Goal: Task Accomplishment & Management: Complete application form

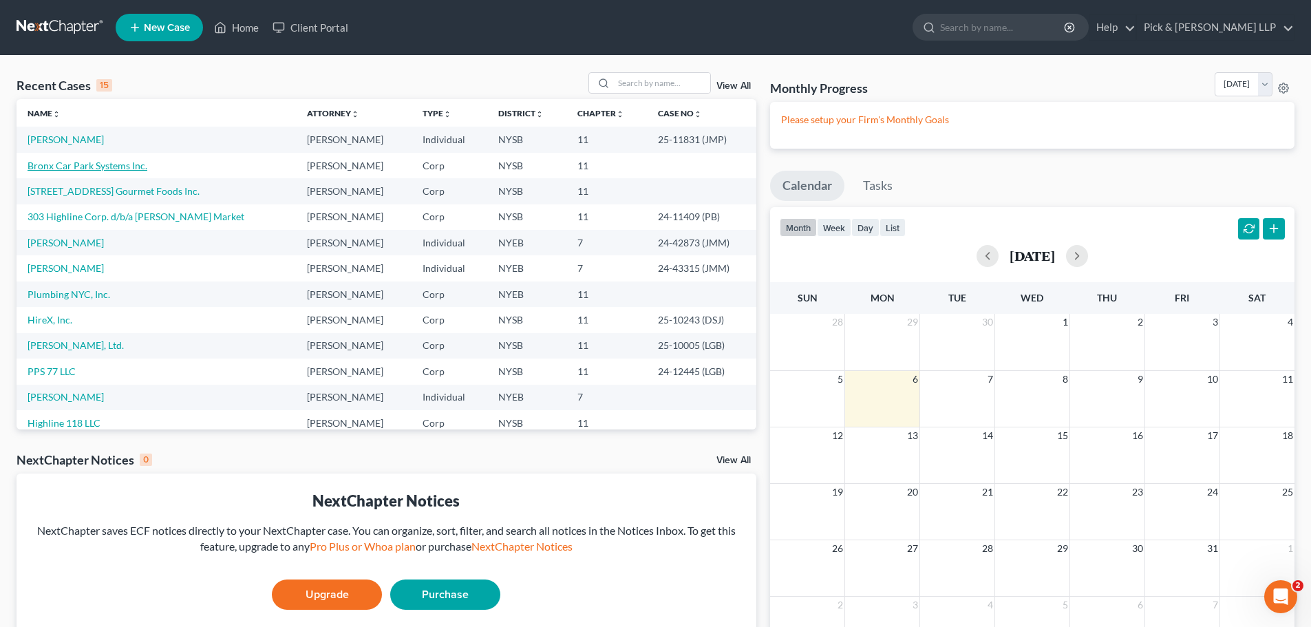
click at [54, 167] on link "Bronx Car Park Systems Inc." at bounding box center [88, 166] width 120 height 12
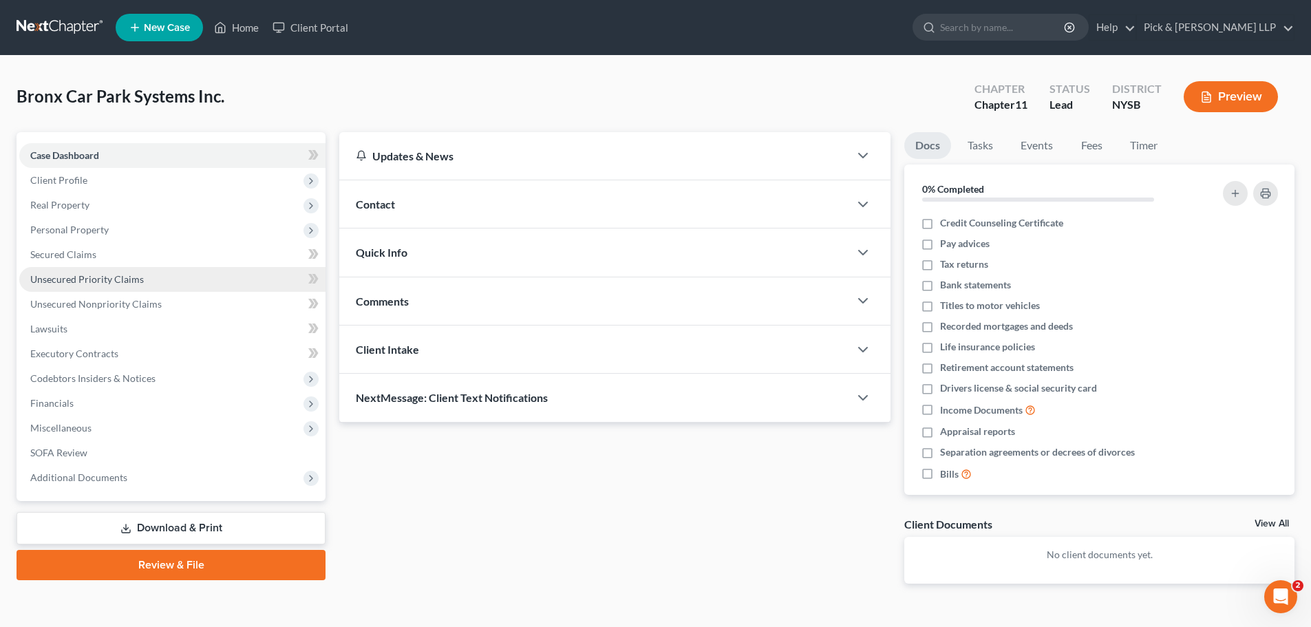
click at [161, 273] on link "Unsecured Priority Claims" at bounding box center [172, 279] width 306 height 25
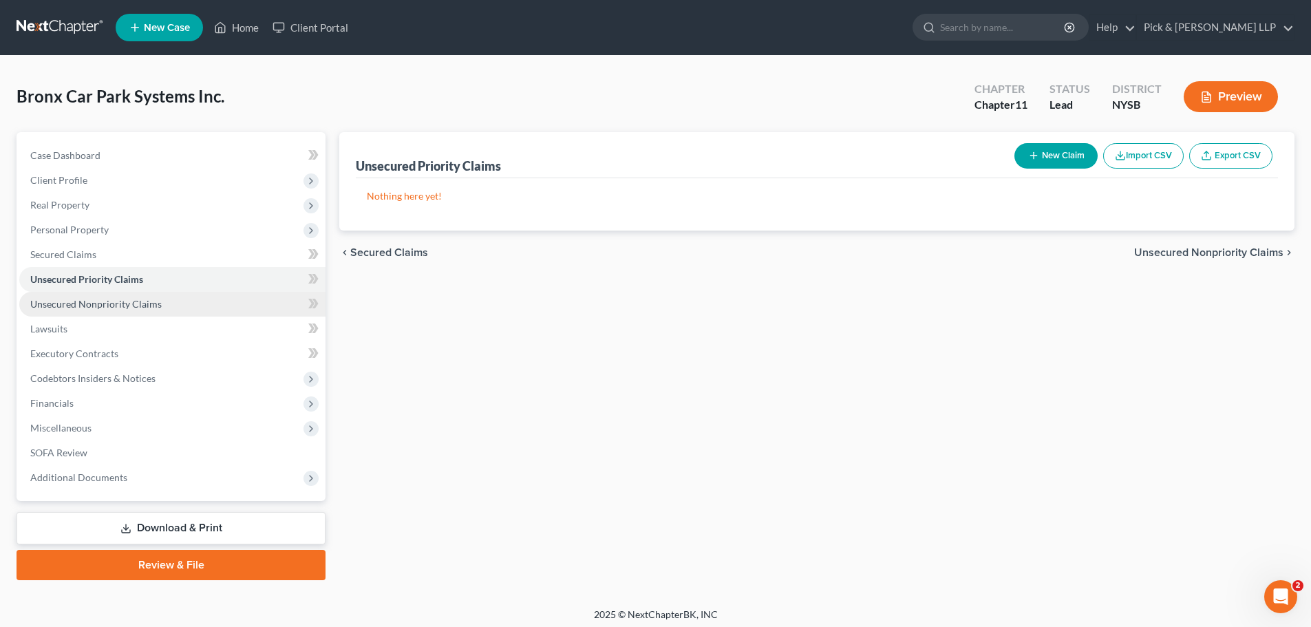
click at [156, 297] on link "Unsecured Nonpriority Claims" at bounding box center [172, 304] width 306 height 25
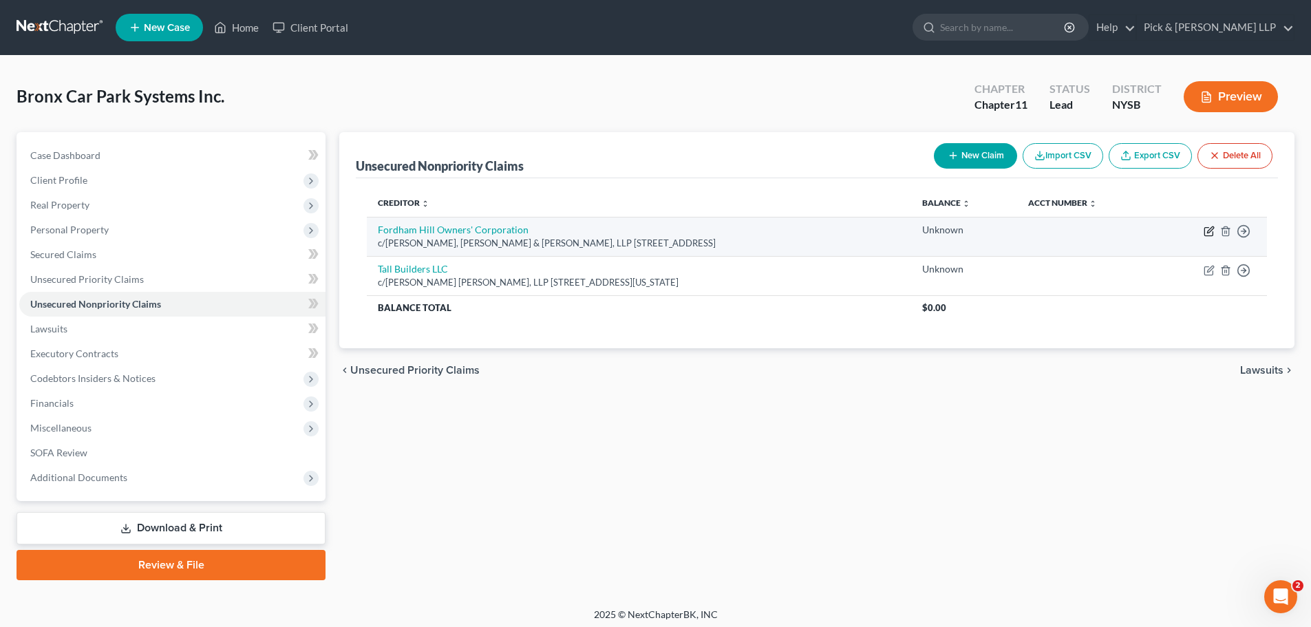
click at [1208, 233] on icon "button" at bounding box center [1210, 229] width 6 height 6
select select "35"
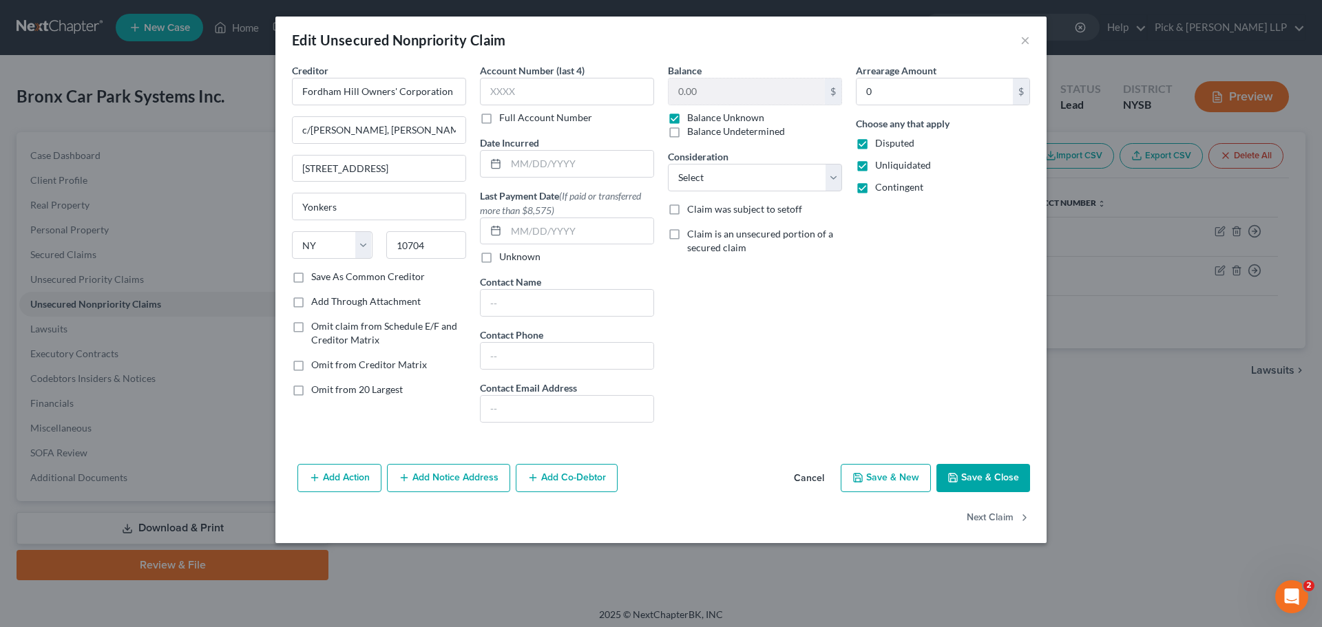
click at [687, 134] on label "Balance Undetermined" at bounding box center [736, 132] width 98 height 14
click at [693, 134] on input "Balance Undetermined" at bounding box center [697, 129] width 9 height 9
checkbox input "true"
checkbox input "false"
click at [687, 125] on label "Balance Undetermined" at bounding box center [736, 132] width 98 height 14
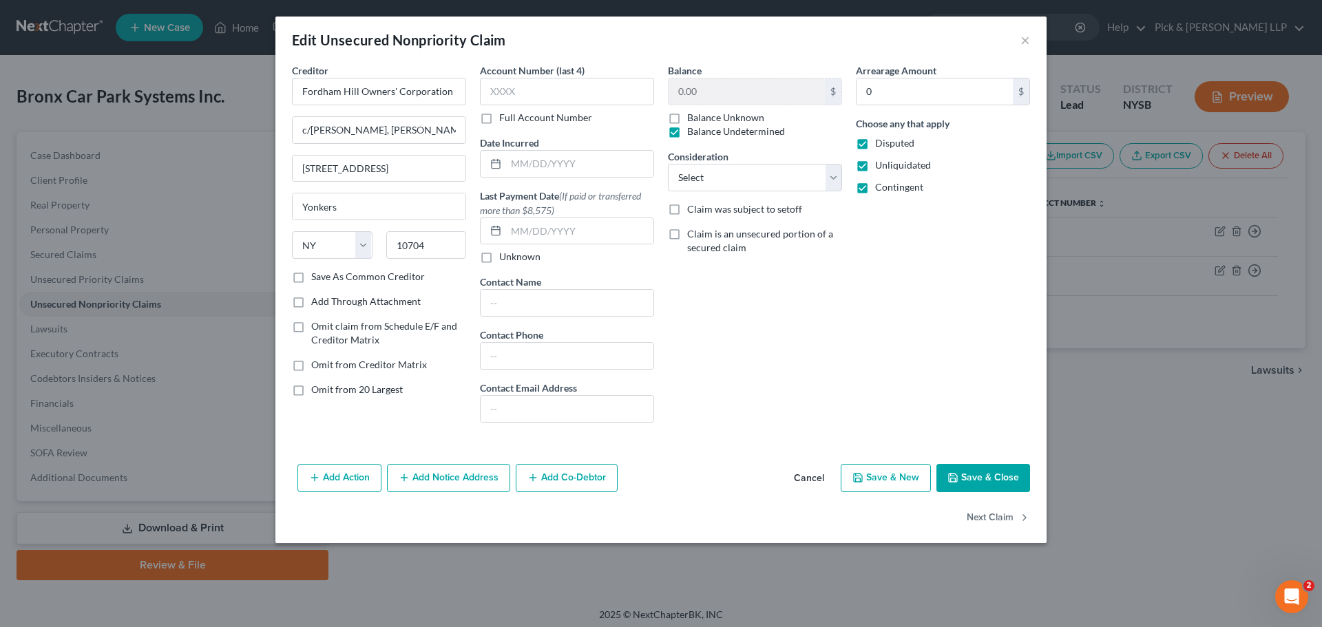
click at [693, 125] on input "Balance Undetermined" at bounding box center [697, 129] width 9 height 9
click at [687, 125] on label "Balance Undetermined" at bounding box center [736, 132] width 98 height 14
click at [693, 125] on input "Balance Undetermined" at bounding box center [697, 129] width 9 height 9
click at [687, 125] on label "Balance Undetermined" at bounding box center [736, 132] width 98 height 14
click at [693, 125] on input "Balance Undetermined" at bounding box center [697, 129] width 9 height 9
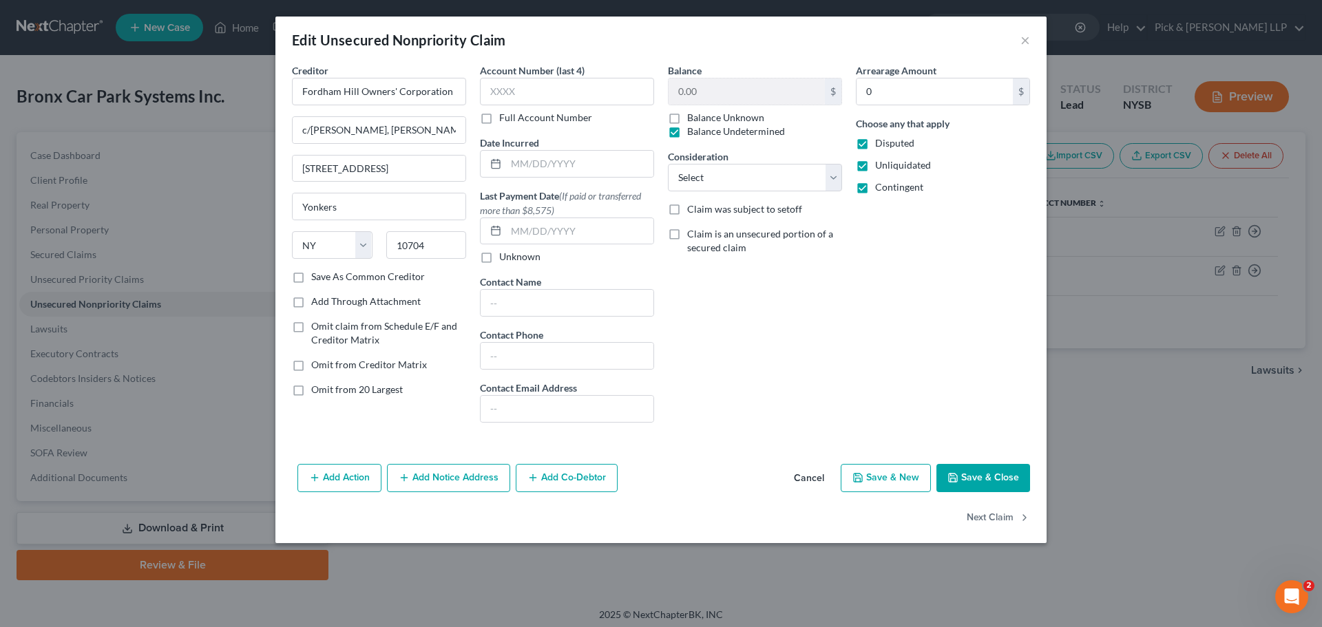
checkbox input "false"
click at [687, 118] on label "Balance Unknown" at bounding box center [725, 118] width 77 height 14
click at [693, 118] on input "Balance Unknown" at bounding box center [697, 115] width 9 height 9
checkbox input "true"
click at [648, 89] on div "Creditor * Fordham Hill Owners' Corporation c/o Smith, Buss & Jacobs, LLP 733 Y…" at bounding box center [661, 248] width 752 height 370
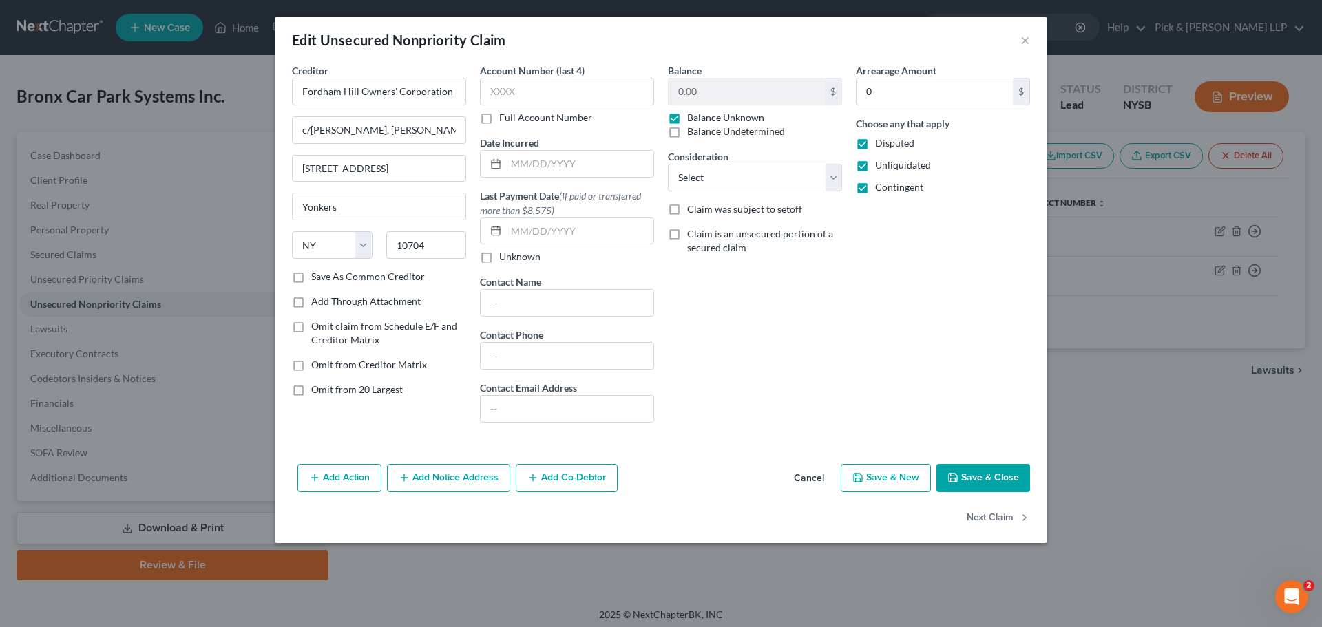
click at [687, 120] on label "Balance Unknown" at bounding box center [725, 118] width 77 height 14
click at [693, 120] on input "Balance Unknown" at bounding box center [697, 115] width 9 height 9
click at [575, 96] on input "text" at bounding box center [567, 92] width 174 height 28
click at [687, 118] on label "Balance Unknown" at bounding box center [725, 118] width 77 height 14
click at [693, 118] on input "Balance Unknown" at bounding box center [697, 115] width 9 height 9
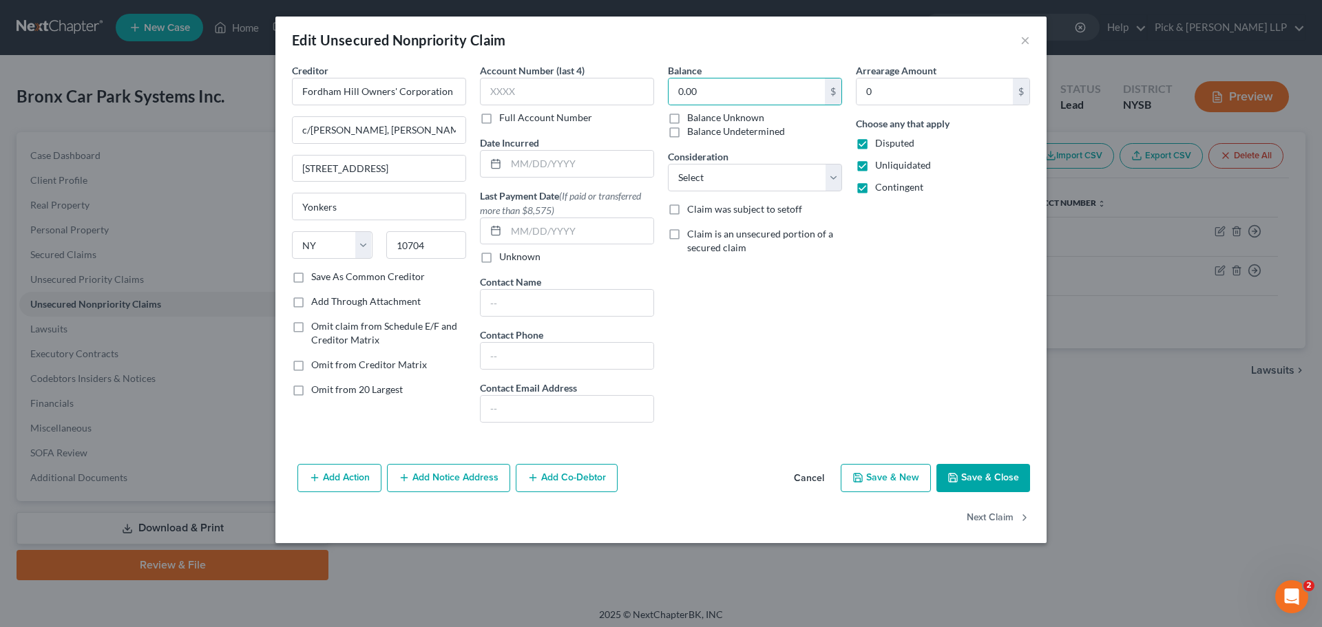
checkbox input "true"
click at [980, 478] on button "Save & Close" at bounding box center [983, 478] width 94 height 29
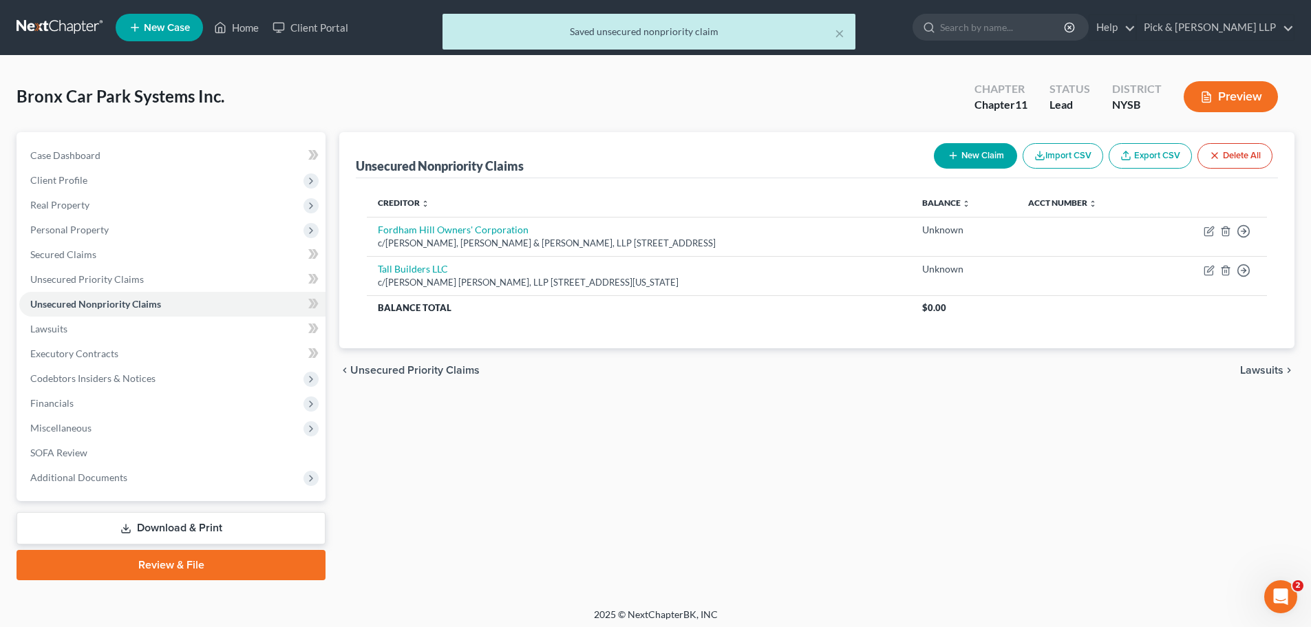
click at [1234, 100] on button "Preview" at bounding box center [1231, 96] width 94 height 31
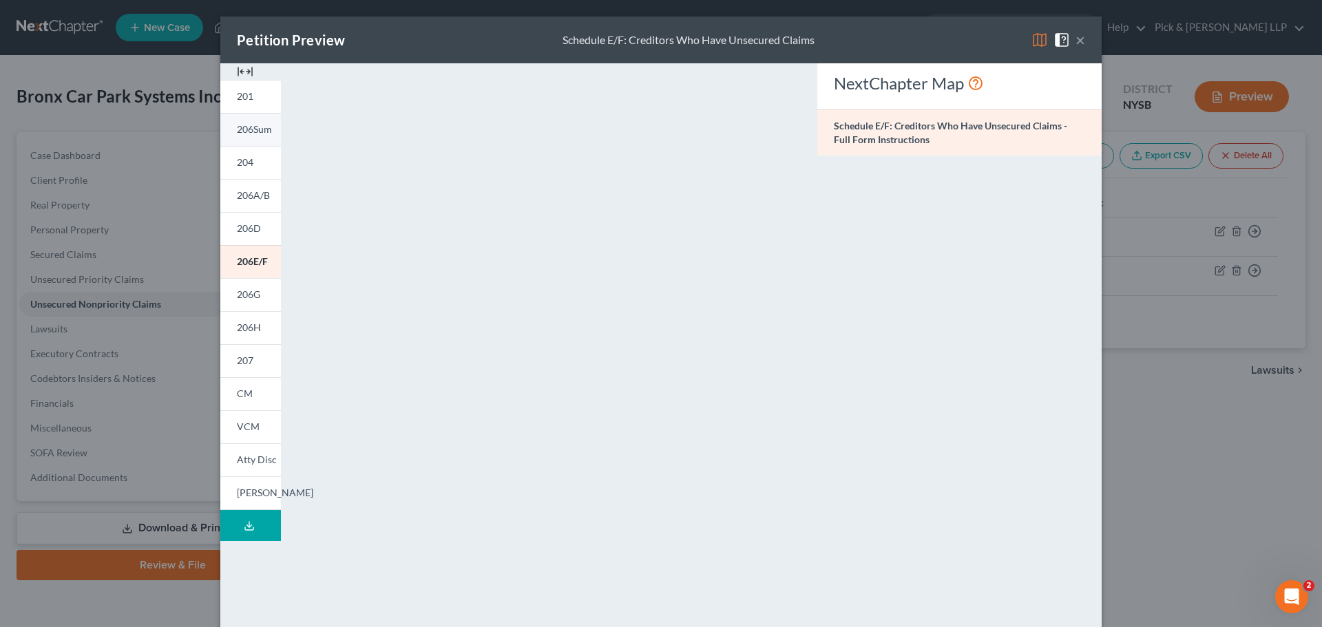
click at [244, 124] on span "206Sum" at bounding box center [254, 129] width 35 height 12
click at [243, 164] on span "204" at bounding box center [245, 162] width 17 height 12
click at [1075, 41] on button "×" at bounding box center [1080, 40] width 10 height 17
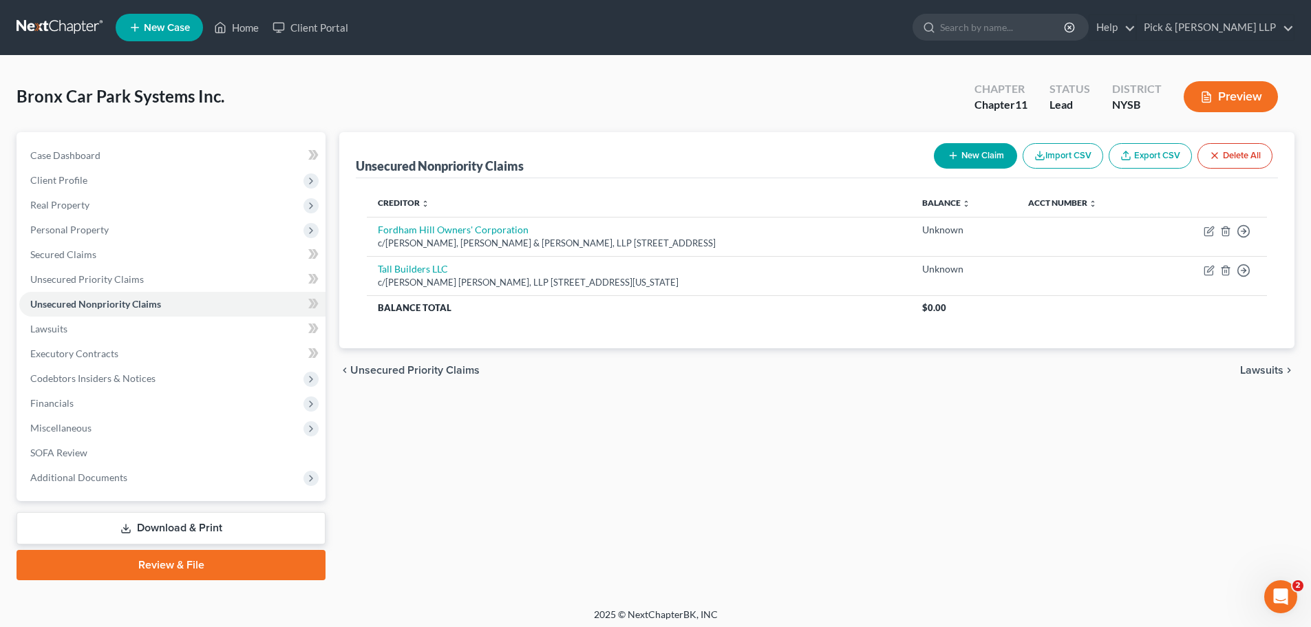
click at [1225, 97] on button "Preview" at bounding box center [1231, 96] width 94 height 31
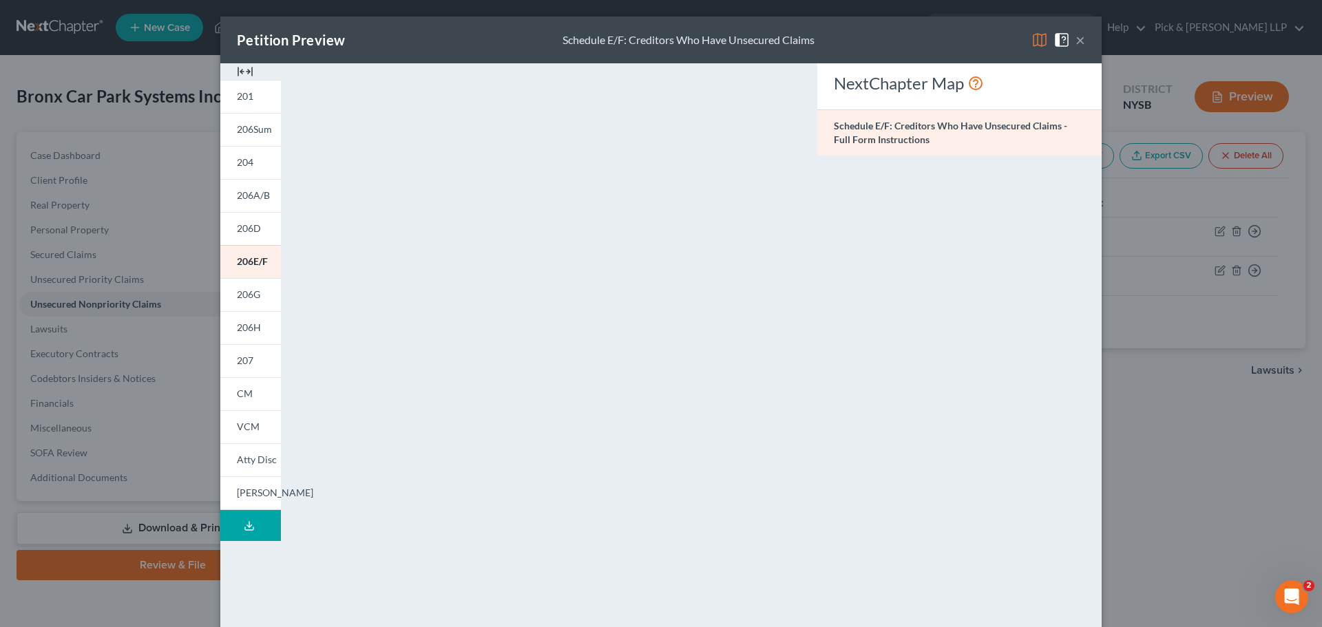
click at [1081, 45] on div "Petition Preview Schedule E/F: Creditors Who Have Unsecured Claims ×" at bounding box center [660, 40] width 881 height 47
click at [1077, 41] on button "×" at bounding box center [1080, 40] width 10 height 17
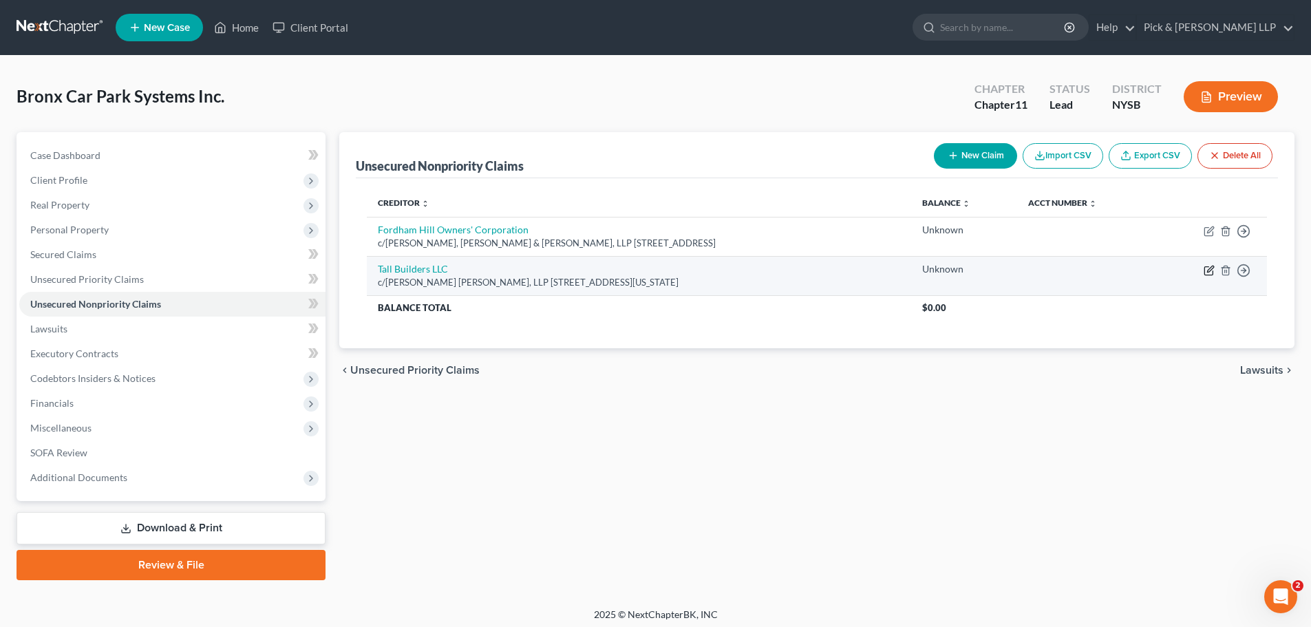
click at [1207, 269] on icon "button" at bounding box center [1209, 270] width 11 height 11
select select "35"
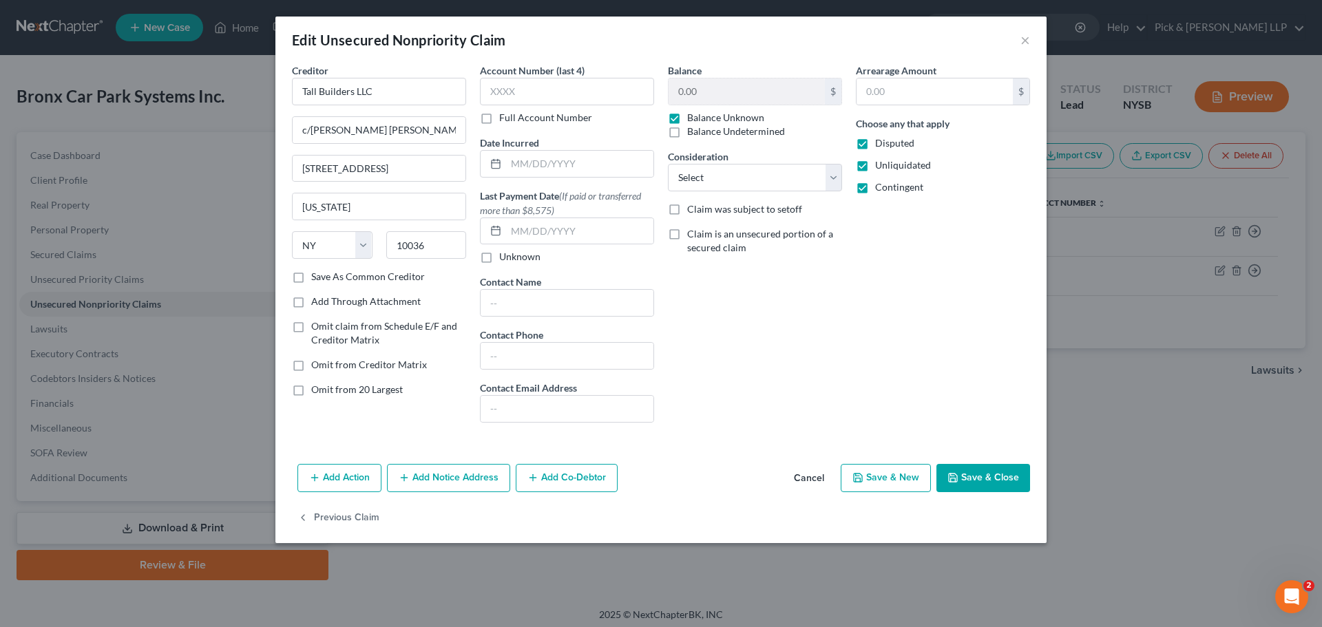
click at [687, 125] on label "Balance Undetermined" at bounding box center [736, 132] width 98 height 14
click at [693, 125] on input "Balance Undetermined" at bounding box center [697, 129] width 9 height 9
checkbox input "true"
checkbox input "false"
click at [628, 77] on div "Creditor * Tall Builders LLC c/o Weber Gallagher, LLP 1500 Broadway, Suite 2401…" at bounding box center [661, 248] width 752 height 370
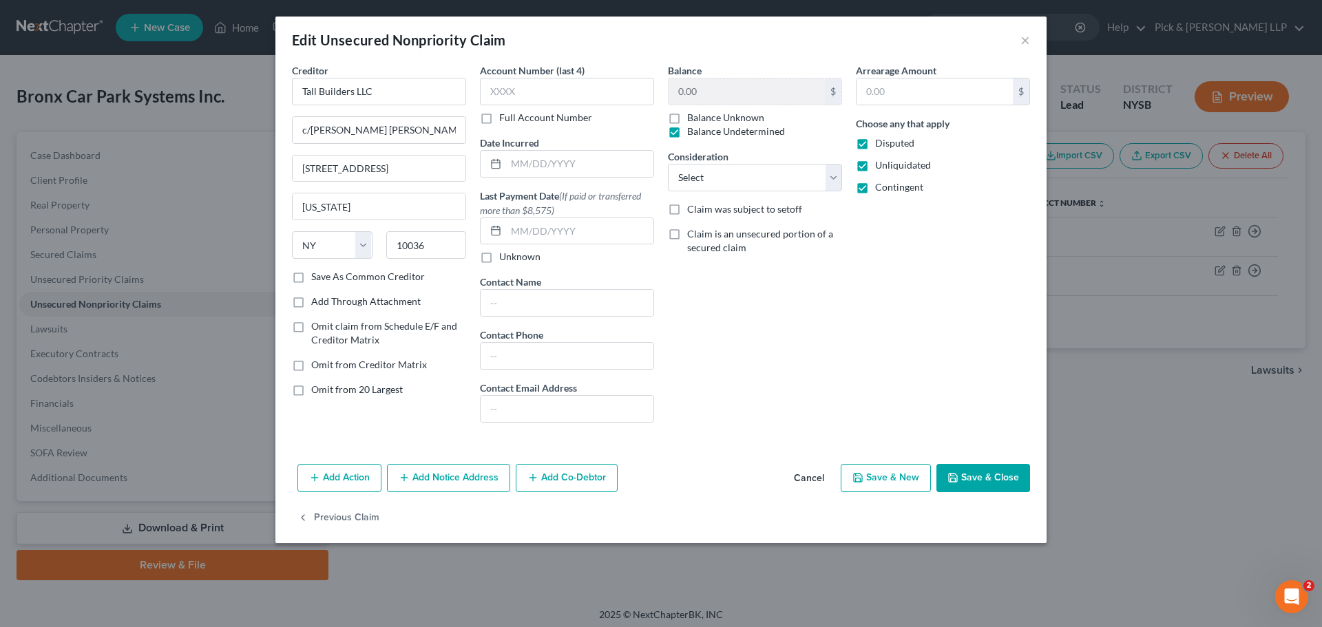
click at [687, 138] on label "Balance Undetermined" at bounding box center [736, 132] width 98 height 14
click at [693, 134] on input "Balance Undetermined" at bounding box center [697, 129] width 9 height 9
checkbox input "false"
click at [720, 92] on input "0.00" at bounding box center [746, 91] width 156 height 26
type input "45,000.00"
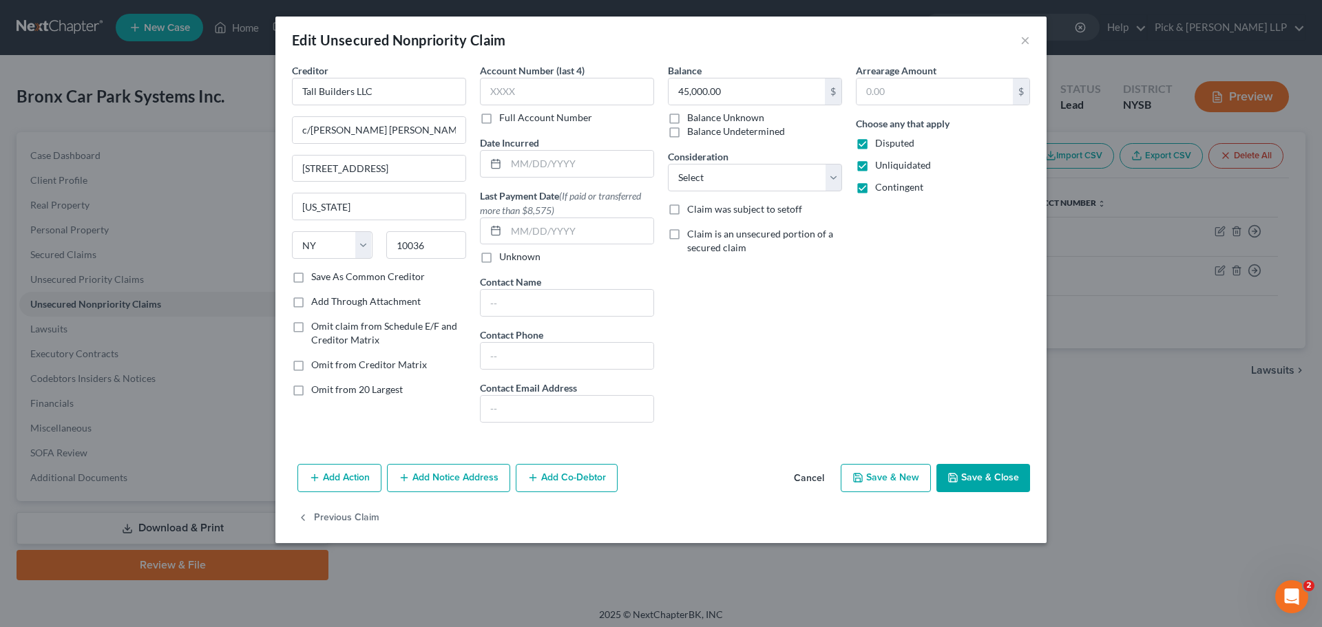
click at [975, 468] on button "Save & Close" at bounding box center [983, 478] width 94 height 29
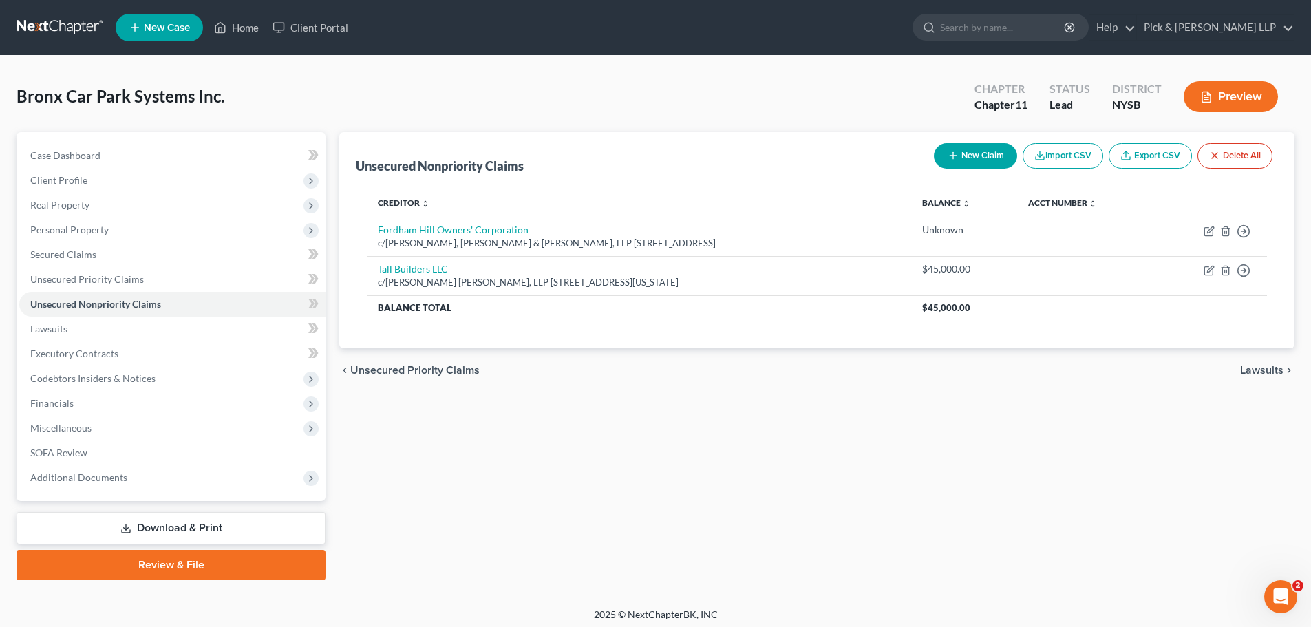
click at [983, 165] on button "New Claim" at bounding box center [975, 155] width 83 height 25
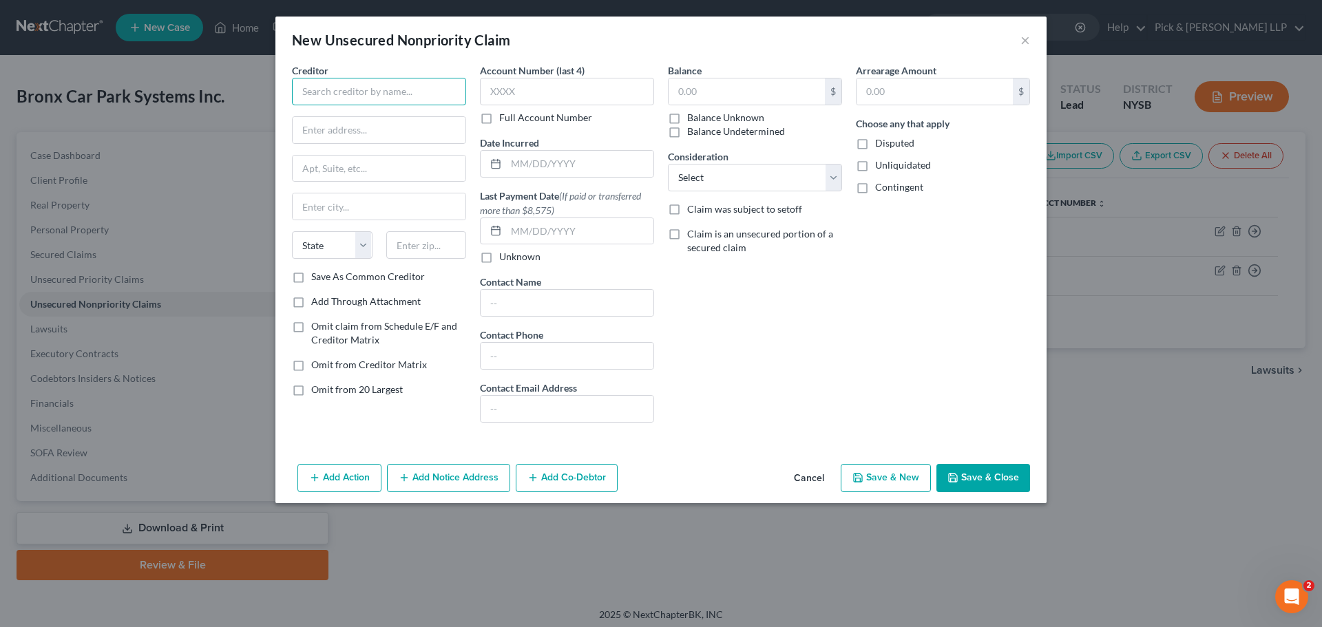
click at [372, 81] on input "text" at bounding box center [379, 92] width 174 height 28
type input "Car Park Systems"
type input "184 Fifth Avenue"
type input "6th Floor"
type input "10010"
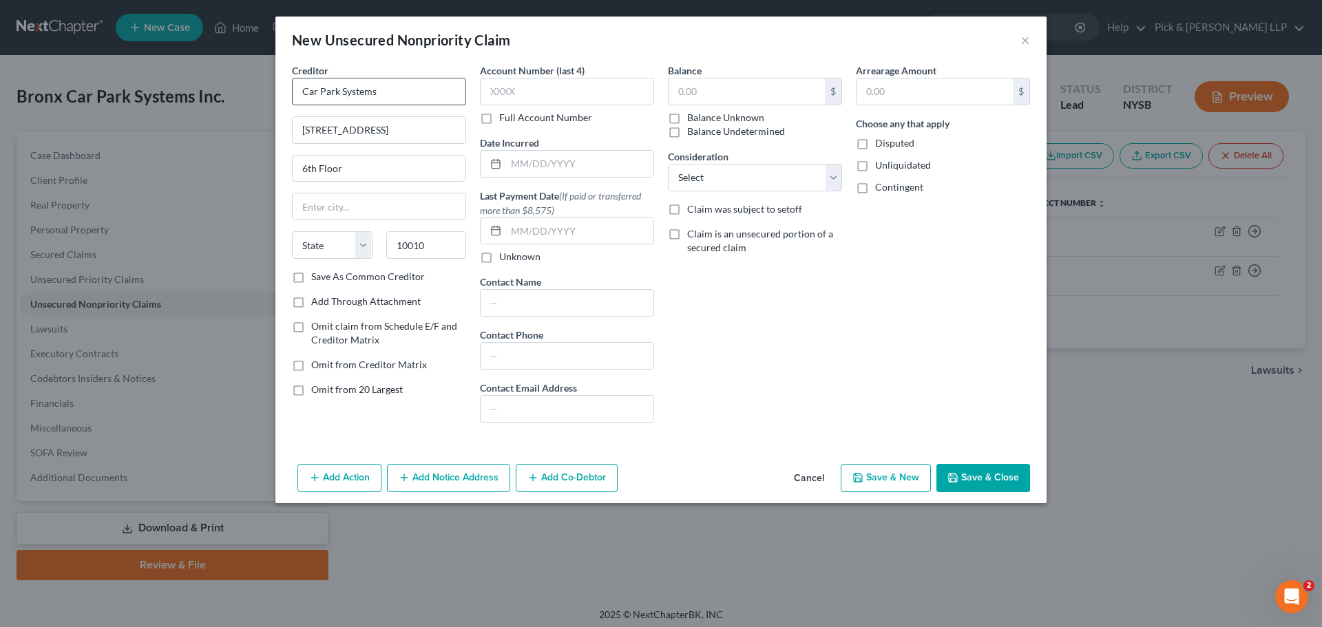
type input "[US_STATE]"
select select "35"
click at [754, 87] on input "text" at bounding box center [746, 91] width 156 height 26
click at [904, 485] on button "Save & New" at bounding box center [886, 478] width 90 height 29
type input "714,951.00"
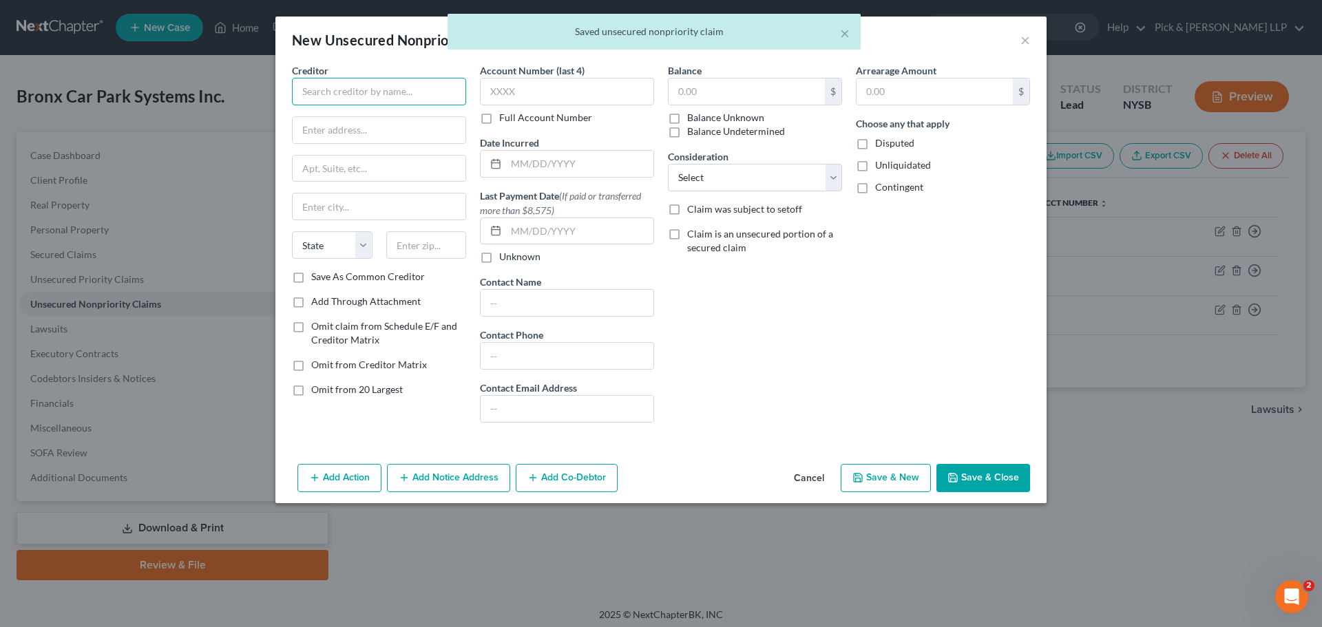
click at [356, 86] on input "text" at bounding box center [379, 92] width 174 height 28
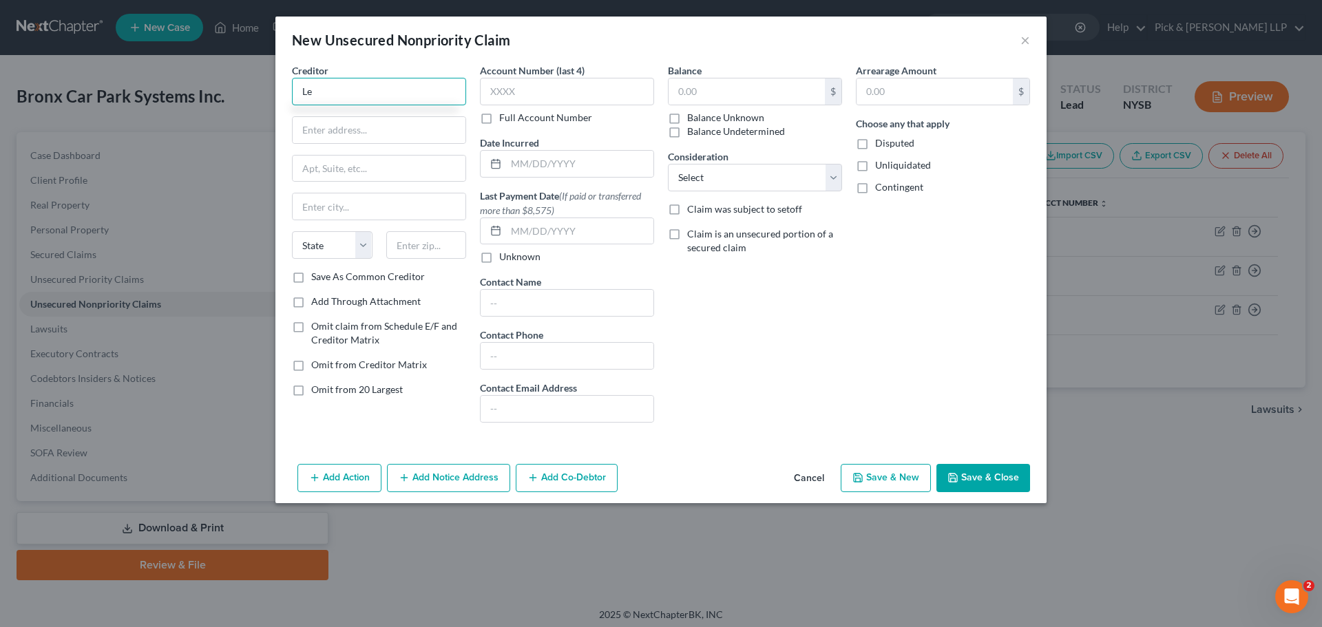
type input "L"
type input "DelBello Donnellan et al."
type input "One North"
drag, startPoint x: 387, startPoint y: 89, endPoint x: 432, endPoint y: 88, distance: 44.8
click at [426, 88] on input "DelBello Donnellan et al." at bounding box center [379, 92] width 174 height 28
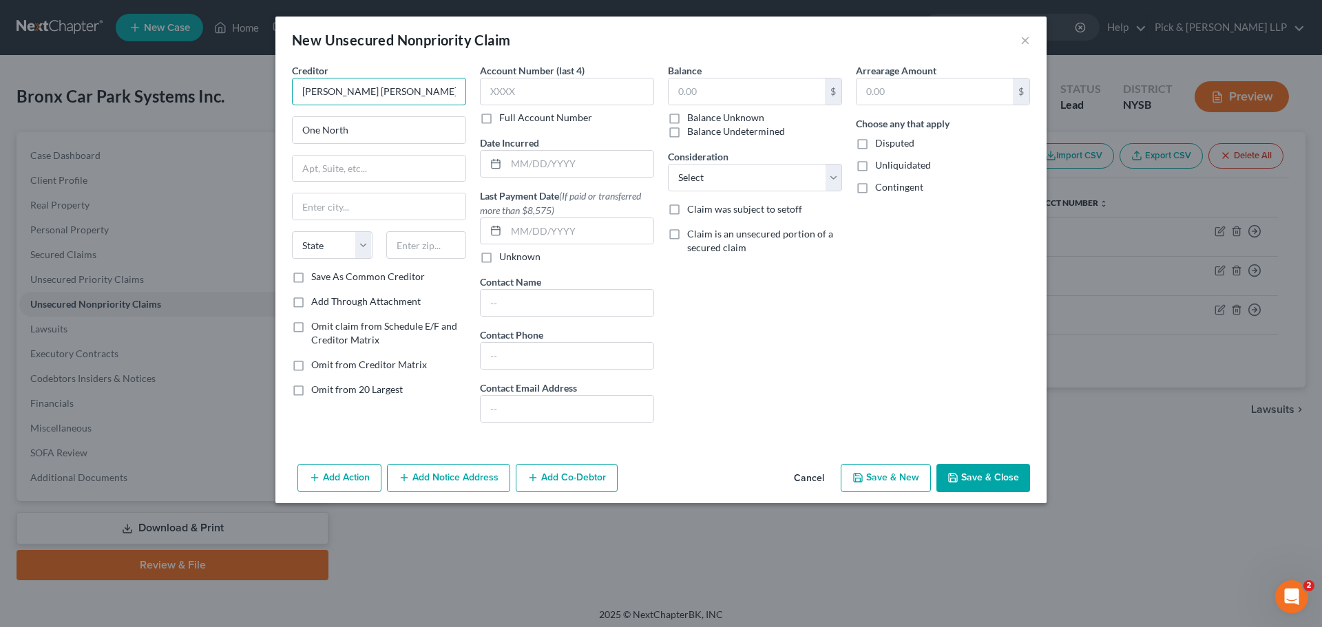
click at [419, 92] on input "DelBello Donnellan Weingarten Wise & Wiederkehr" at bounding box center [379, 92] width 174 height 28
type input "DelBello Donnellan Weingarten Wise & Wiederkehr LLP"
click at [382, 86] on input "DelBello Donnellan Weingarten Wise & Wiederkehr LLP" at bounding box center [379, 92] width 174 height 28
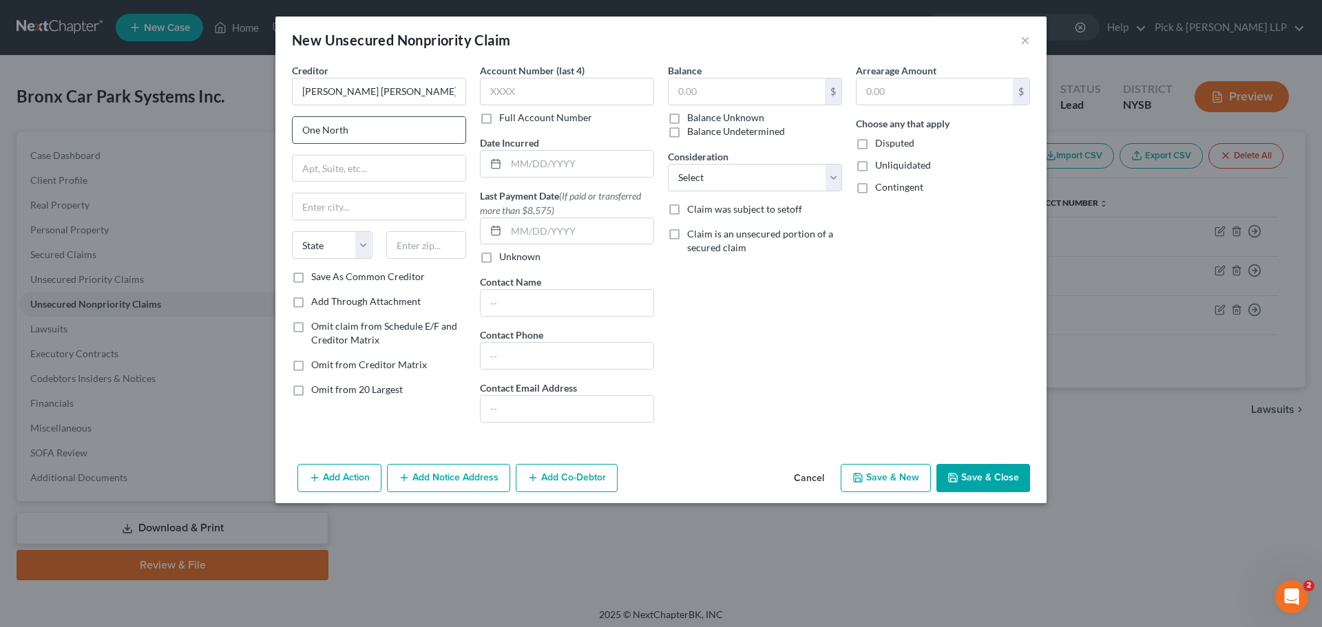
click at [374, 142] on div "One North" at bounding box center [379, 130] width 174 height 28
click at [379, 132] on input "One North" at bounding box center [379, 130] width 173 height 26
click at [405, 129] on input "One North Lexington Avenue" at bounding box center [379, 130] width 173 height 26
type input "One North Lexington Ave."
type input "10601"
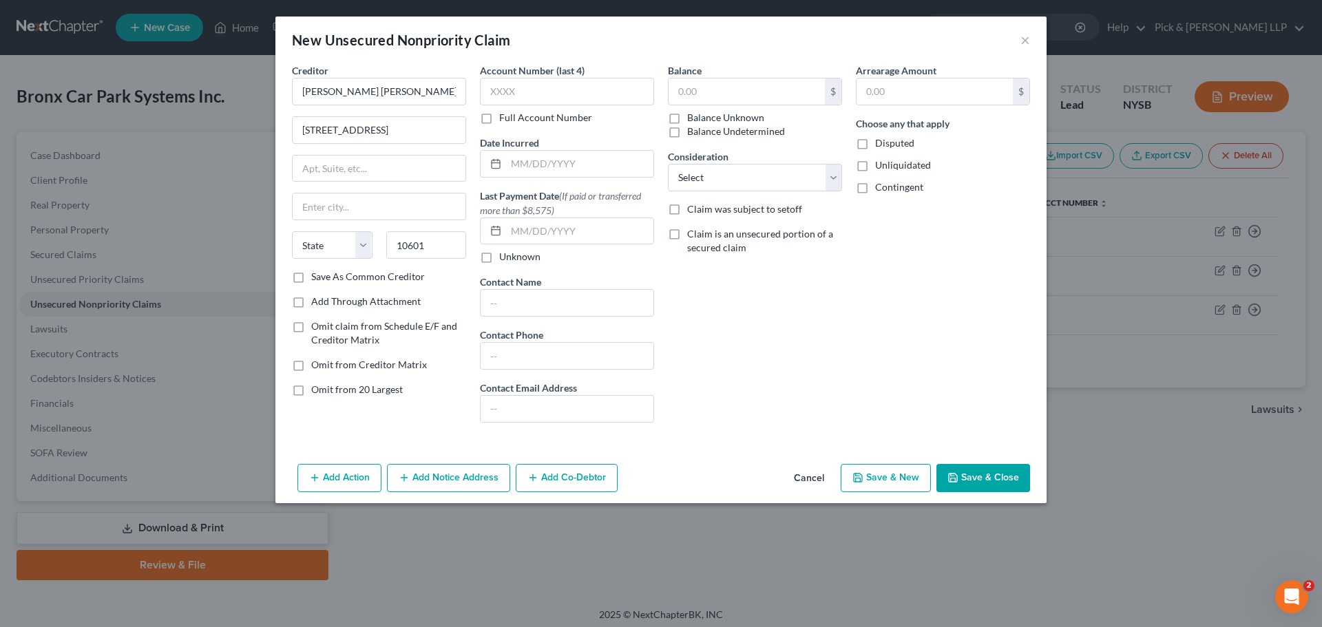
type input "White Plains"
select select "35"
click at [573, 124] on label "Full Account Number" at bounding box center [545, 118] width 93 height 14
click at [682, 97] on input "text" at bounding box center [746, 91] width 156 height 26
type input "22,000"
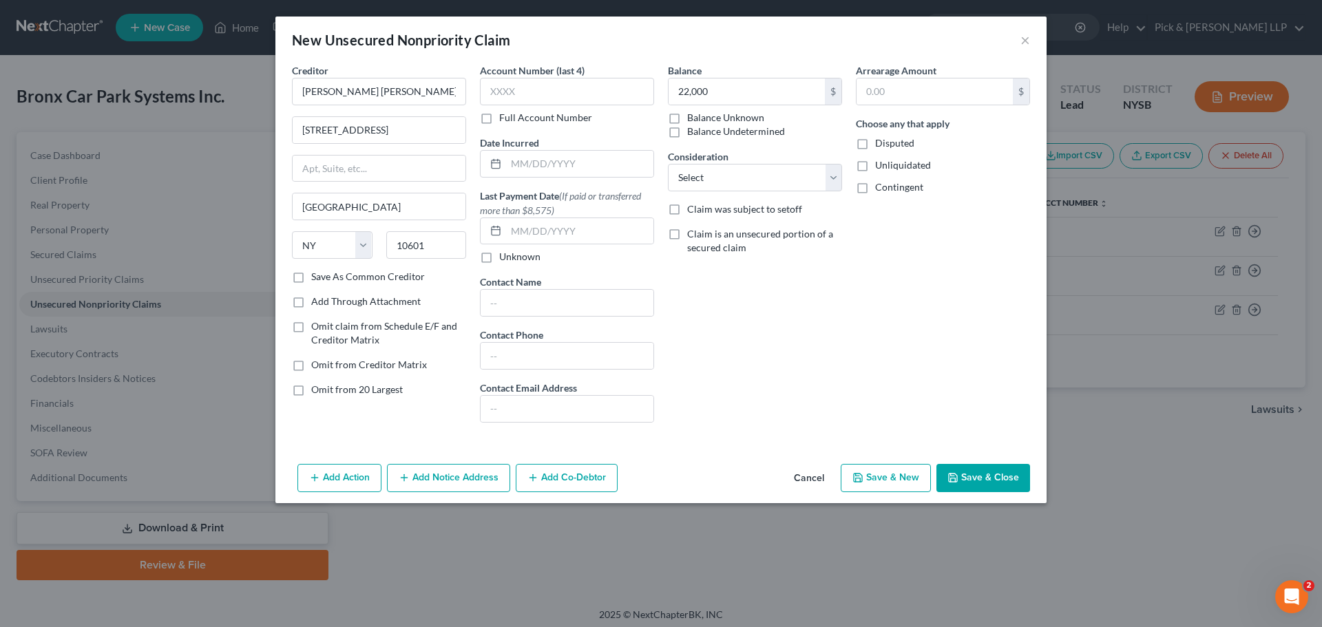
click at [991, 486] on button "Save & Close" at bounding box center [983, 478] width 94 height 29
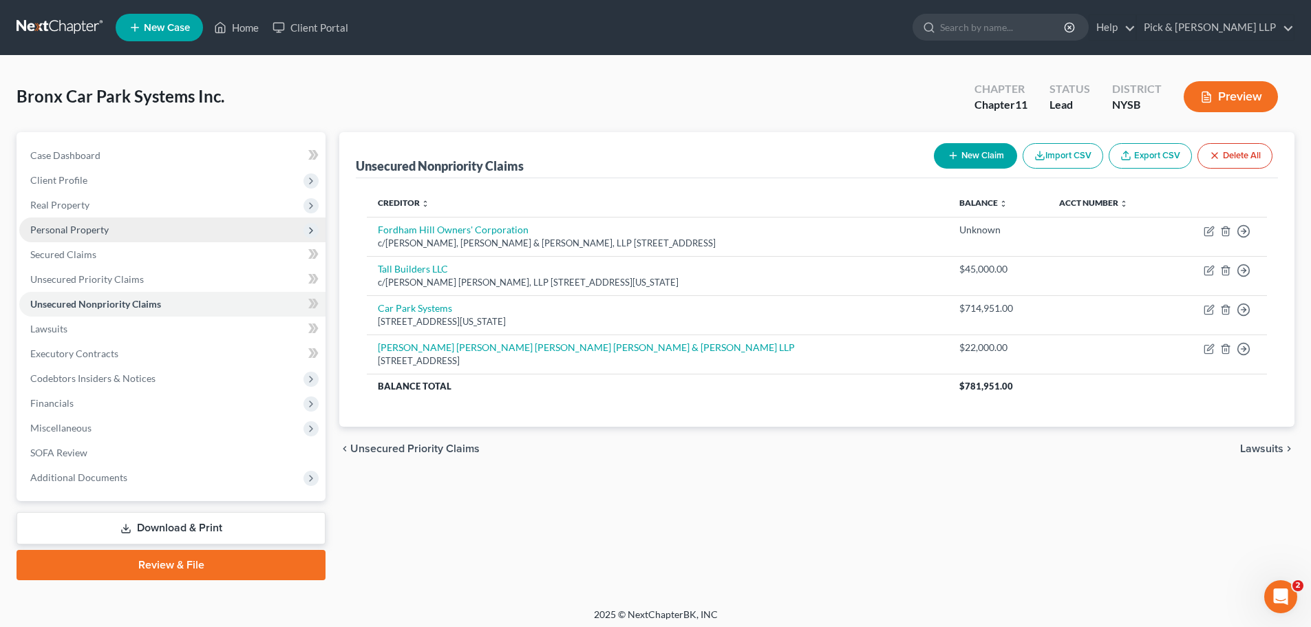
click at [60, 233] on span "Personal Property" at bounding box center [69, 230] width 78 height 12
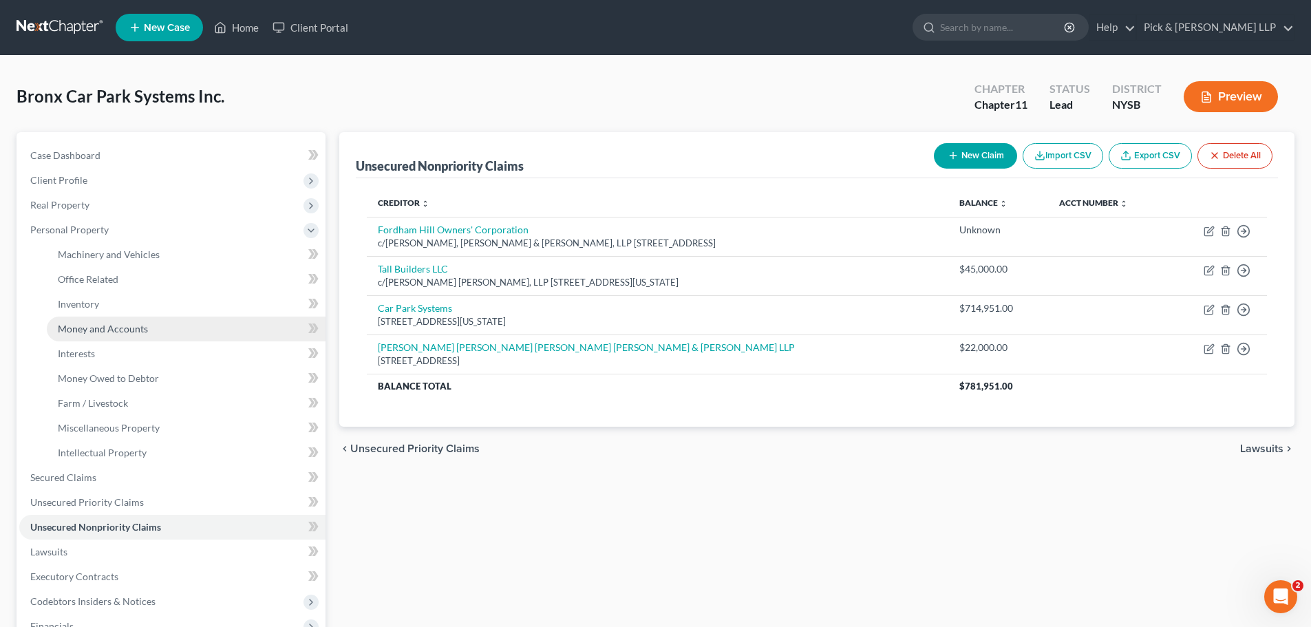
click at [74, 326] on span "Money and Accounts" at bounding box center [103, 329] width 90 height 12
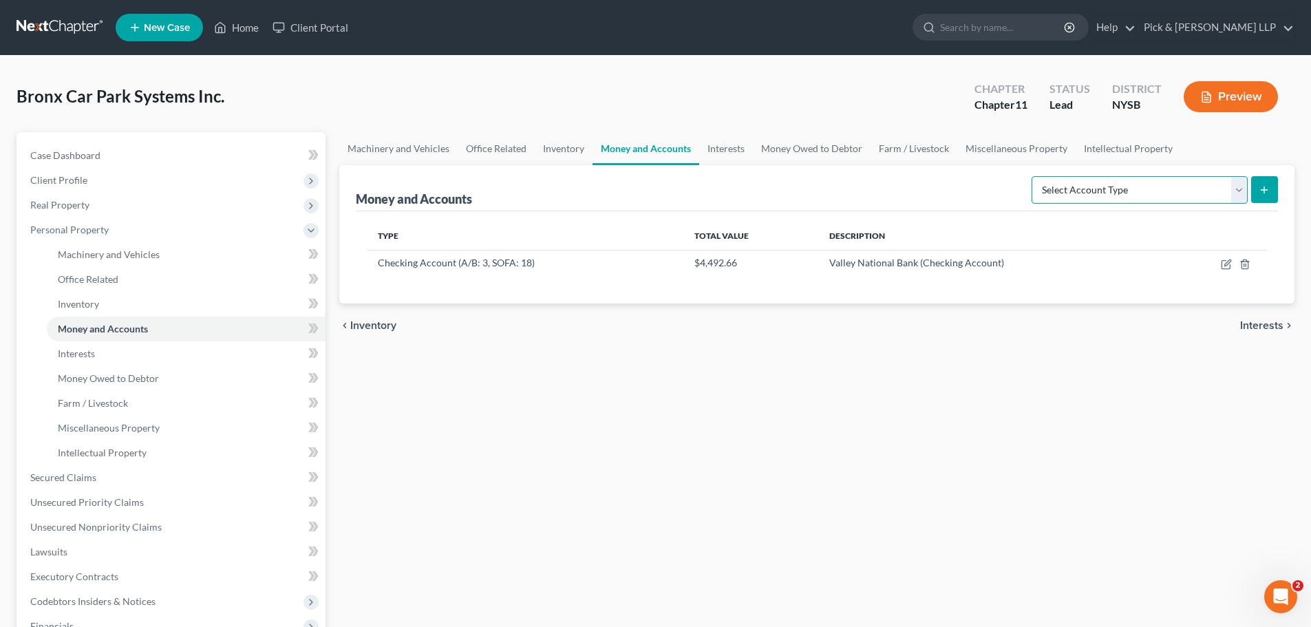
click at [1240, 193] on select "Select Account Type Brokerage (A/B: 3, SOFA: 18) Cash on Hand (A/B: 2) Certific…" at bounding box center [1140, 190] width 216 height 28
select select "security_deposits"
click at [1033, 176] on select "Select Account Type Brokerage (A/B: 3, SOFA: 18) Cash on Hand (A/B: 2) Certific…" at bounding box center [1140, 190] width 216 height 28
click at [1261, 196] on button "submit" at bounding box center [1265, 189] width 27 height 27
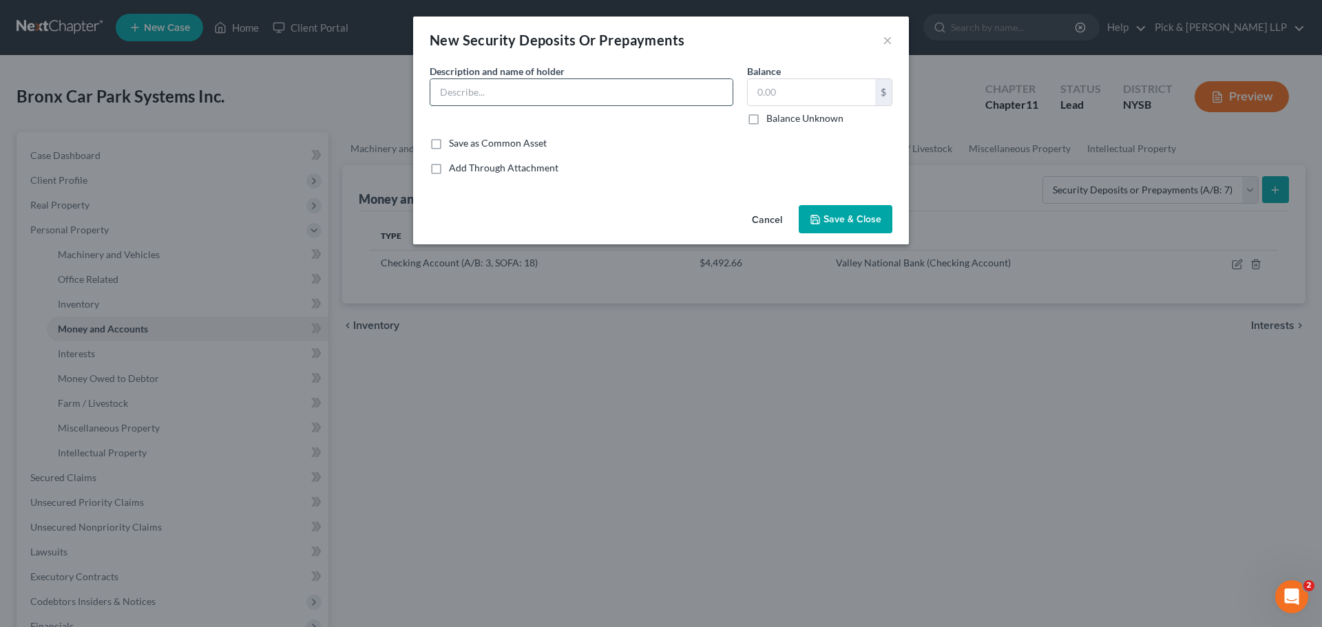
click at [454, 88] on input "text" at bounding box center [581, 92] width 302 height 26
type input "Manhattan Constructors LLC"
type input "1.00"
drag, startPoint x: 792, startPoint y: 96, endPoint x: 732, endPoint y: 77, distance: 62.1
click at [747, 79] on div "1.00 $" at bounding box center [819, 92] width 145 height 28
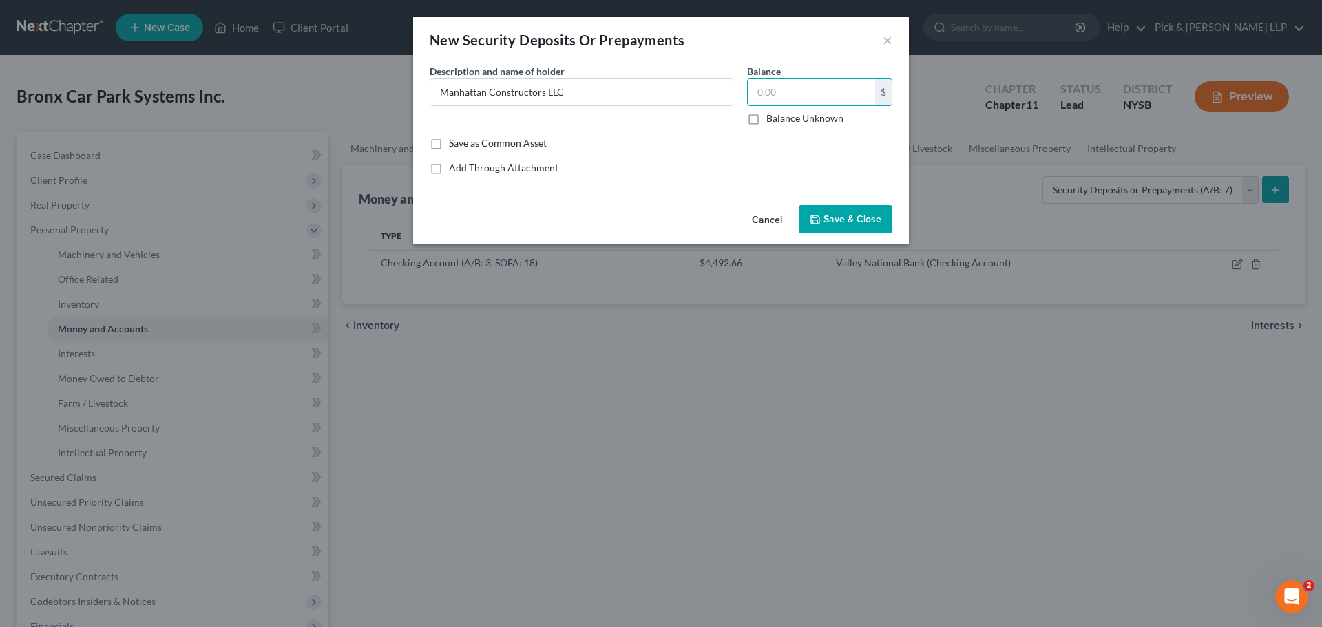
click at [766, 116] on label "Balance Unknown" at bounding box center [804, 119] width 77 height 14
click at [772, 116] on input "Balance Unknown" at bounding box center [776, 116] width 9 height 9
checkbox input "true"
type input "0.00"
click at [836, 224] on span "Save & Close" at bounding box center [852, 219] width 58 height 12
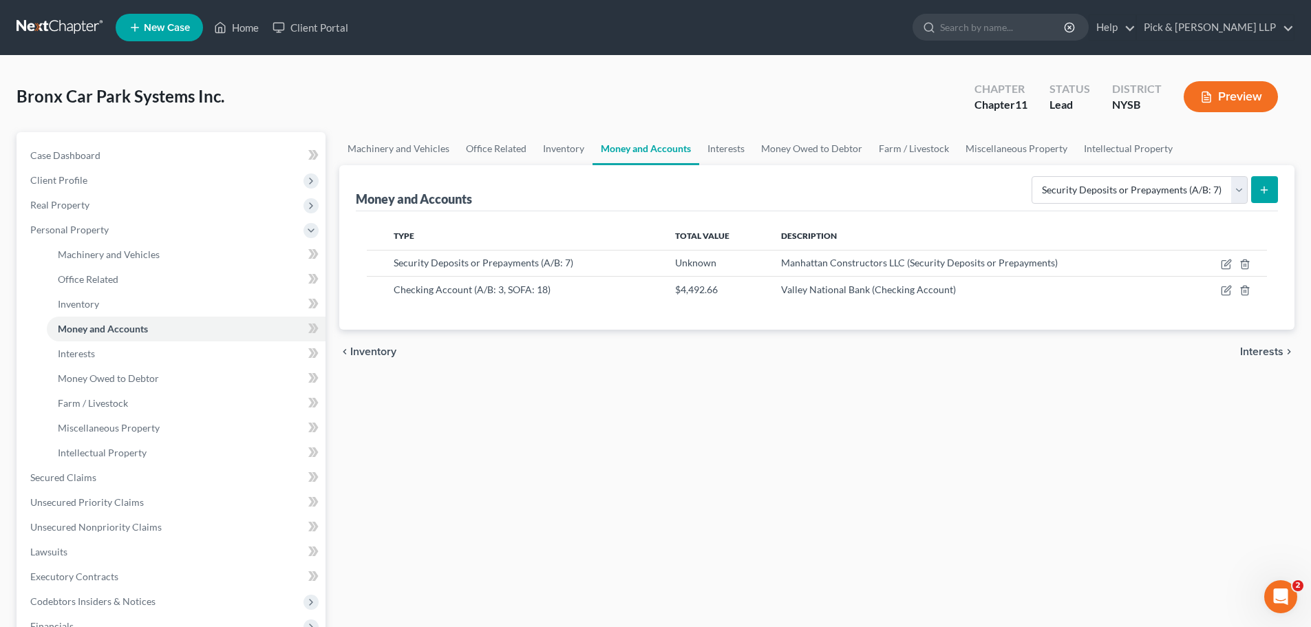
click at [1267, 195] on icon "submit" at bounding box center [1264, 189] width 11 height 11
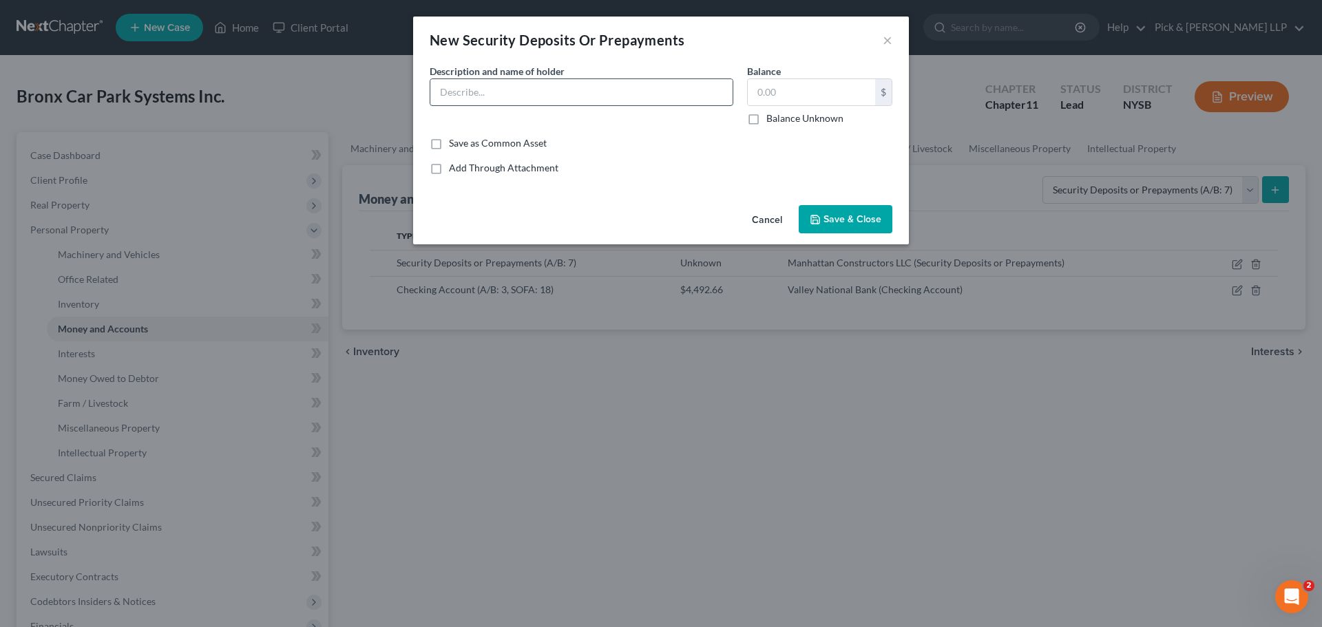
click at [553, 87] on input "text" at bounding box center [581, 92] width 302 height 26
type input "Sahara Contracting Corp."
click at [766, 119] on label "Balance Unknown" at bounding box center [804, 119] width 77 height 14
click at [772, 119] on input "Balance Unknown" at bounding box center [776, 116] width 9 height 9
checkbox input "true"
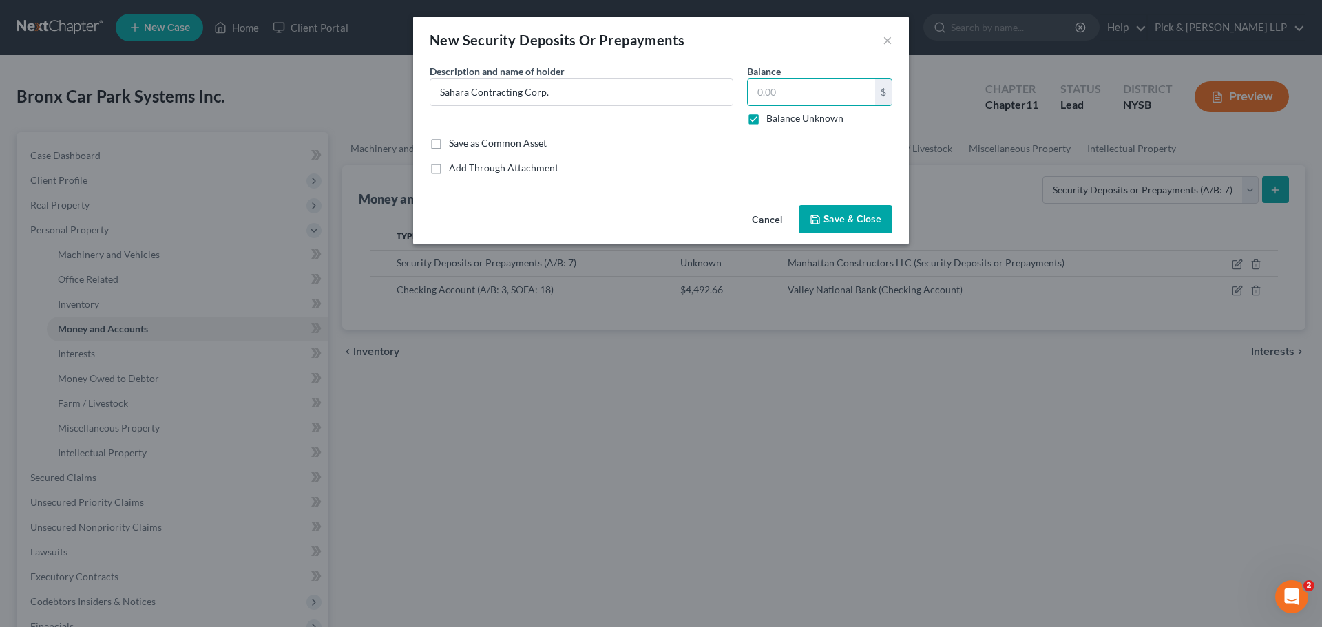
type input "0.00"
click at [853, 212] on button "Save & Close" at bounding box center [846, 219] width 94 height 29
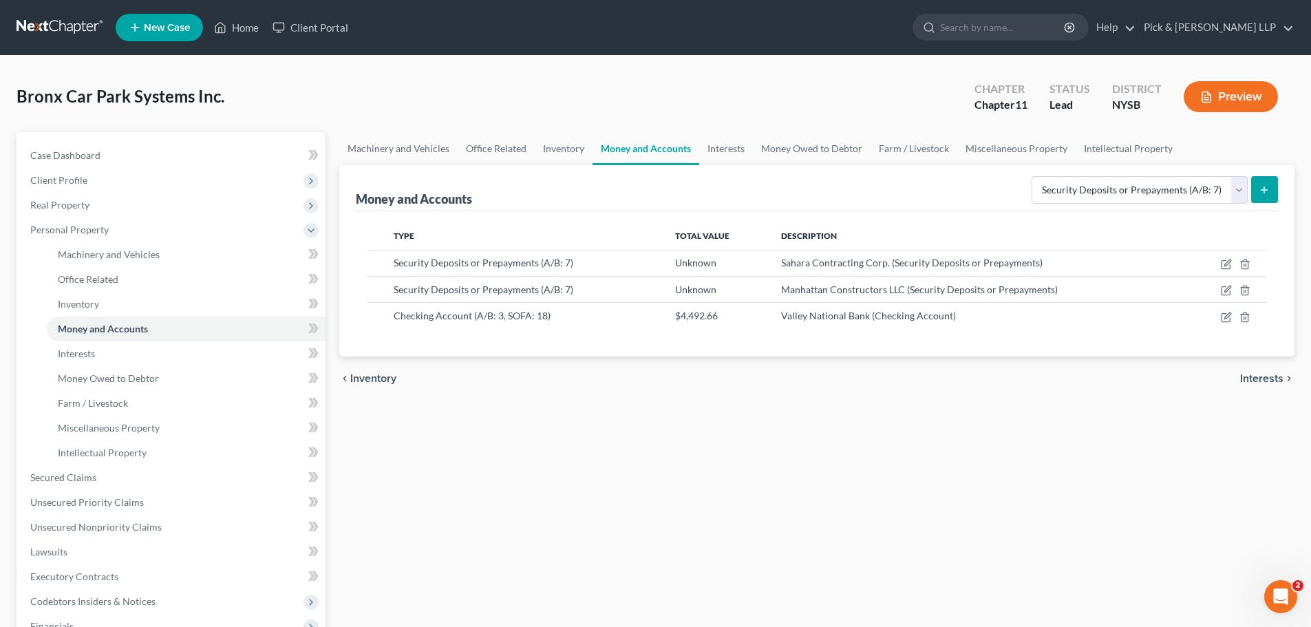
click at [1267, 195] on icon "submit" at bounding box center [1264, 189] width 11 height 11
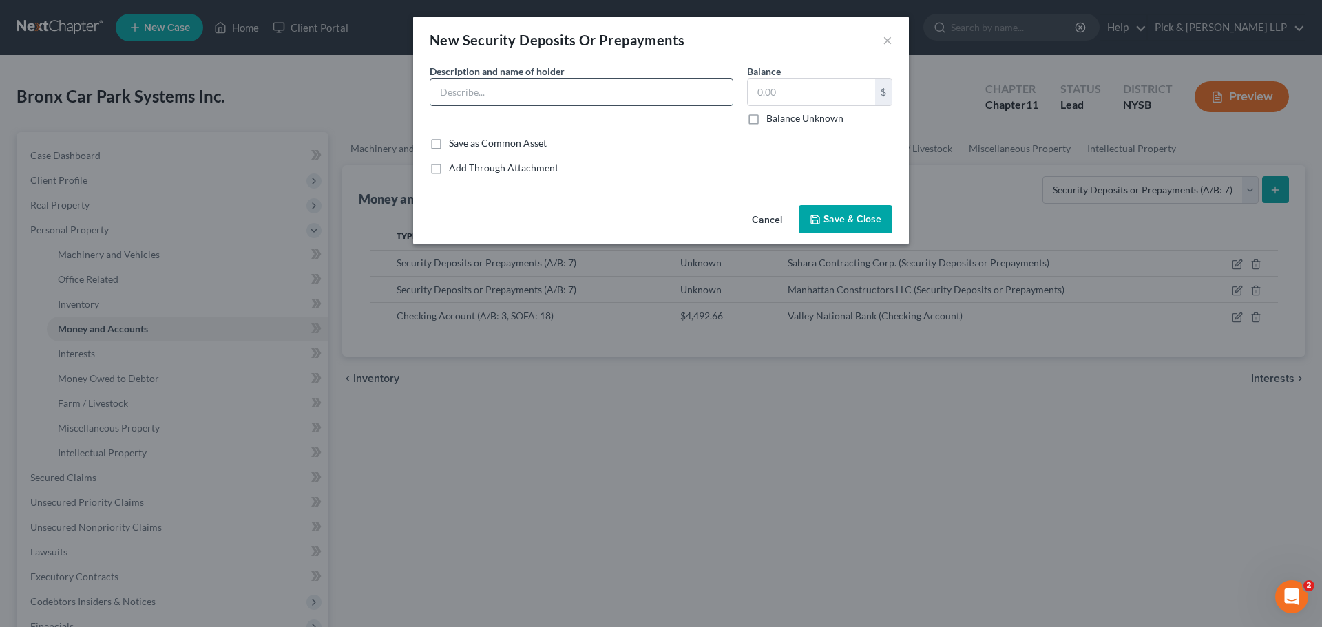
click at [535, 102] on input "text" at bounding box center [581, 92] width 302 height 26
type input "Consolidated Edison"
click at [766, 118] on label "Balance Unknown" at bounding box center [804, 119] width 77 height 14
click at [772, 118] on input "Balance Unknown" at bounding box center [776, 116] width 9 height 9
checkbox input "true"
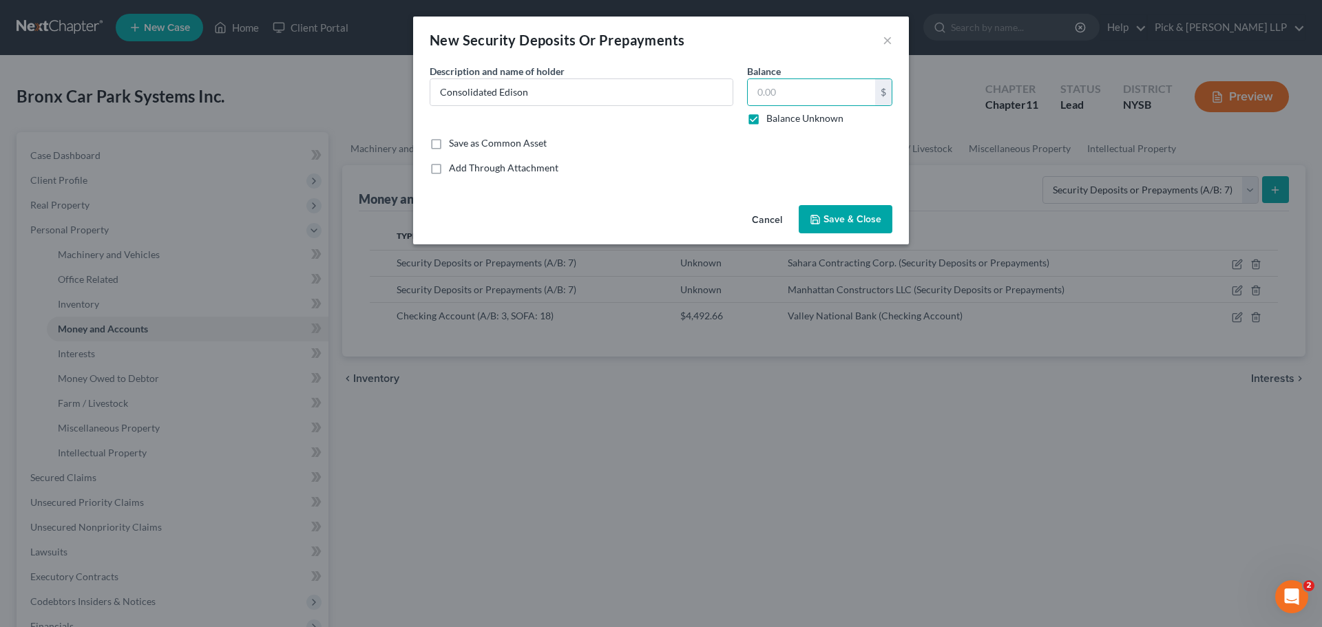
type input "0.00"
click at [838, 215] on span "Save & Close" at bounding box center [852, 219] width 58 height 12
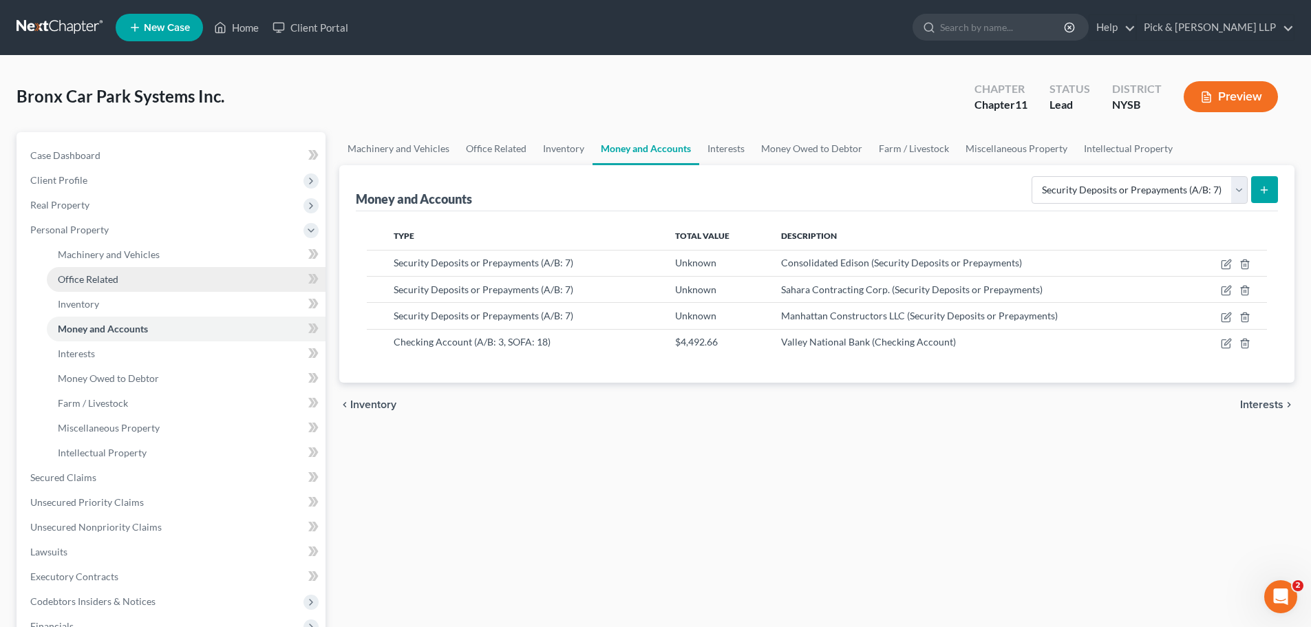
click at [95, 273] on span "Office Related" at bounding box center [88, 279] width 61 height 12
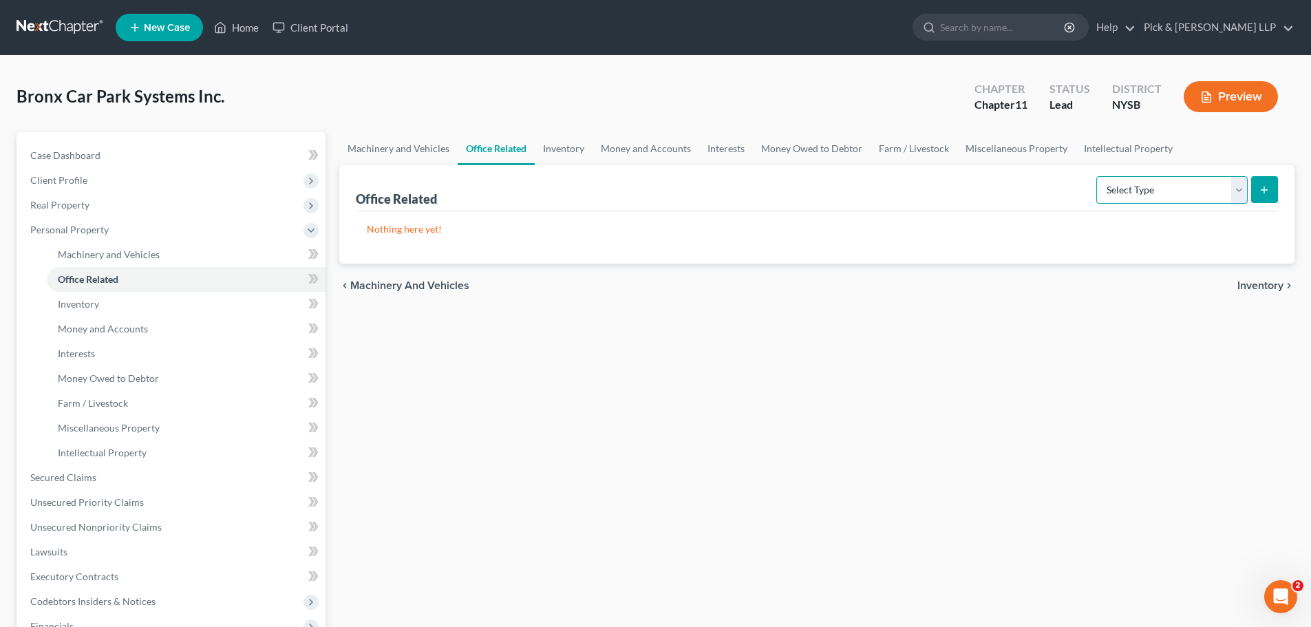
click at [1243, 193] on select "Select Type Collectibles (A/B: 42) Office Equipment (A/B: 41) Office Fixtures (…" at bounding box center [1172, 190] width 151 height 28
select select "equipment"
click at [1097, 176] on select "Select Type Collectibles (A/B: 42) Office Equipment (A/B: 41) Office Fixtures (…" at bounding box center [1172, 190] width 151 height 28
click at [1276, 184] on button "submit" at bounding box center [1265, 189] width 27 height 27
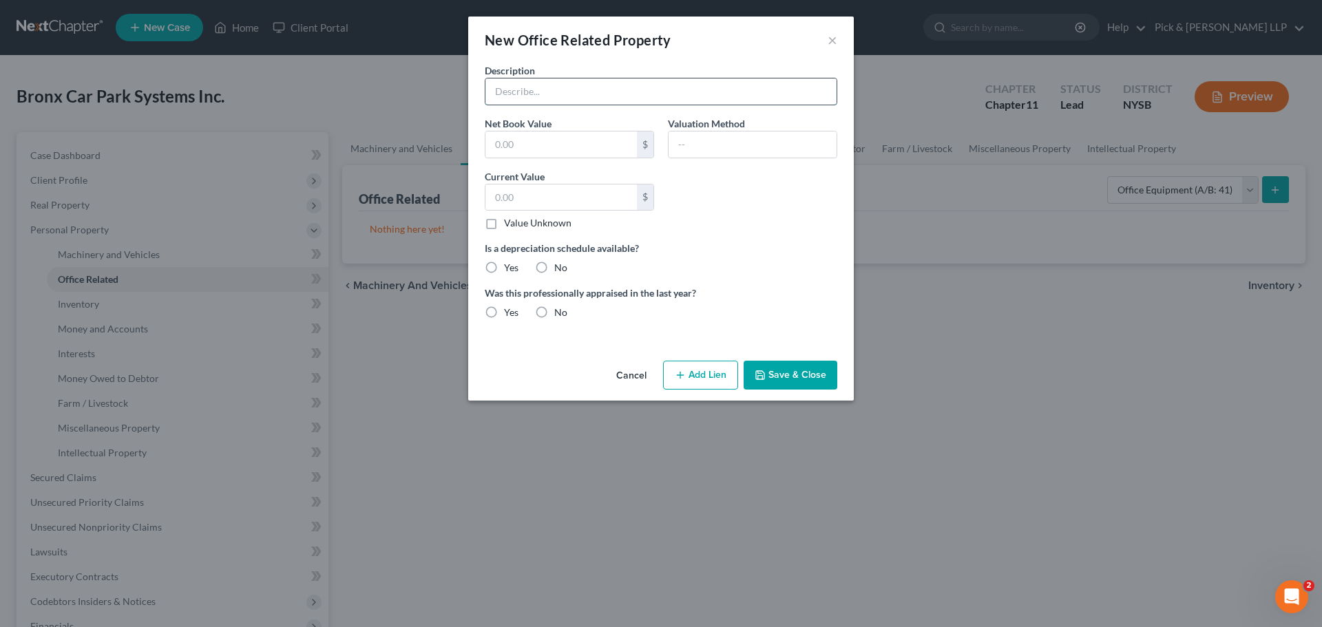
click at [574, 96] on input "text" at bounding box center [660, 91] width 351 height 26
type input "M"
click at [543, 93] on input "Computer, point of sale system and miscellaneous office accessories" at bounding box center [660, 91] width 351 height 26
type input "Computer, Point of Sale System and Miscellaneous Office Accessories"
type input "1,000.00"
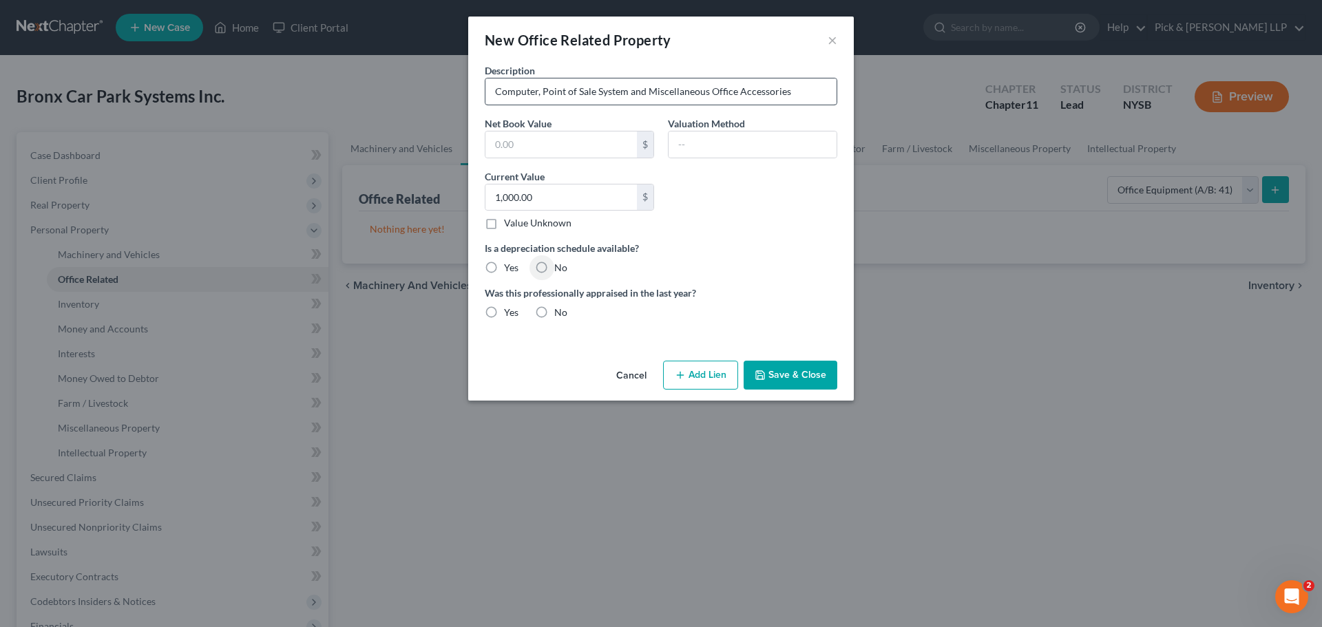
click at [560, 261] on input "No" at bounding box center [564, 265] width 9 height 9
radio input "true"
click at [560, 306] on input "No" at bounding box center [564, 310] width 9 height 9
radio input "true"
click at [808, 378] on button "Save & Close" at bounding box center [790, 375] width 94 height 29
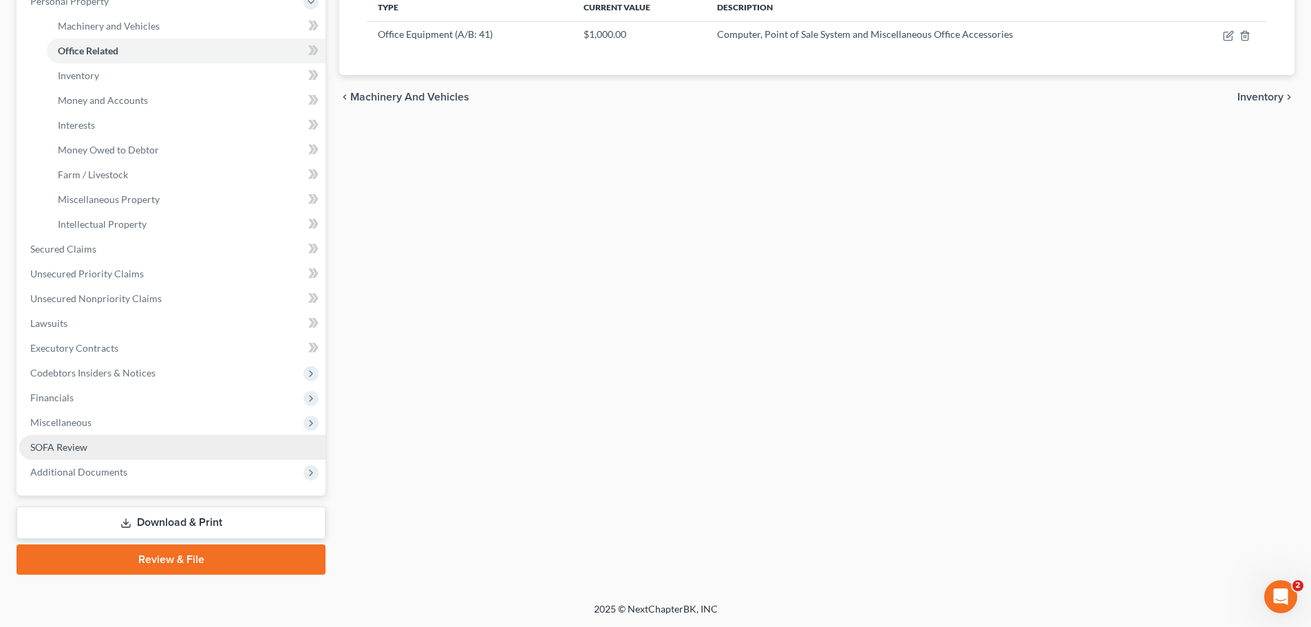
click at [90, 458] on link "SOFA Review" at bounding box center [172, 447] width 306 height 25
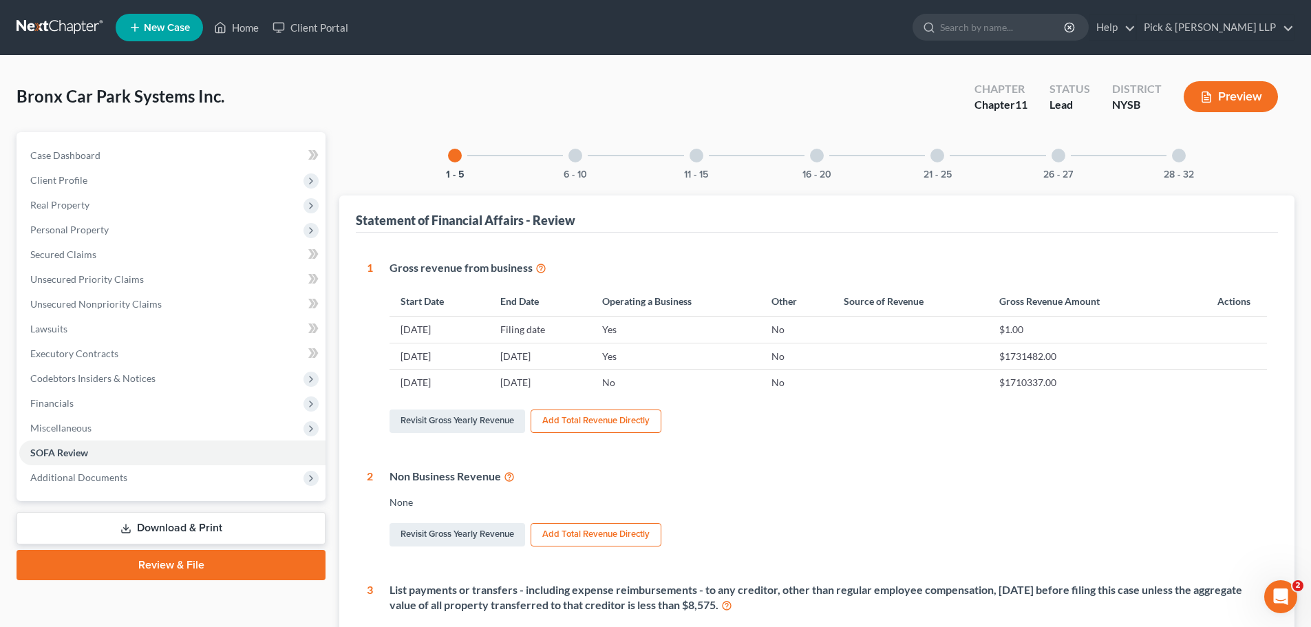
click at [1053, 167] on div "26 - 27" at bounding box center [1058, 155] width 47 height 47
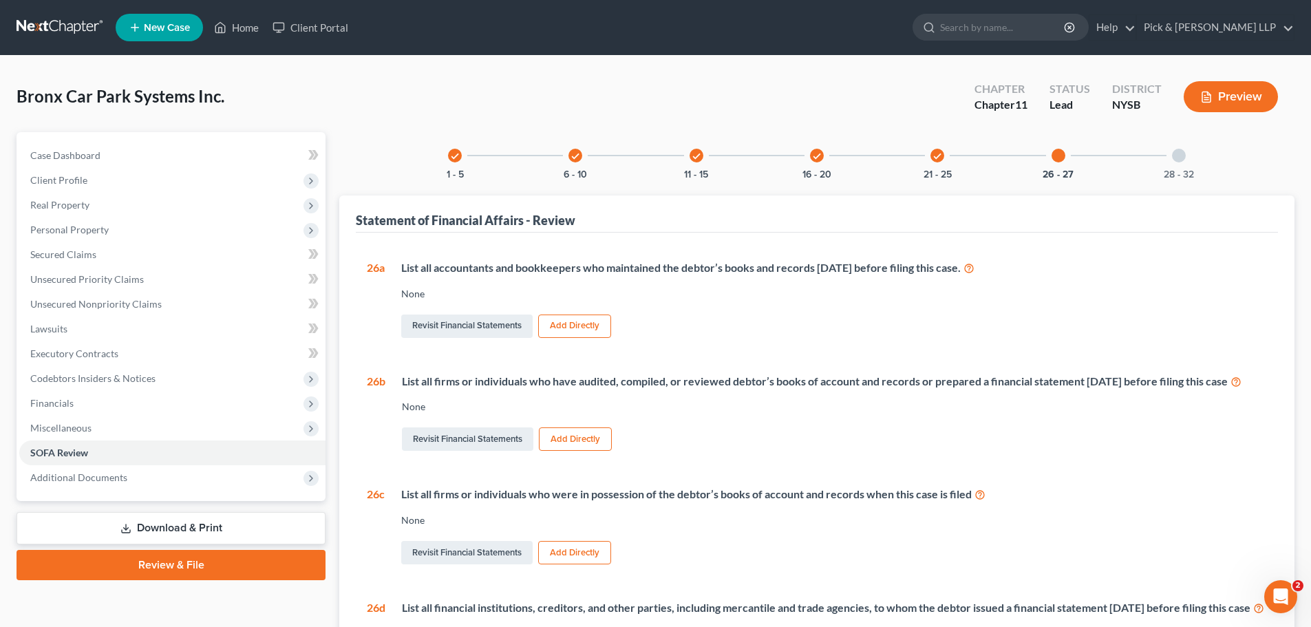
click at [571, 330] on button "Add Directly" at bounding box center [574, 326] width 73 height 23
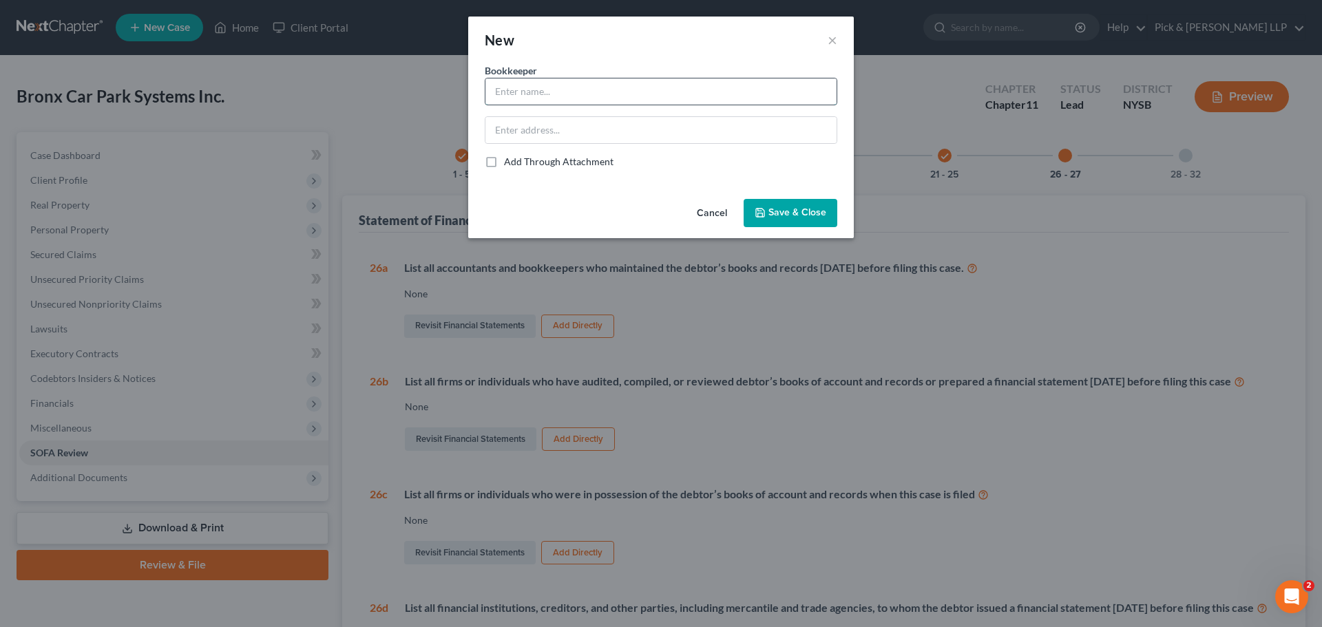
click at [529, 99] on input "text" at bounding box center [660, 91] width 351 height 26
type input "L"
type input "[PERSON_NAME] [PERSON_NAME] CPAs, PC"
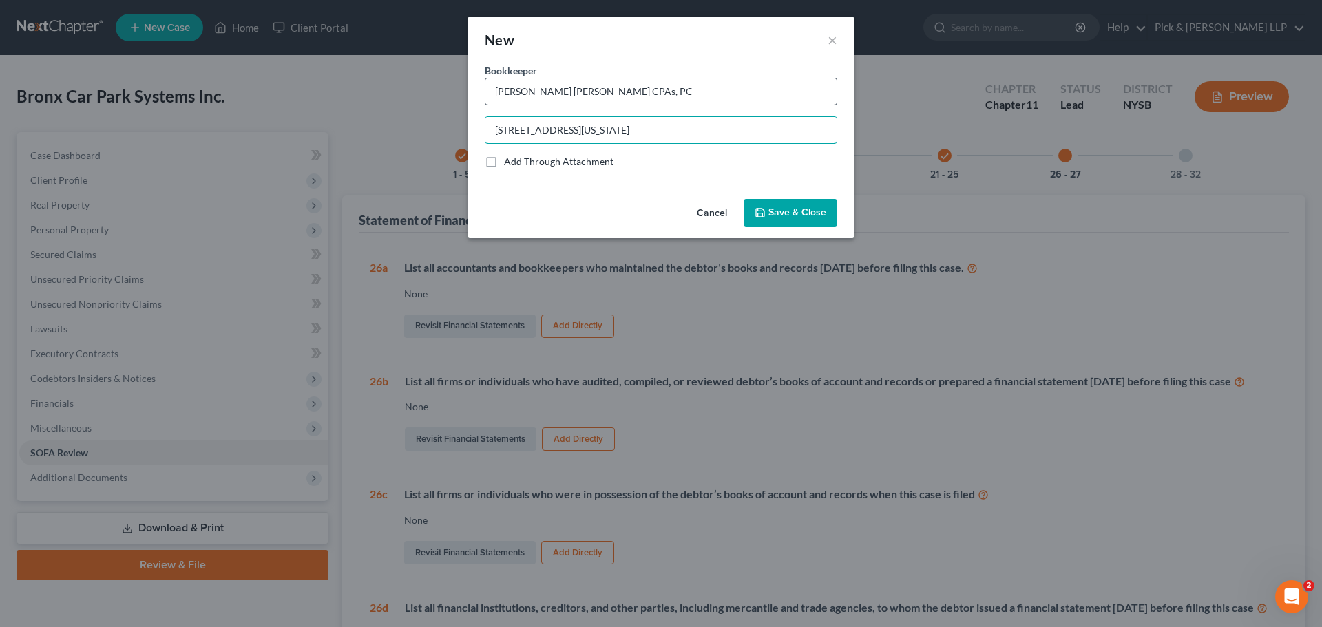
type input "[STREET_ADDRESS][US_STATE]"
click at [809, 211] on span "Save & Close" at bounding box center [797, 213] width 58 height 12
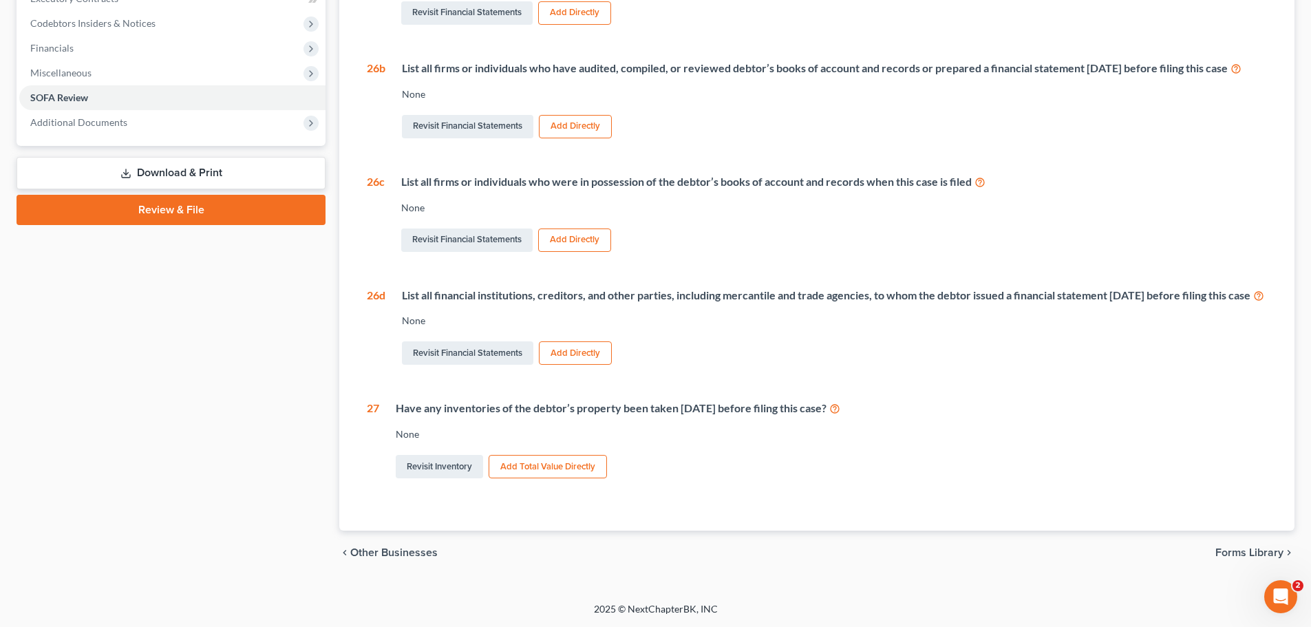
scroll to position [318, 0]
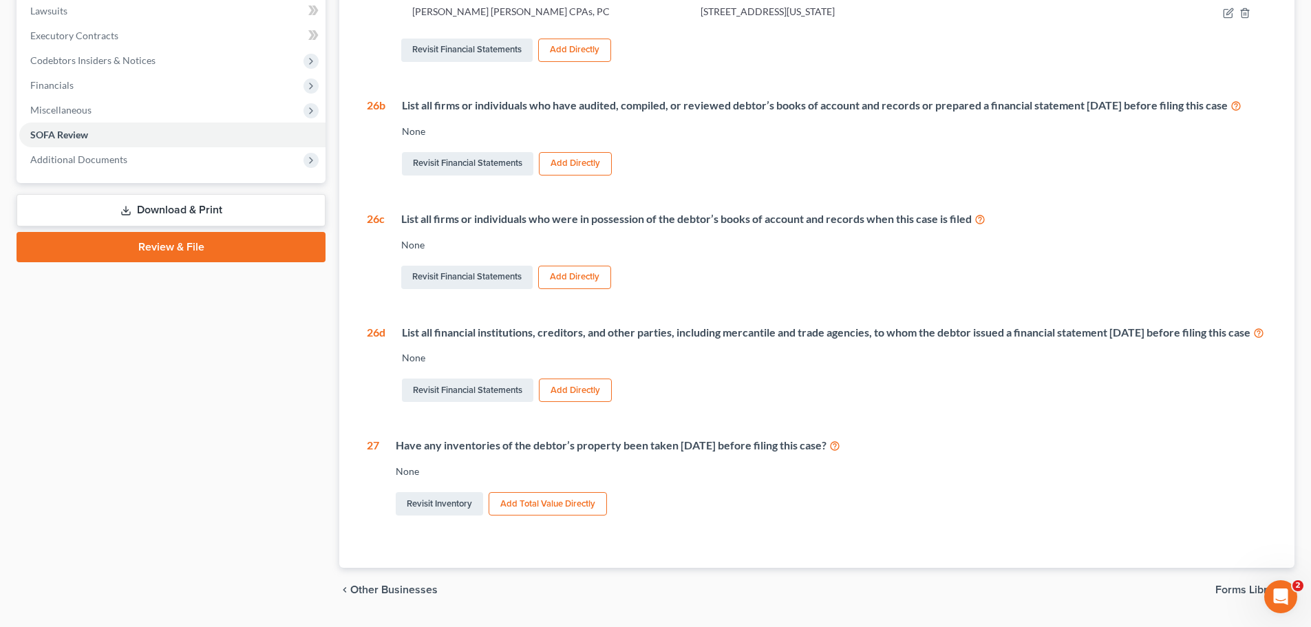
click at [555, 289] on button "Add Directly" at bounding box center [574, 277] width 73 height 23
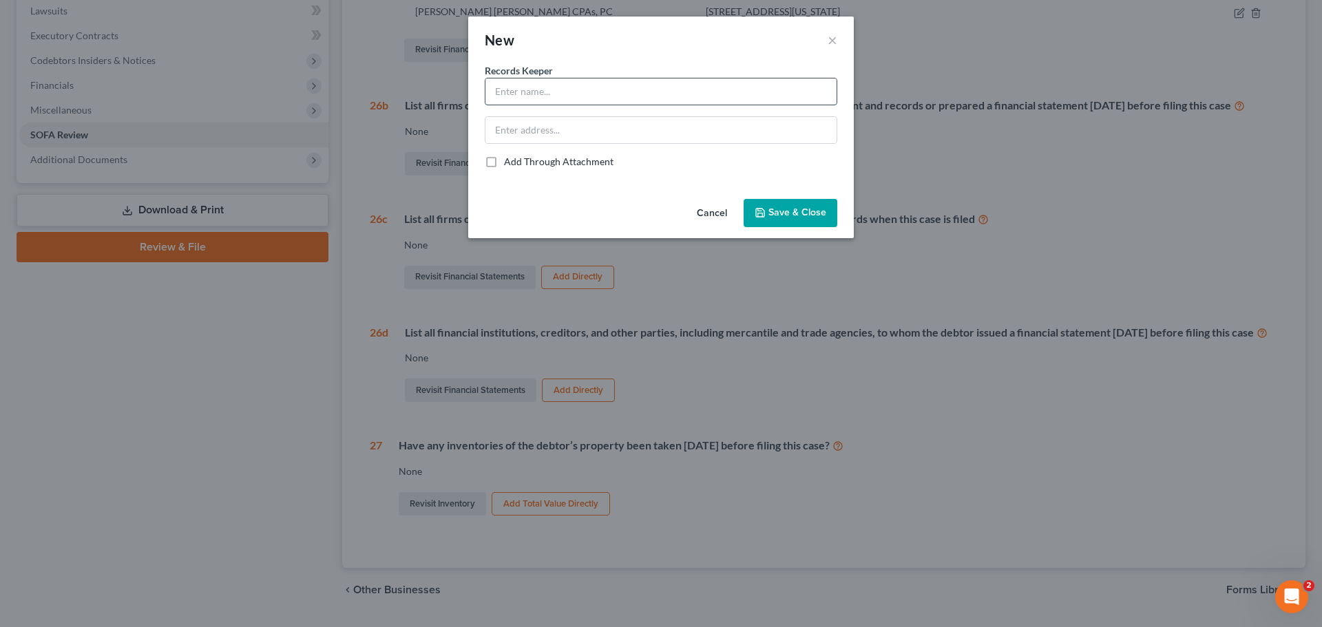
click at [527, 96] on input "text" at bounding box center [660, 91] width 351 height 26
type input "[PERSON_NAME] [PERSON_NAME] CPAs, PC"
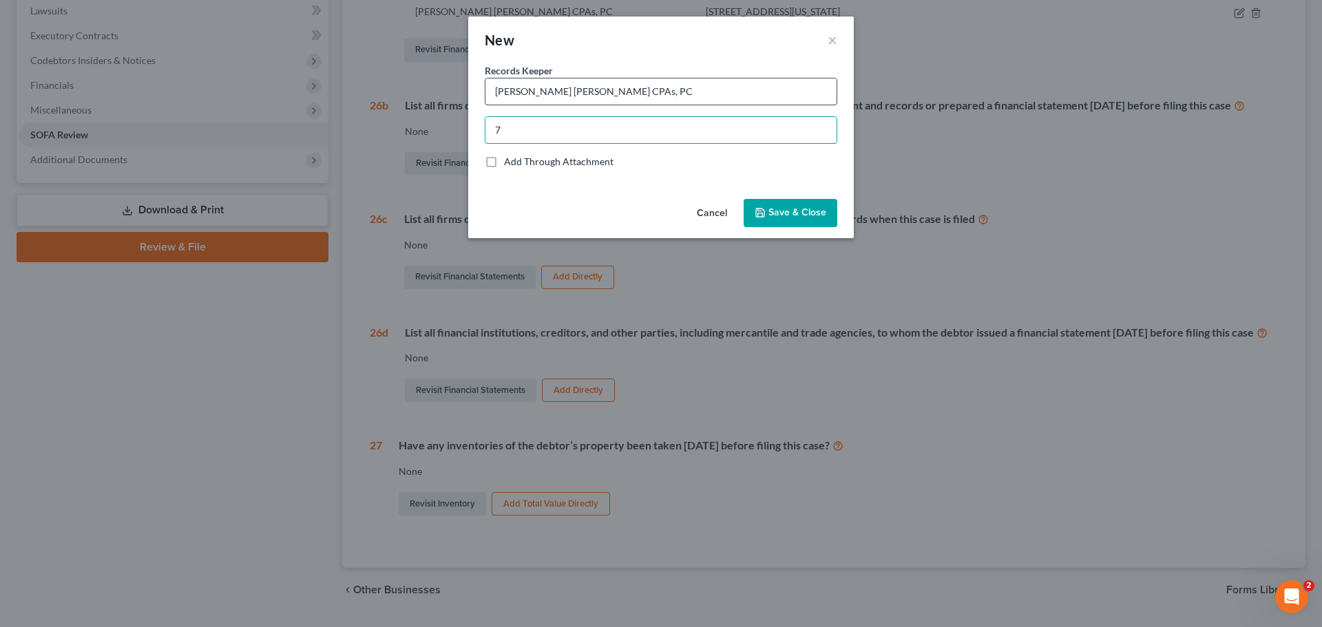
type input "[STREET_ADDRESS][US_STATE]"
click at [777, 213] on span "Save & Close" at bounding box center [797, 213] width 58 height 12
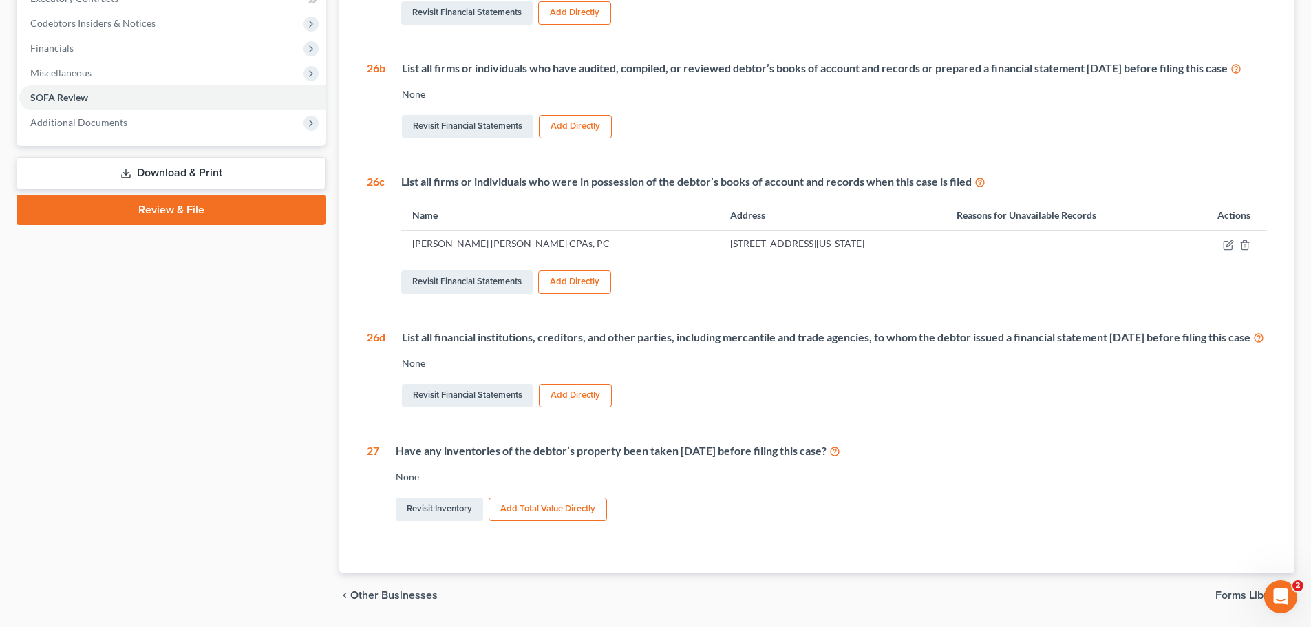
scroll to position [387, 0]
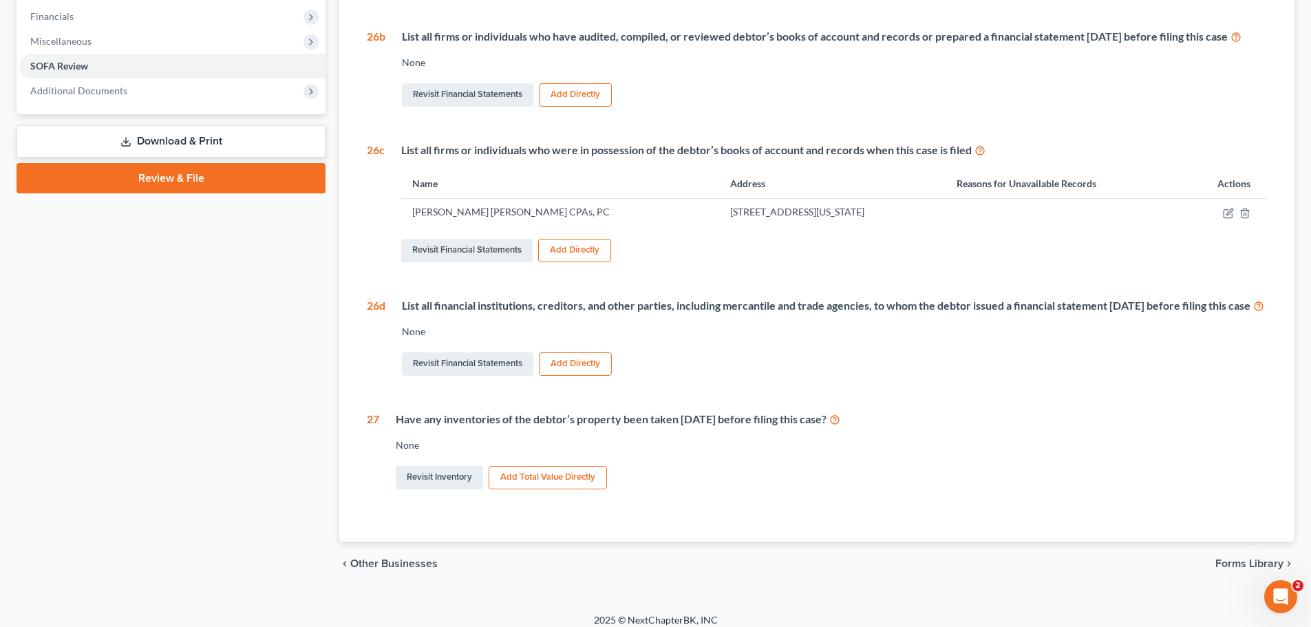
click at [601, 262] on button "Add Directly" at bounding box center [574, 250] width 73 height 23
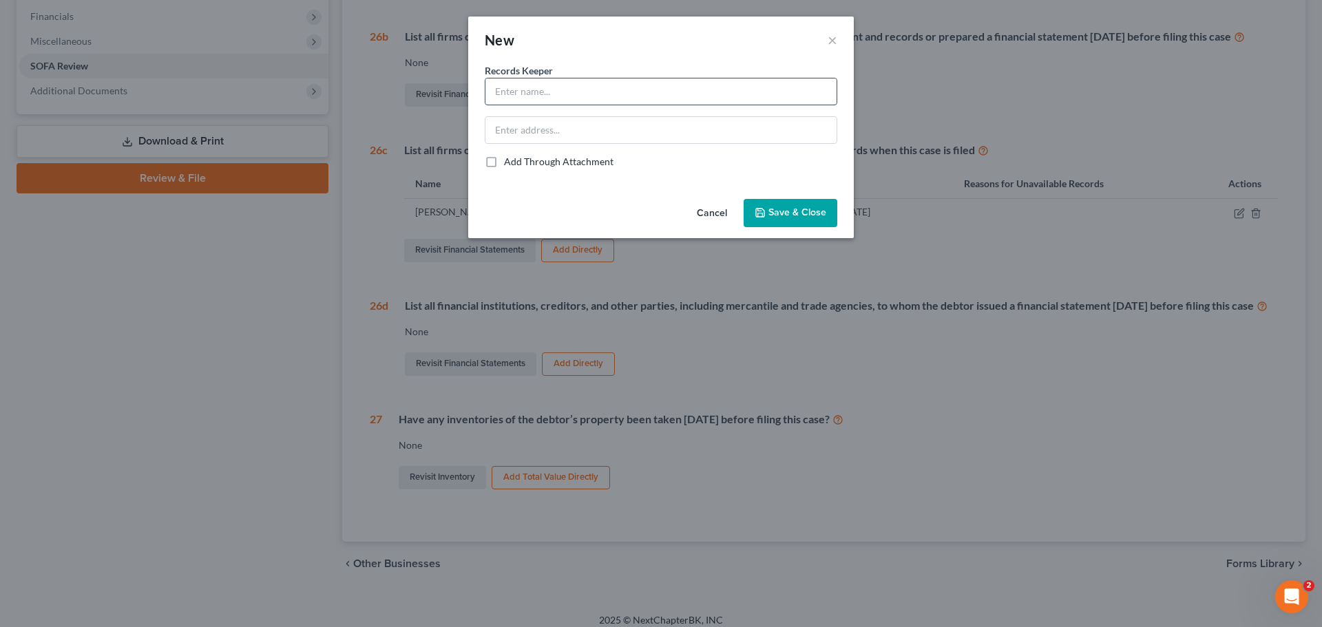
click at [534, 93] on input "text" at bounding box center [660, 91] width 351 height 26
type input "[PERSON_NAME]"
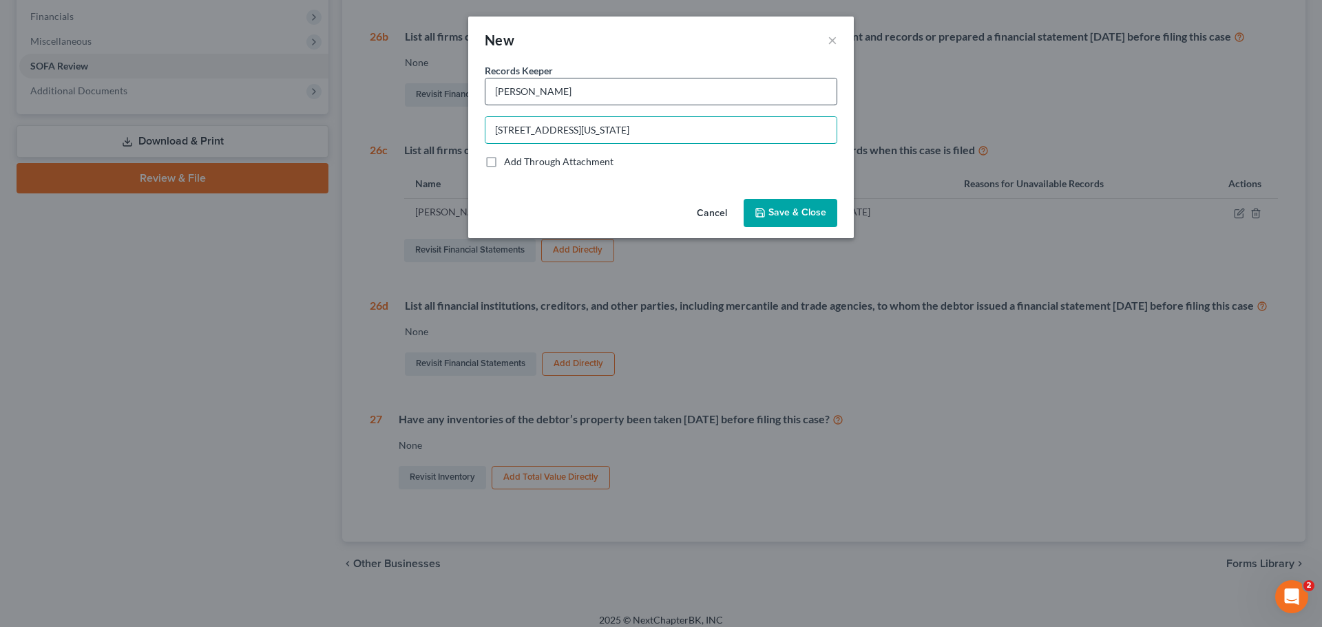
type input "[STREET_ADDRESS][US_STATE]"
click at [758, 204] on button "Save & Close" at bounding box center [790, 213] width 94 height 29
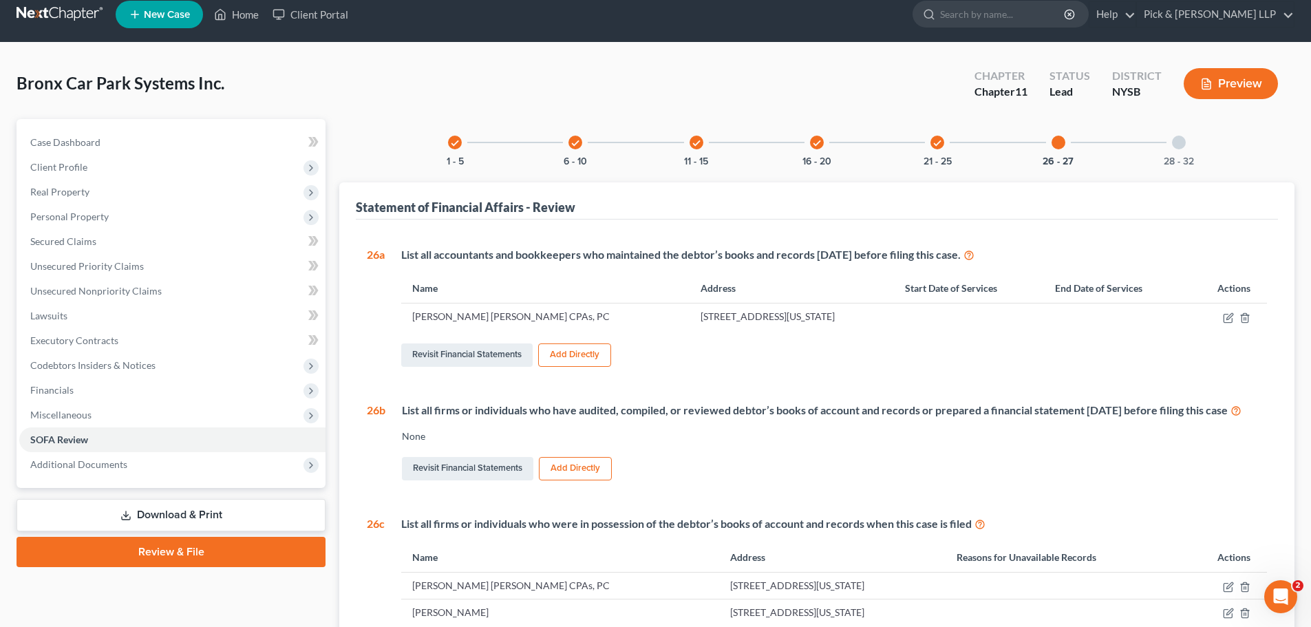
scroll to position [0, 0]
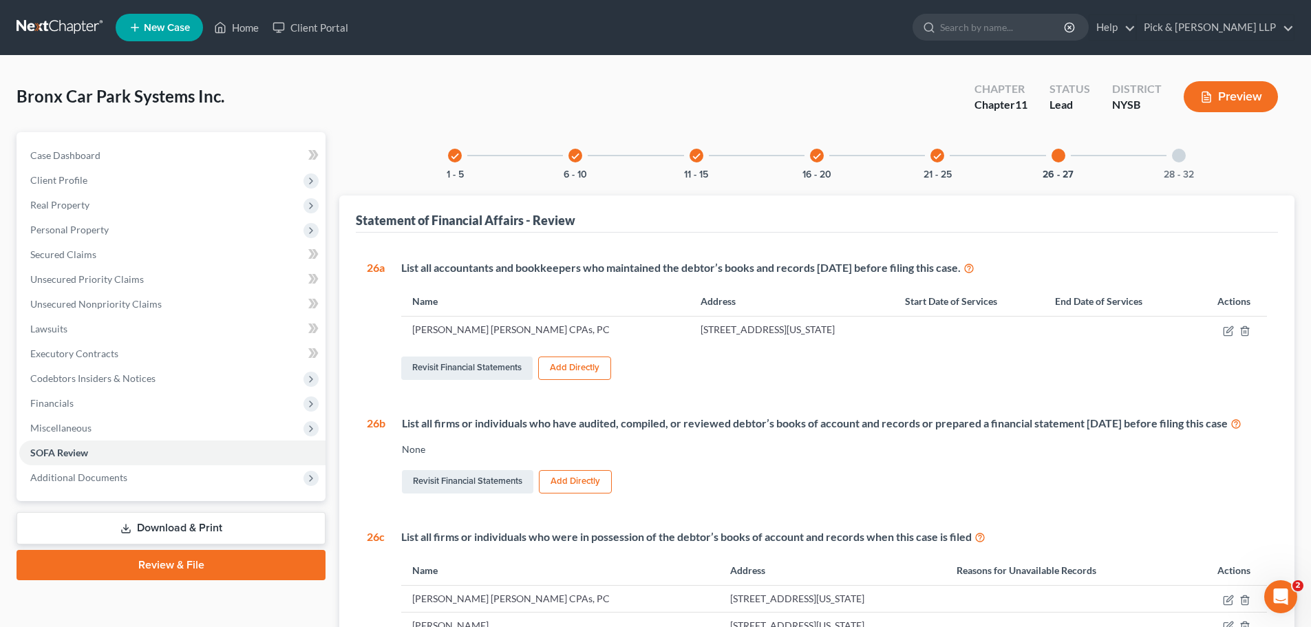
click at [943, 166] on div "check 21 - 25" at bounding box center [937, 155] width 47 height 47
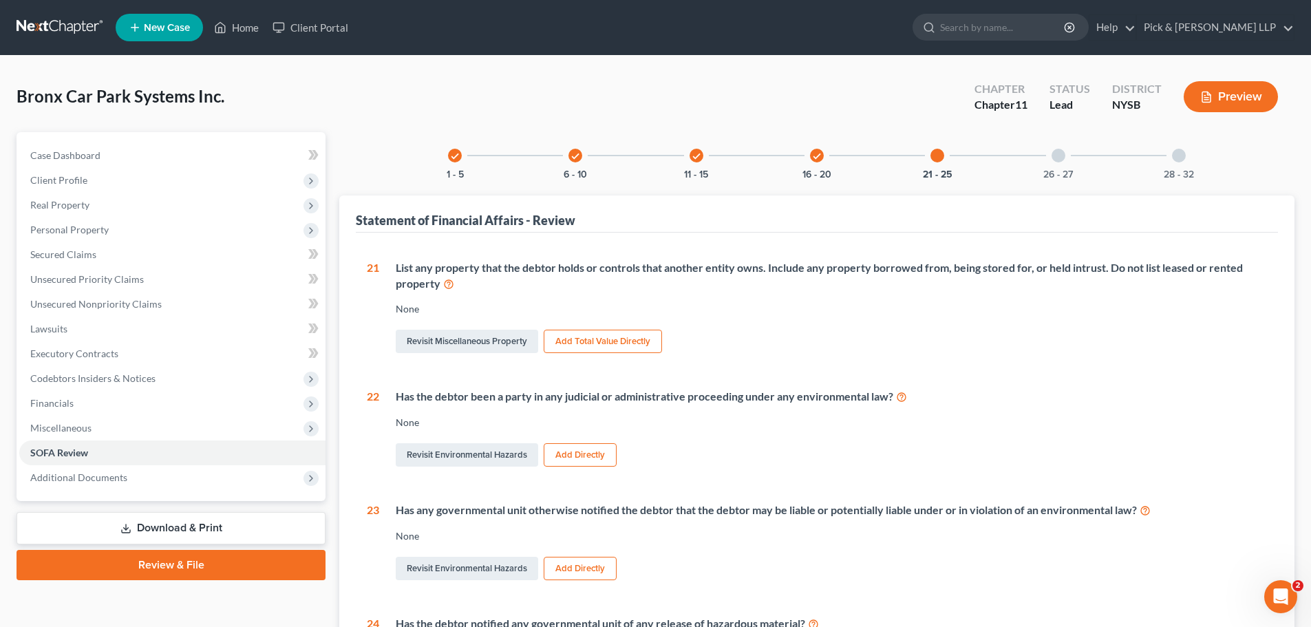
click at [624, 340] on button "Add Total Value Directly" at bounding box center [603, 341] width 118 height 23
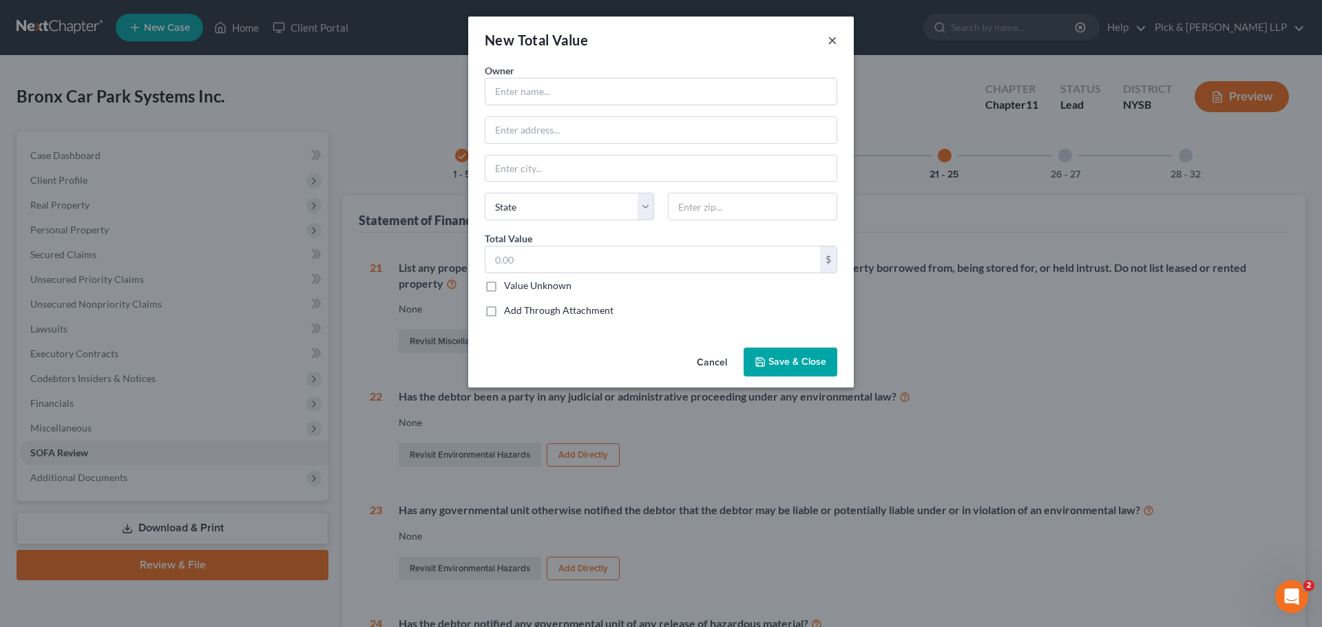
click at [832, 37] on button "×" at bounding box center [832, 40] width 10 height 17
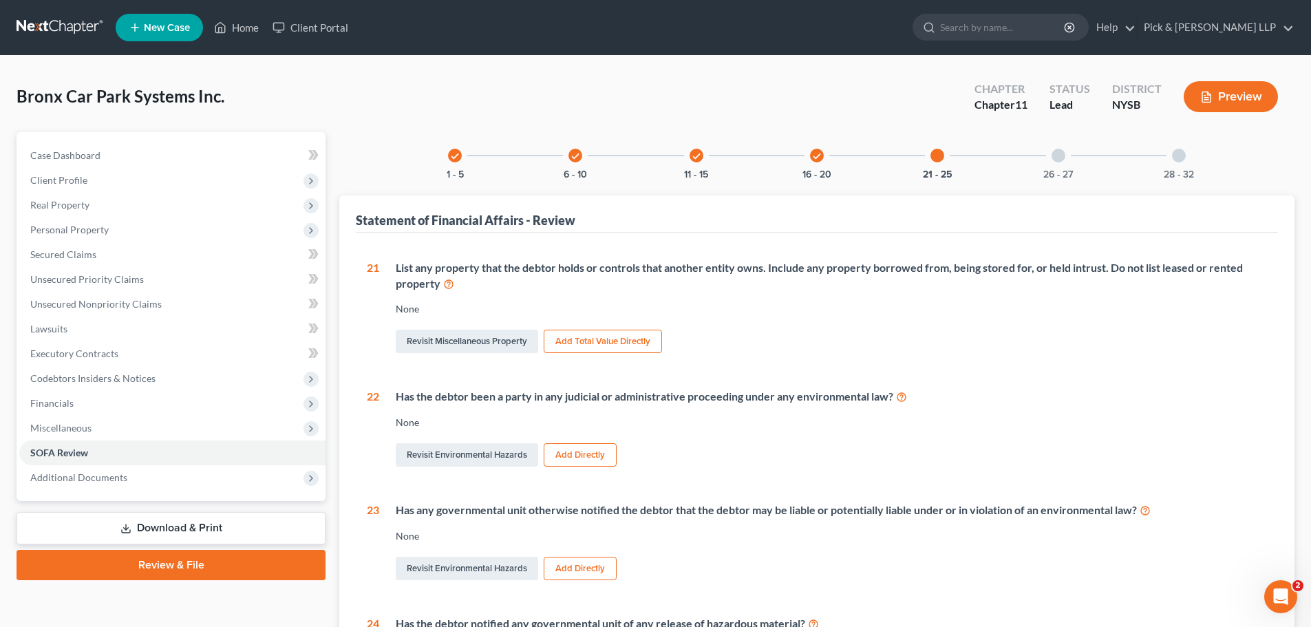
click at [598, 336] on button "Add Total Value Directly" at bounding box center [603, 341] width 118 height 23
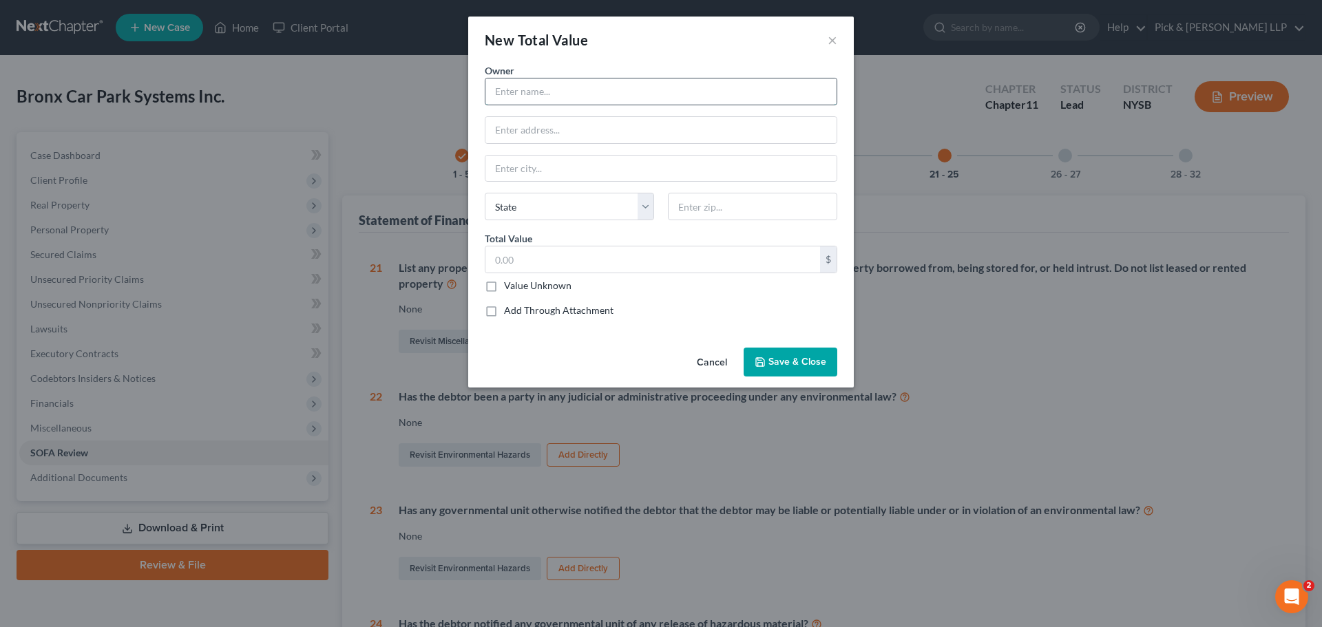
click at [585, 89] on input "text" at bounding box center [660, 91] width 351 height 26
type input "4 Abandoned Cars at Parking Facility"
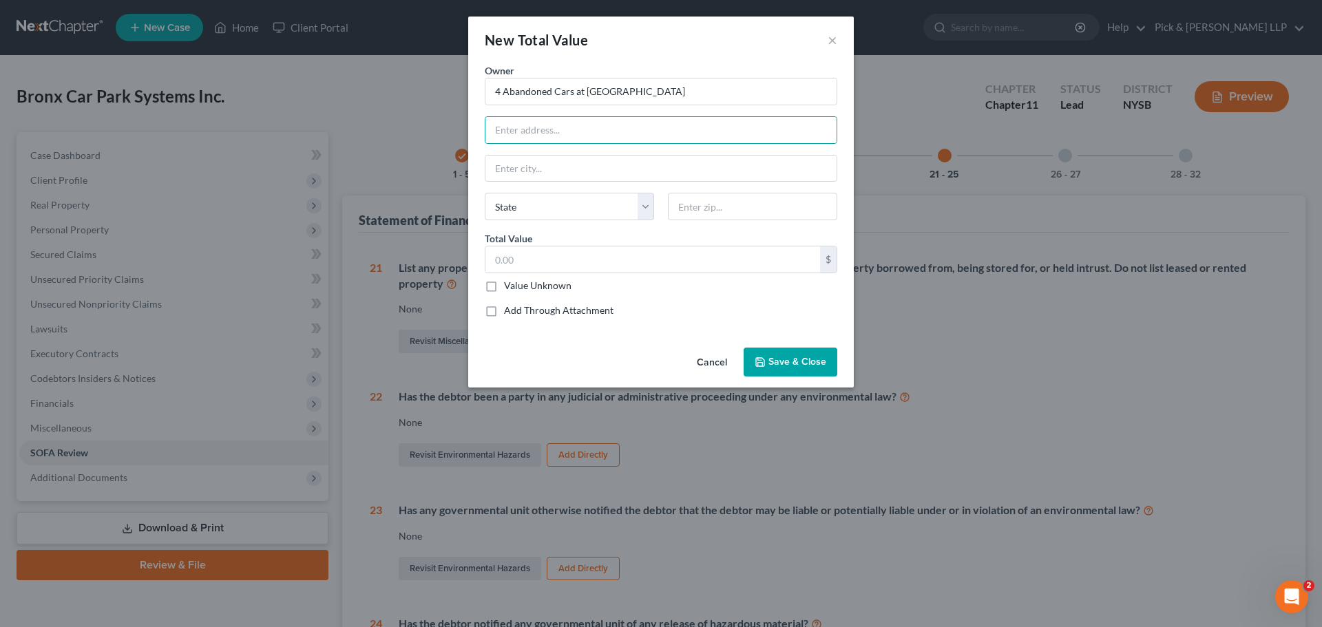
click at [504, 284] on label "Value Unknown" at bounding box center [537, 286] width 67 height 14
click at [509, 284] on input "Value Unknown" at bounding box center [513, 283] width 9 height 9
checkbox input "true"
type input "0.00"
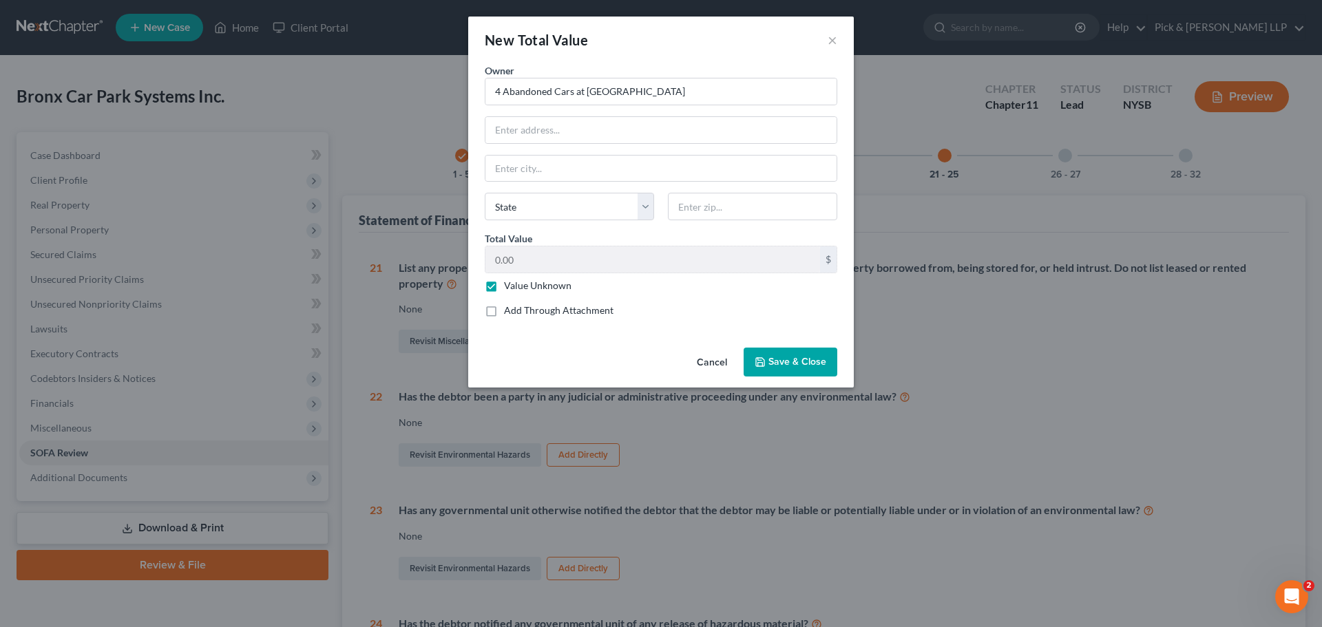
click at [774, 359] on span "Save & Close" at bounding box center [797, 362] width 58 height 12
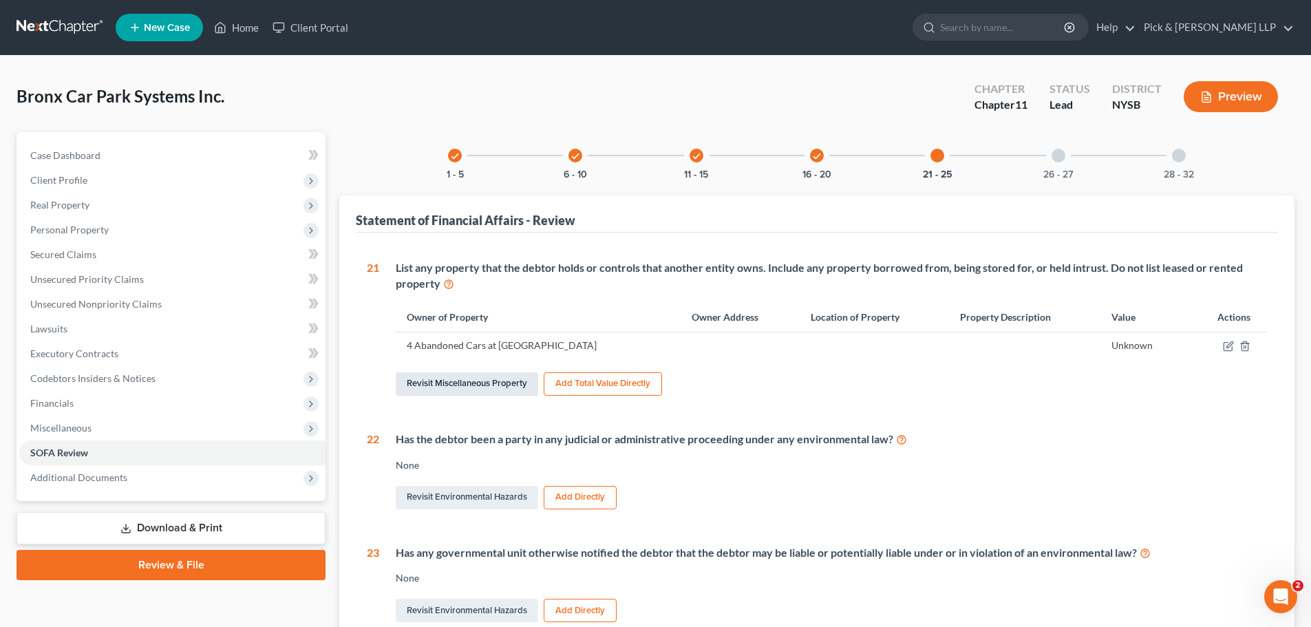
click at [498, 385] on link "Revisit Miscellaneous Property" at bounding box center [467, 383] width 142 height 23
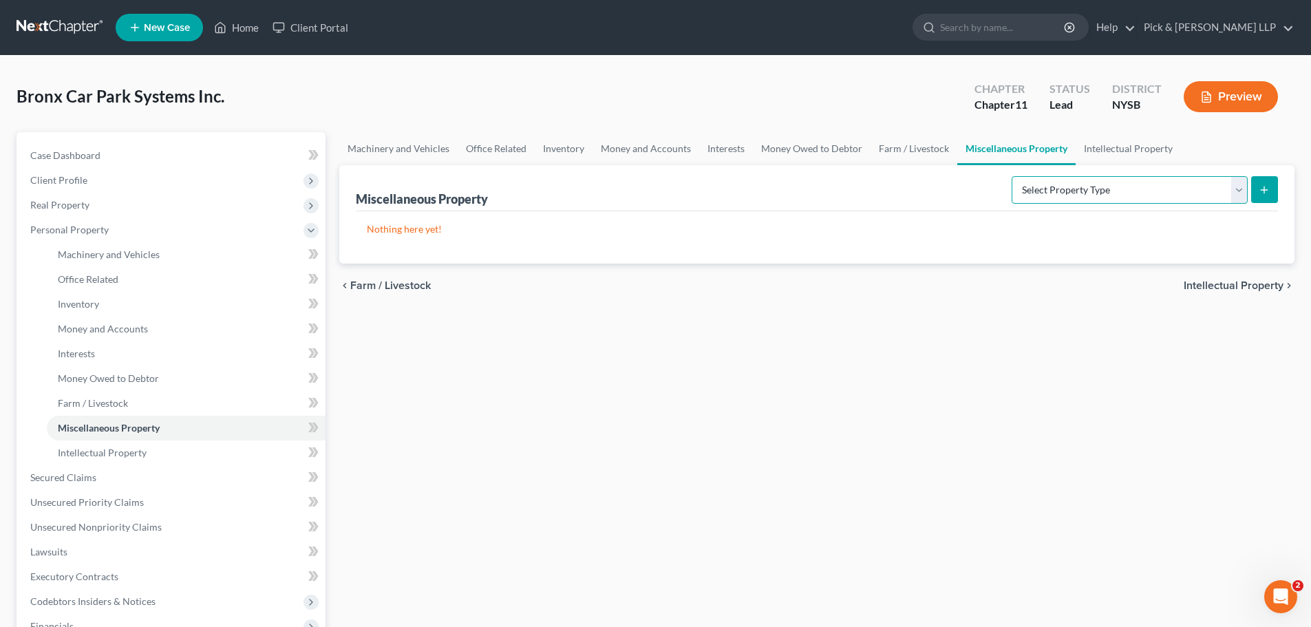
click at [1234, 193] on select "Select Property Type Assigned for Creditor Benefit Within 120 Days (SOFA: 8) As…" at bounding box center [1130, 190] width 236 height 28
click at [633, 456] on div "Machinery and Vehicles Office Related Inventory Money and Accounts Interests Mo…" at bounding box center [816, 467] width 969 height 671
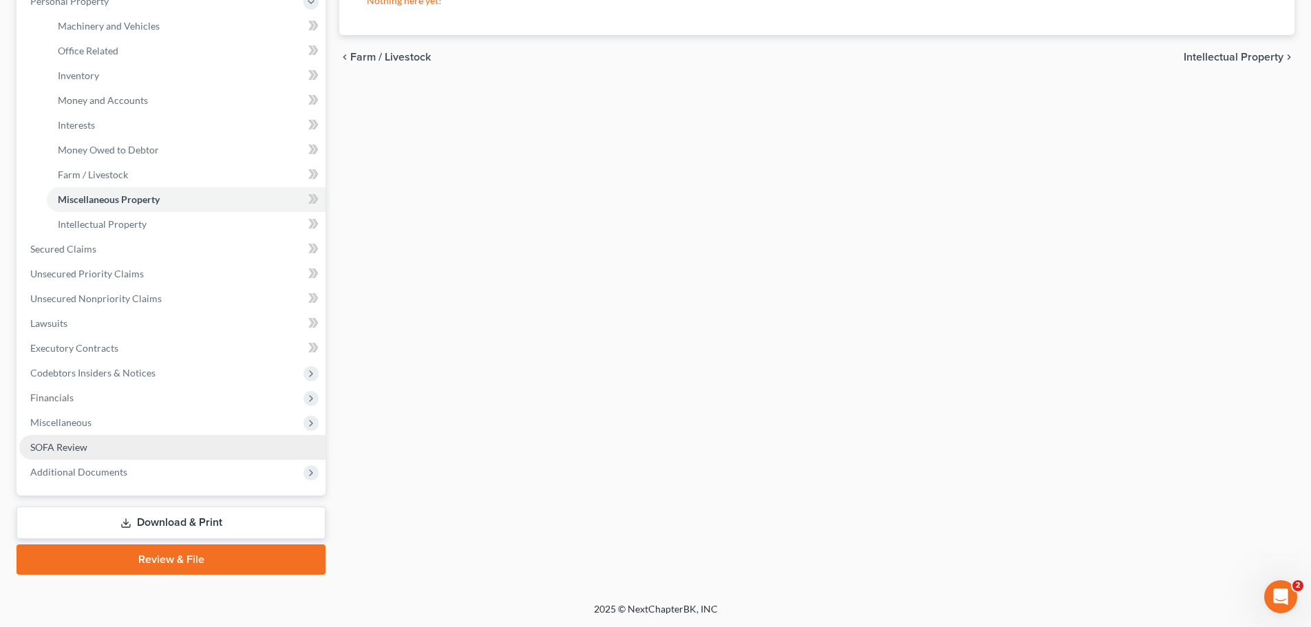
click at [118, 450] on link "SOFA Review" at bounding box center [172, 447] width 306 height 25
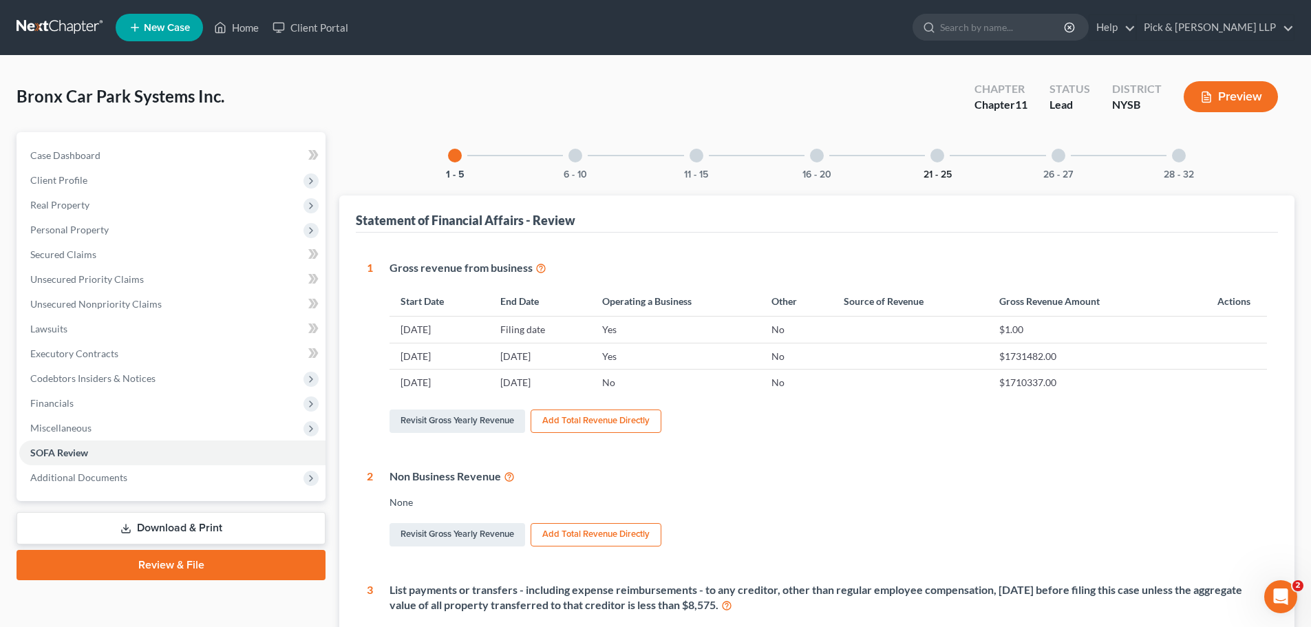
click at [942, 170] on button "21 - 25" at bounding box center [938, 175] width 28 height 10
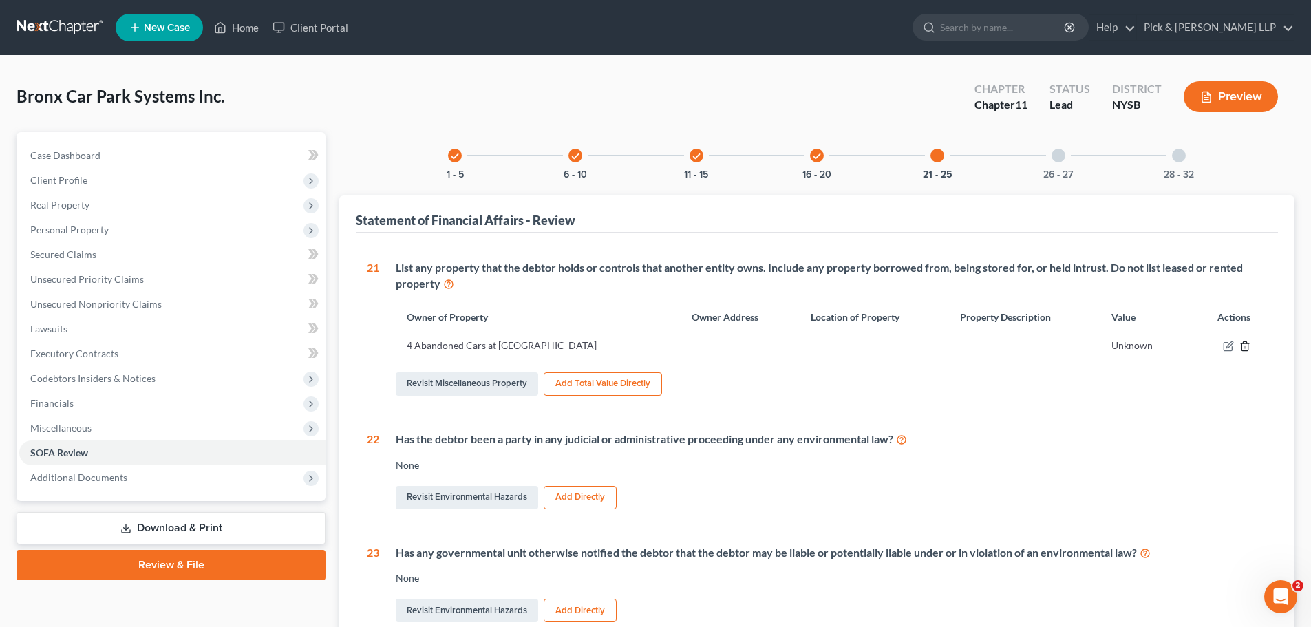
click at [1243, 341] on icon "button" at bounding box center [1245, 346] width 11 height 11
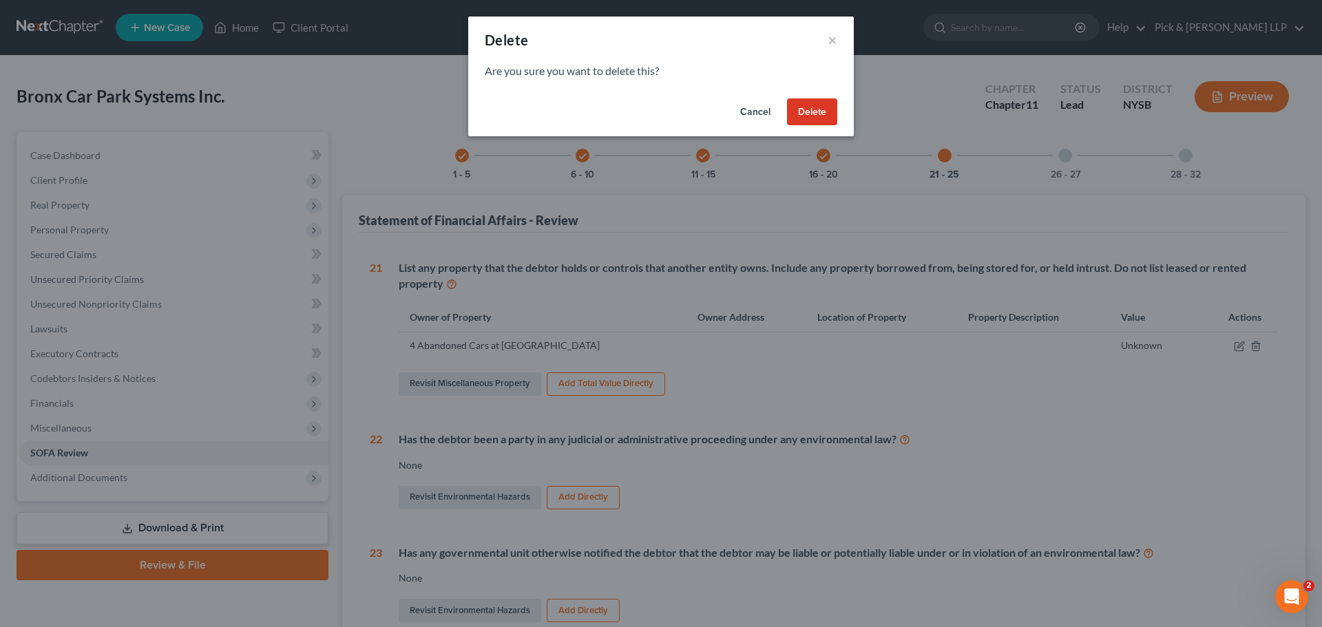
click at [816, 107] on button "Delete" at bounding box center [812, 112] width 50 height 28
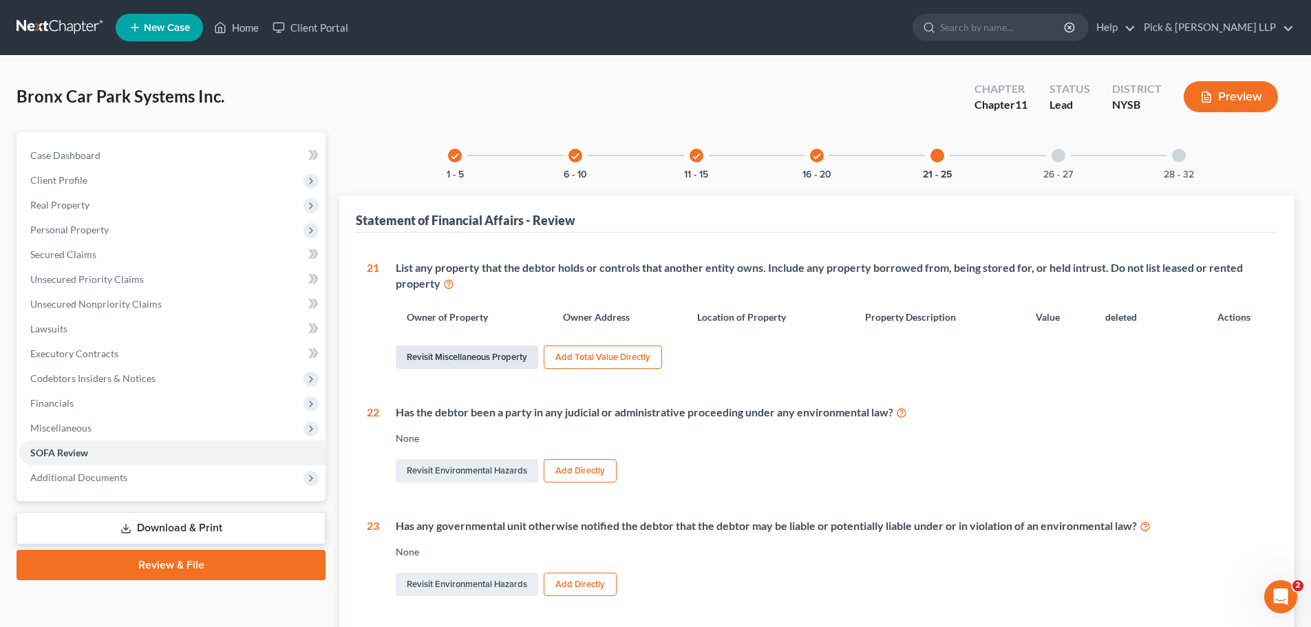
click at [483, 358] on link "Revisit Miscellaneous Property" at bounding box center [467, 357] width 142 height 23
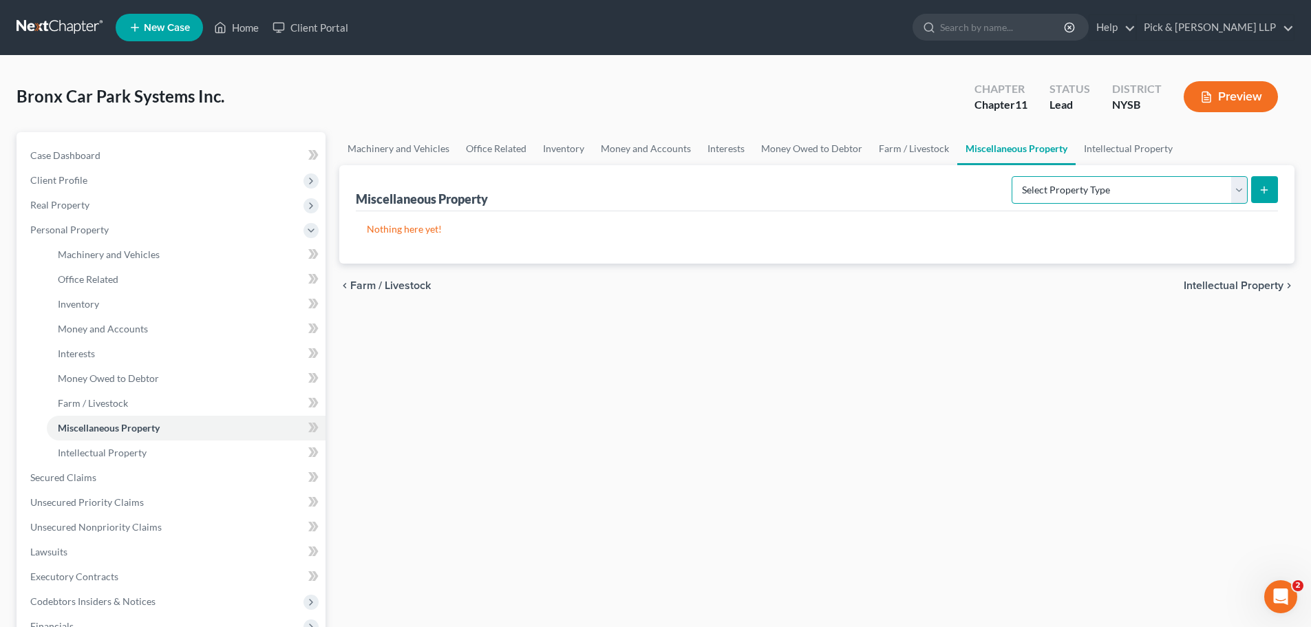
click at [1238, 193] on select "Select Property Type Assigned for Creditor Benefit Within 120 Days (SOFA: 8) As…" at bounding box center [1130, 190] width 236 height 28
select select "holding_for_another"
click at [1012, 176] on select "Select Property Type Assigned for Creditor Benefit Within 120 Days (SOFA: 8) As…" at bounding box center [1130, 190] width 236 height 28
click at [1267, 191] on icon "submit" at bounding box center [1264, 189] width 11 height 11
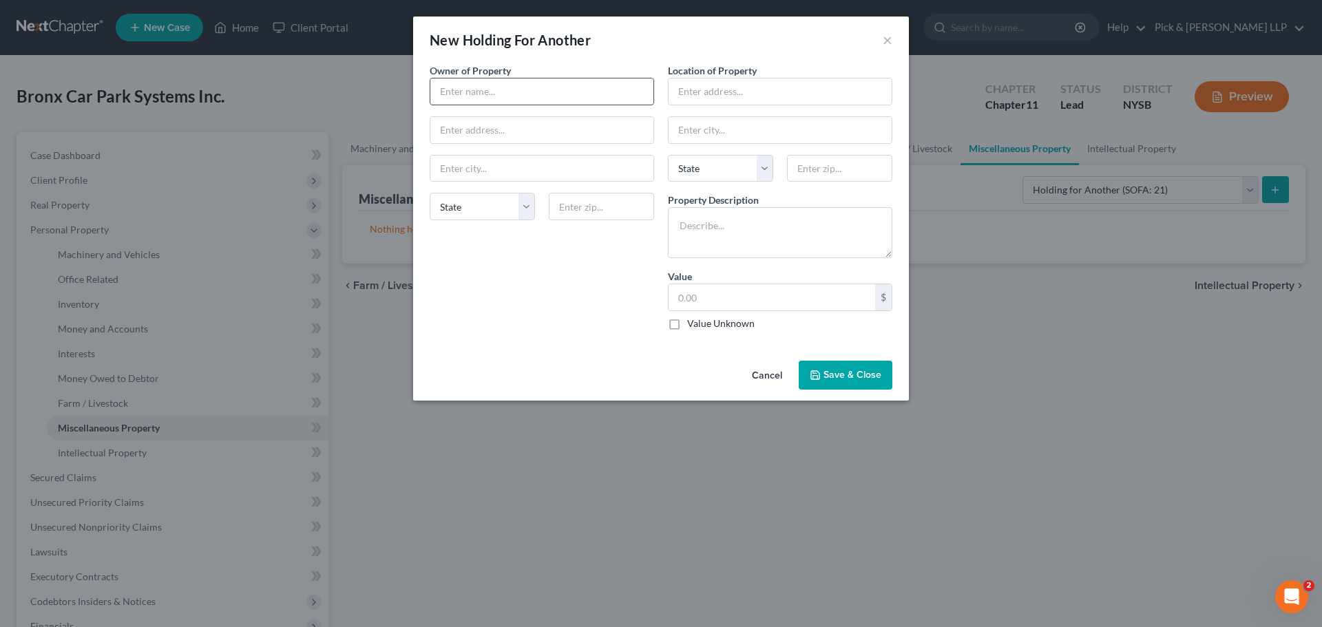
click at [520, 97] on input "text" at bounding box center [541, 91] width 223 height 26
type input "U"
type input "Various"
type input "2425 Sedgewick Avenue"
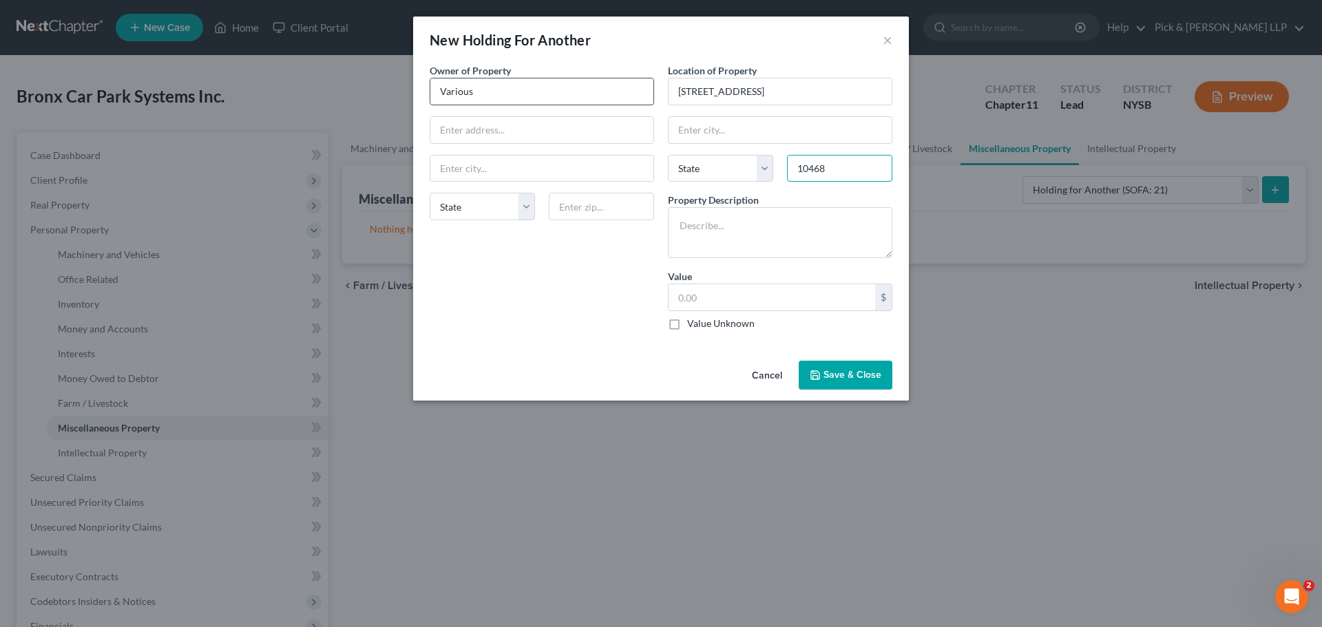
type input "10468"
type input "Bronx"
select select "35"
type textarea "4 Cars Abandoned at [GEOGRAPHIC_DATA]"
click at [687, 326] on label "Value Unknown" at bounding box center [720, 324] width 67 height 14
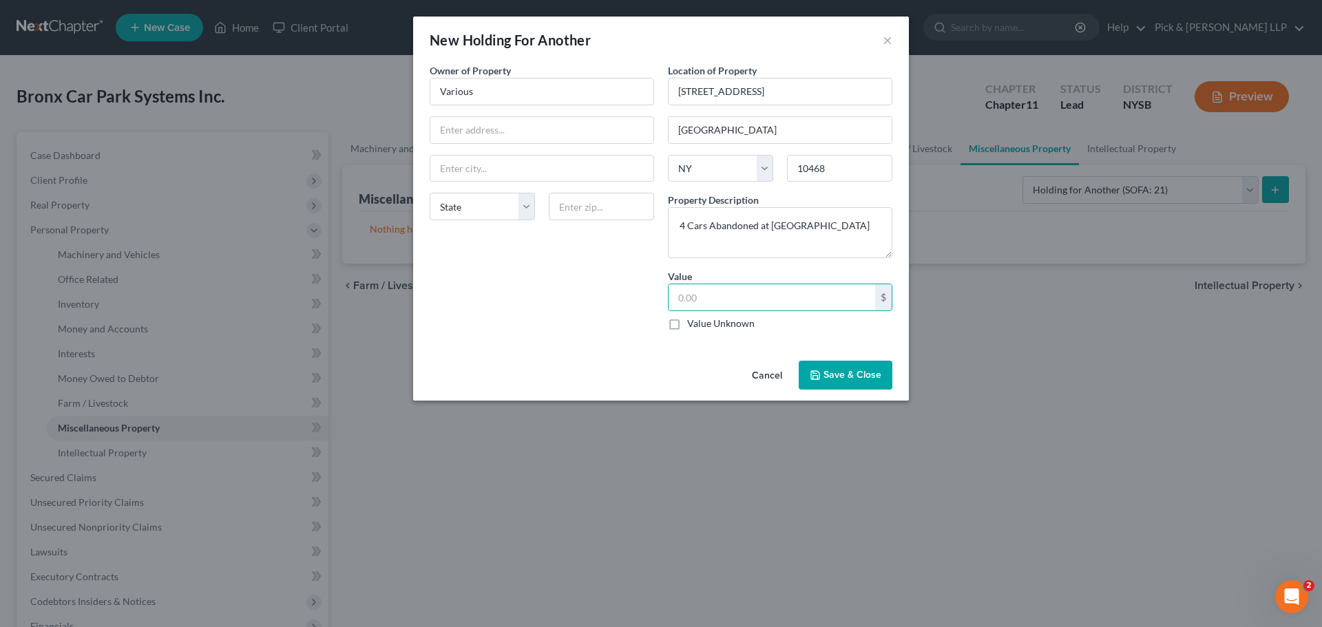
click at [693, 326] on input "Value Unknown" at bounding box center [697, 321] width 9 height 9
checkbox input "true"
type input "0.00"
click at [860, 379] on span "Save & Close" at bounding box center [852, 375] width 58 height 12
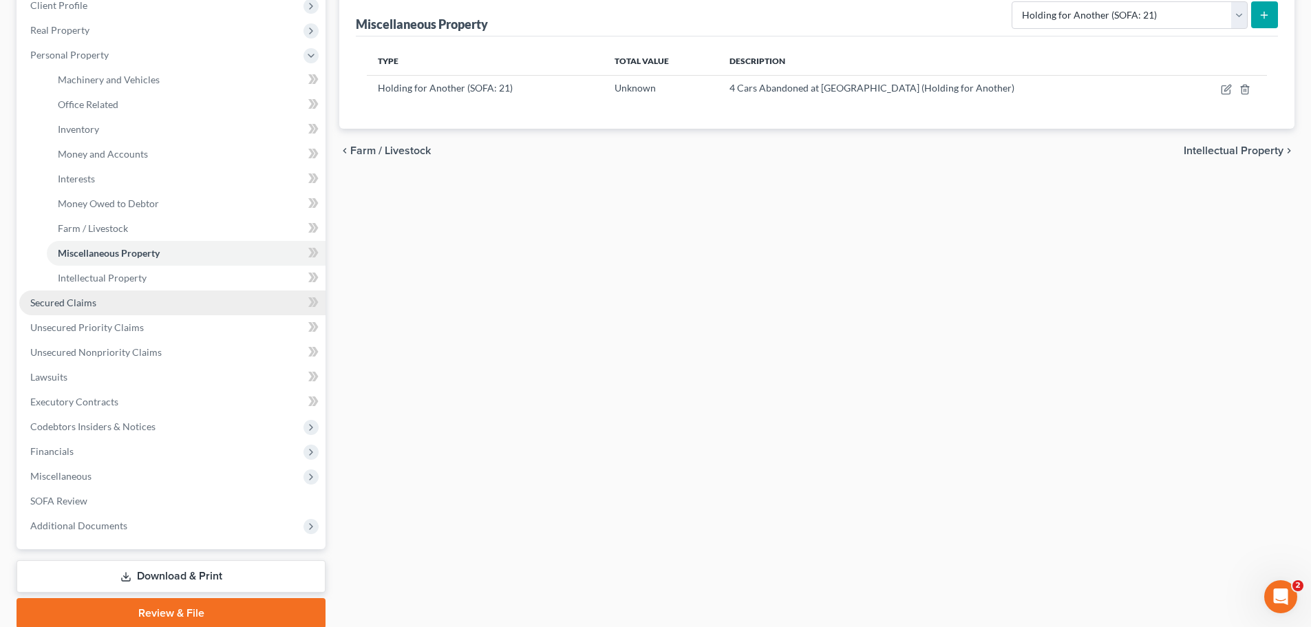
scroll to position [207, 0]
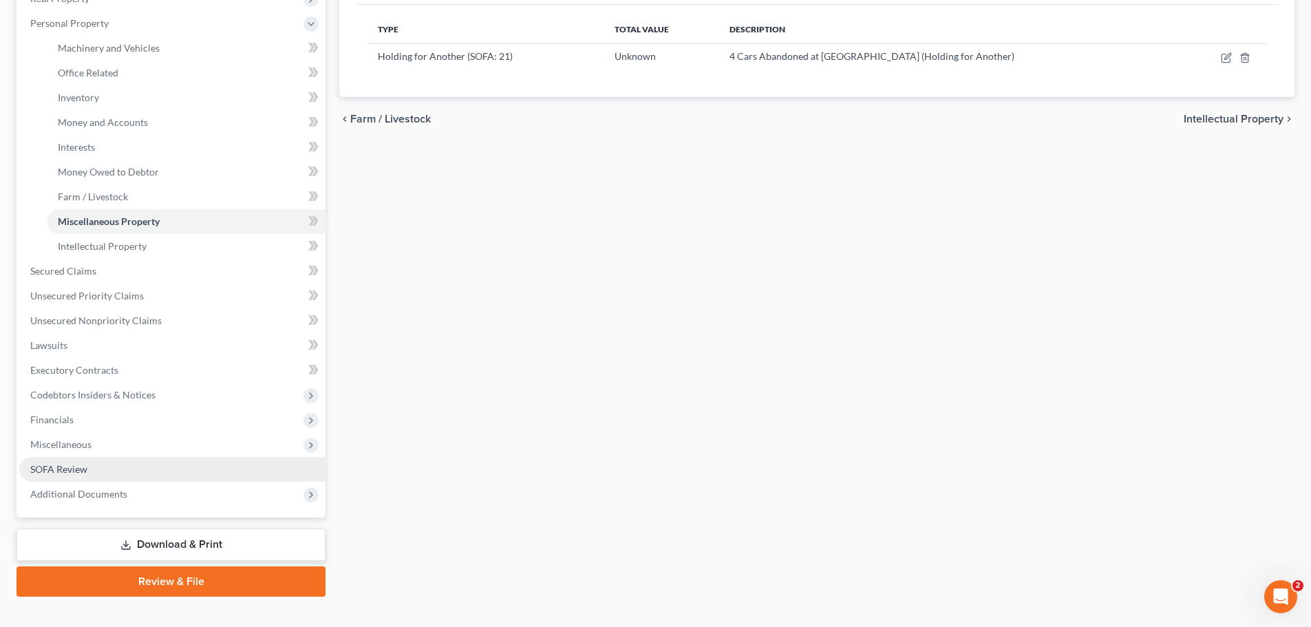
click at [92, 470] on link "SOFA Review" at bounding box center [172, 469] width 306 height 25
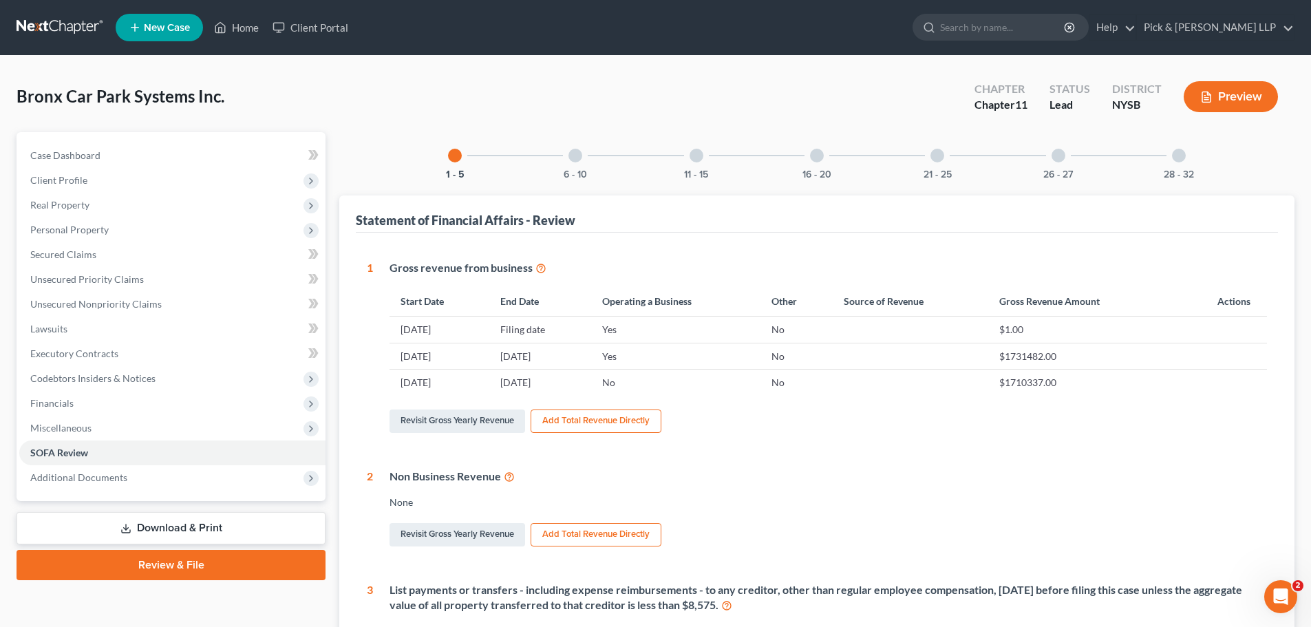
click at [939, 163] on div "21 - 25" at bounding box center [937, 155] width 47 height 47
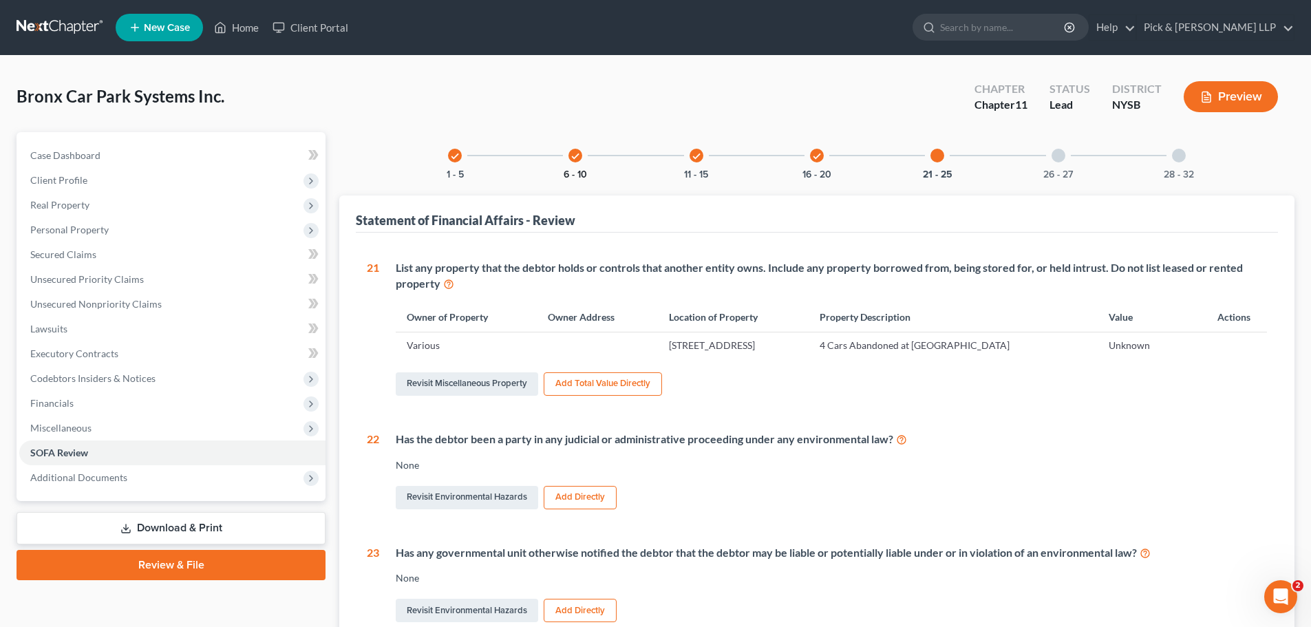
click at [578, 170] on button "6 - 10" at bounding box center [575, 175] width 23 height 10
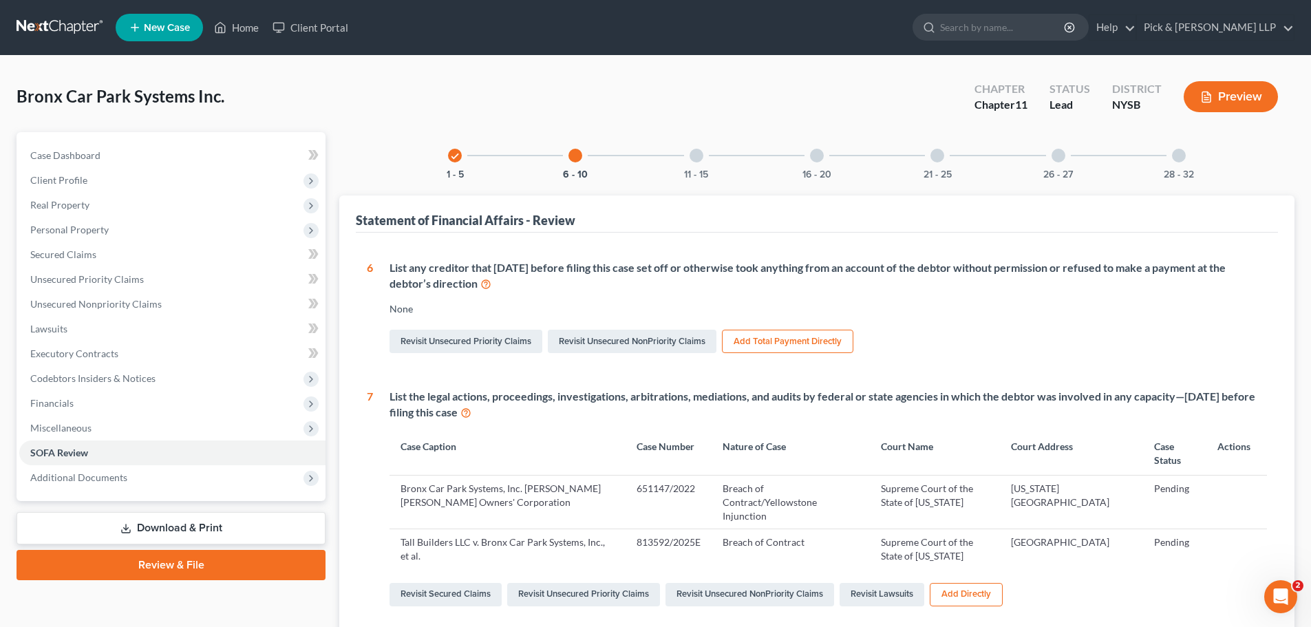
click at [469, 155] on div "check 1 - 5" at bounding box center [455, 155] width 47 height 47
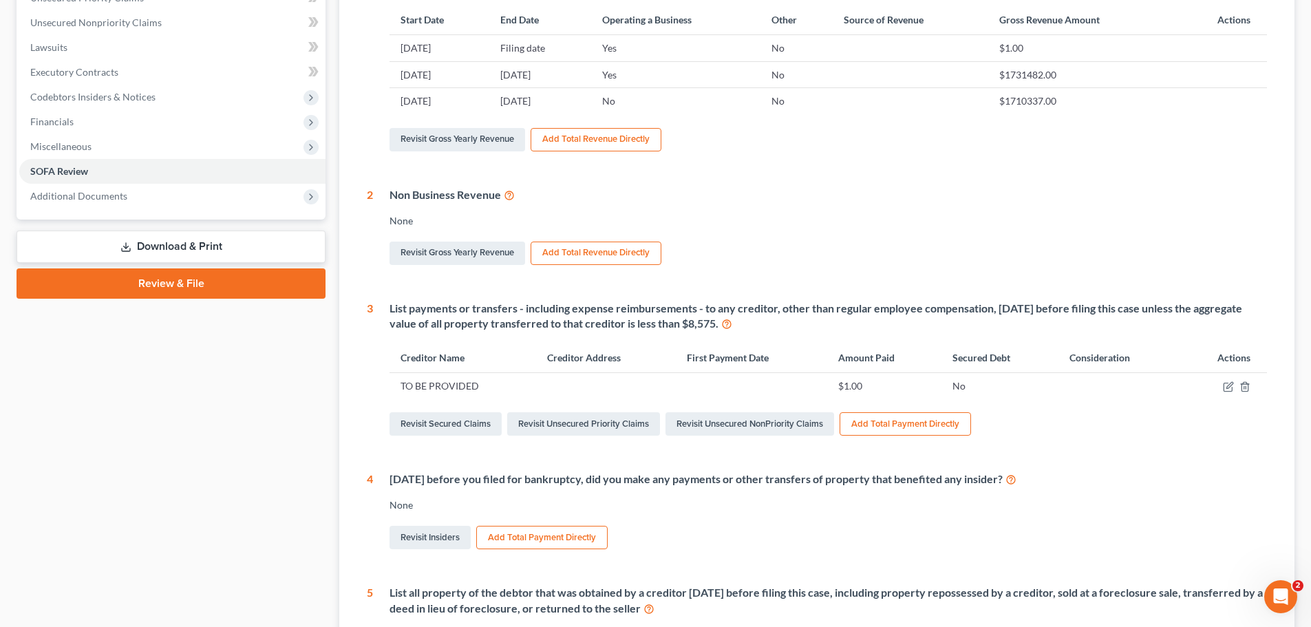
scroll to position [344, 0]
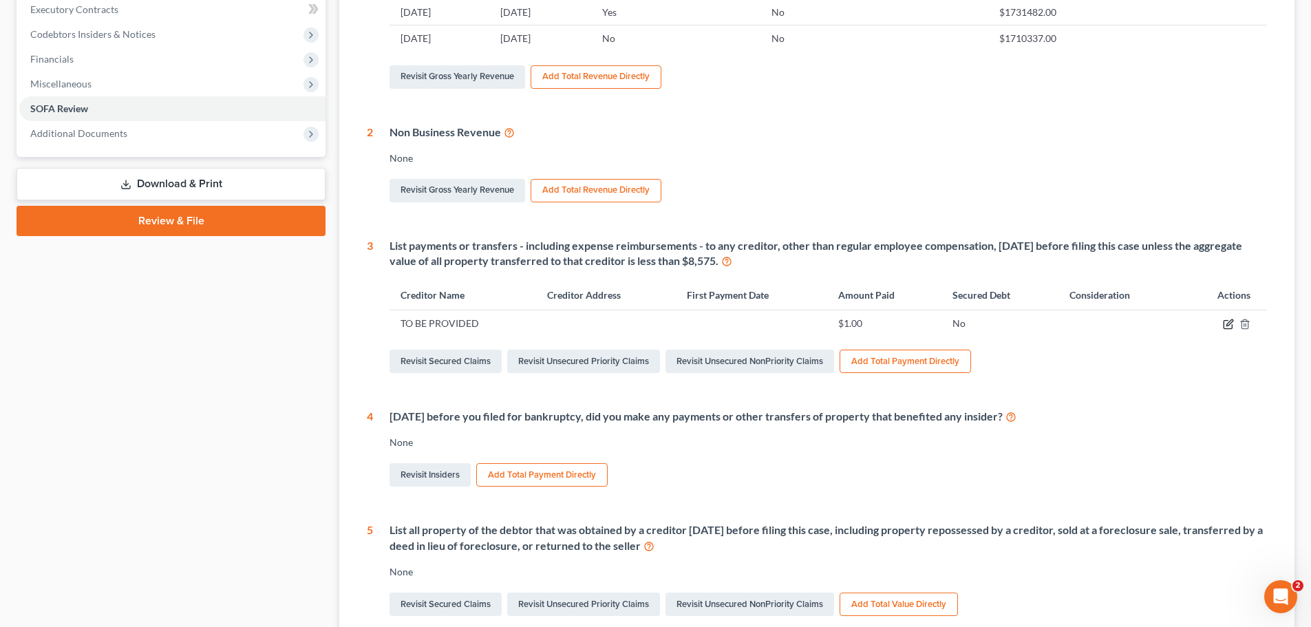
click at [1229, 322] on icon "button" at bounding box center [1228, 324] width 11 height 11
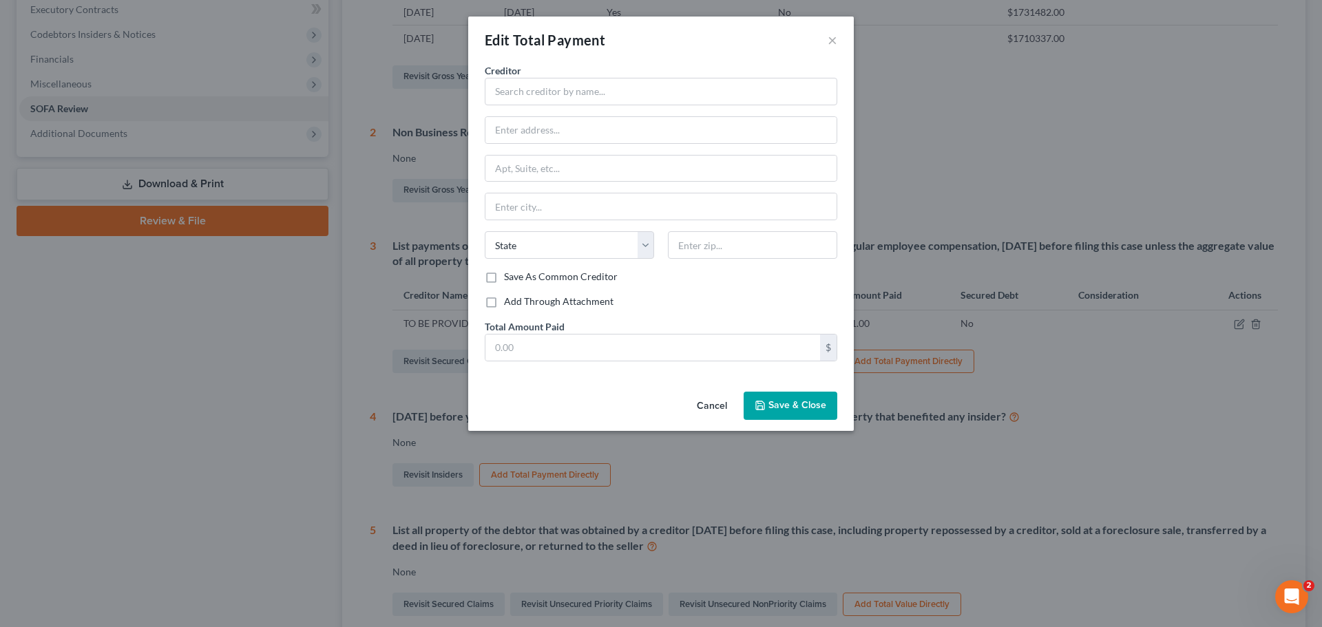
click at [841, 39] on div "Edit Total Payment ×" at bounding box center [661, 40] width 386 height 47
click at [834, 39] on button "×" at bounding box center [832, 40] width 10 height 17
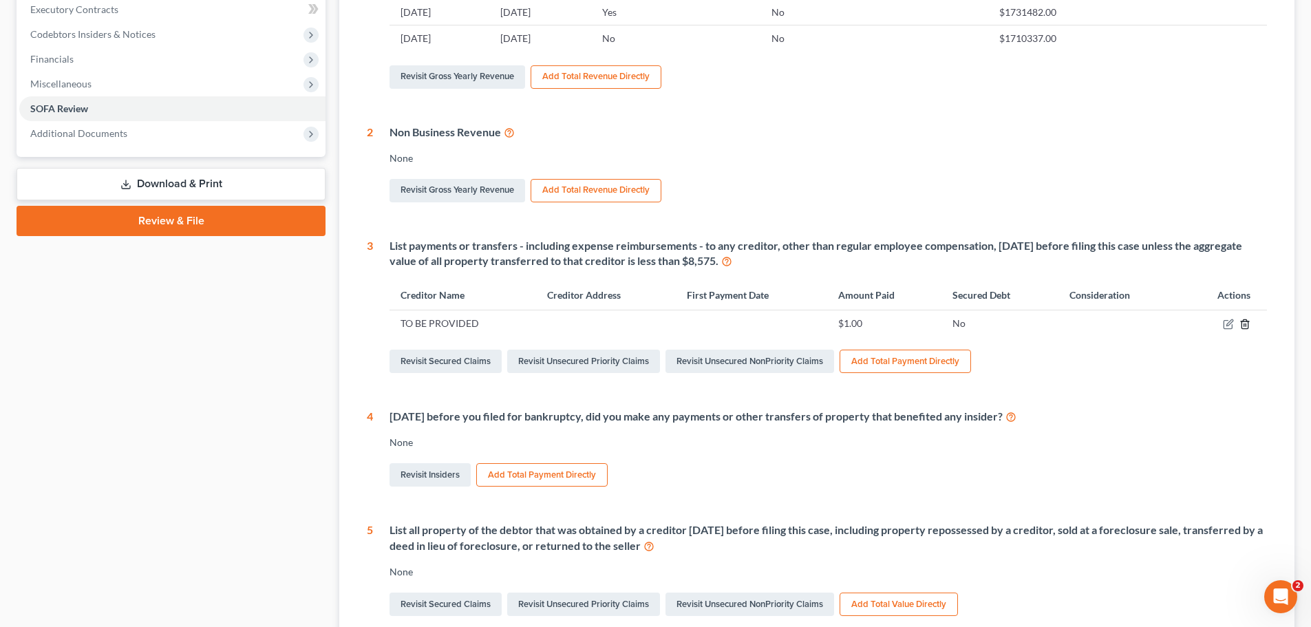
click at [1247, 319] on icon "button" at bounding box center [1245, 324] width 11 height 11
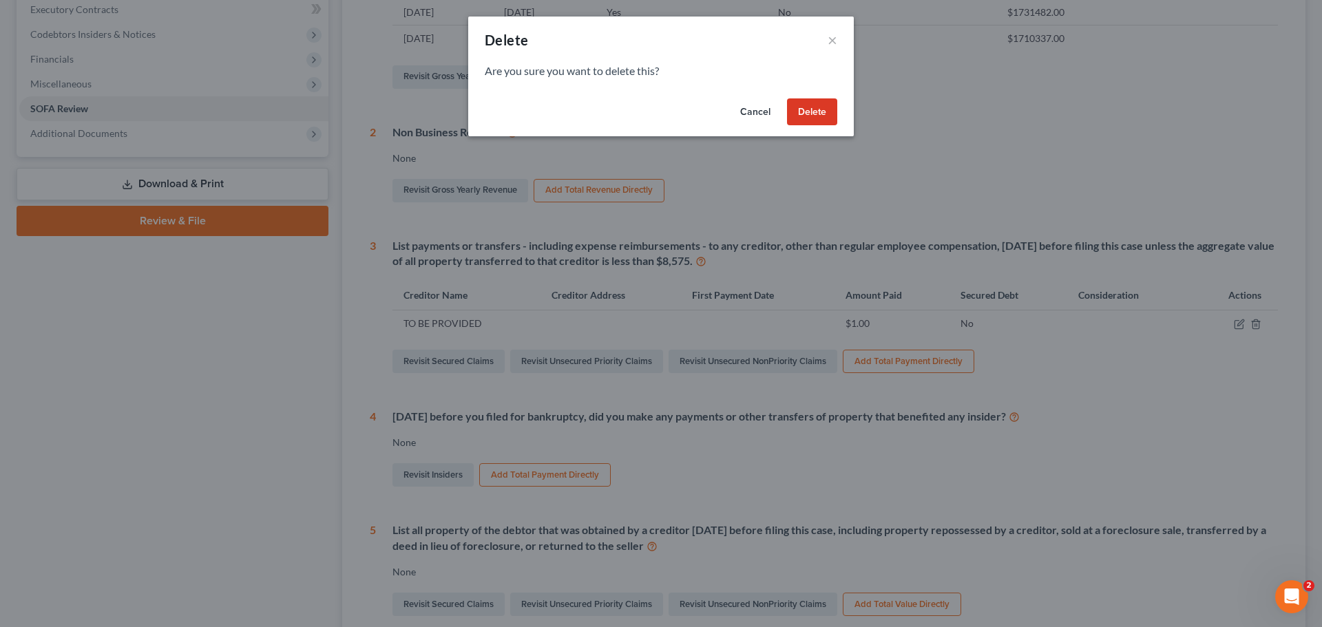
click at [824, 118] on button "Delete" at bounding box center [812, 112] width 50 height 28
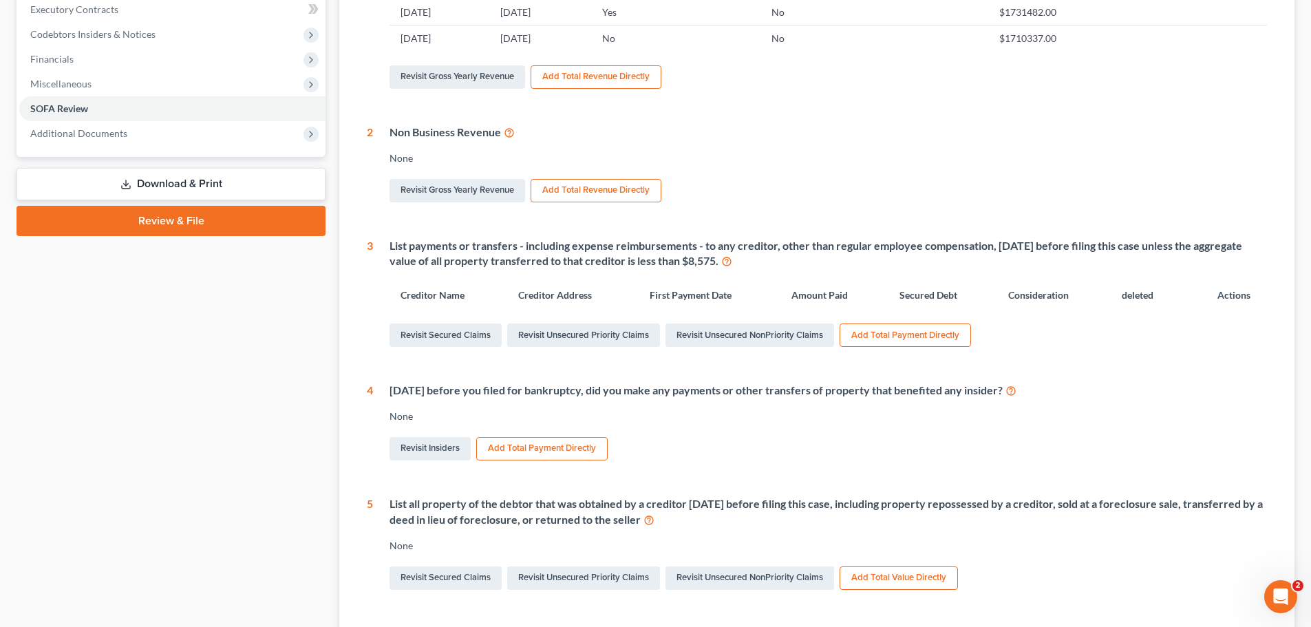
click at [895, 338] on button "Add Total Payment Directly" at bounding box center [905, 335] width 131 height 23
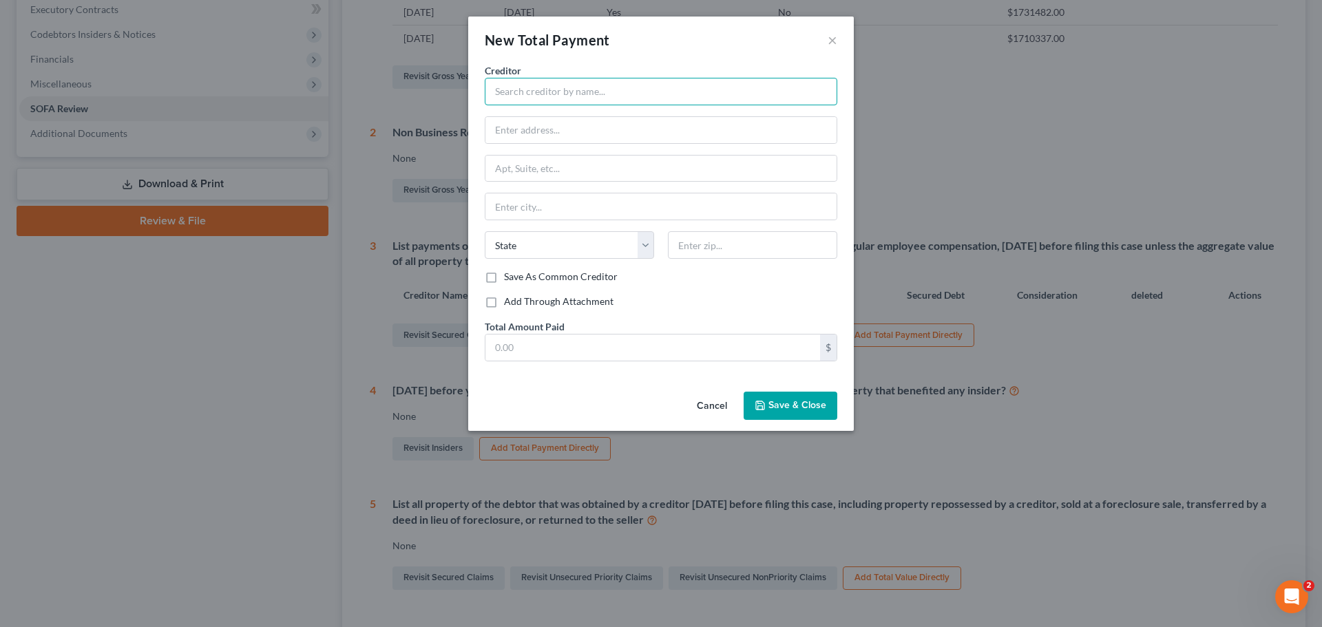
click at [602, 94] on input "text" at bounding box center [661, 92] width 352 height 28
type input "See Attachment"
click at [506, 355] on input "text" at bounding box center [652, 348] width 335 height 26
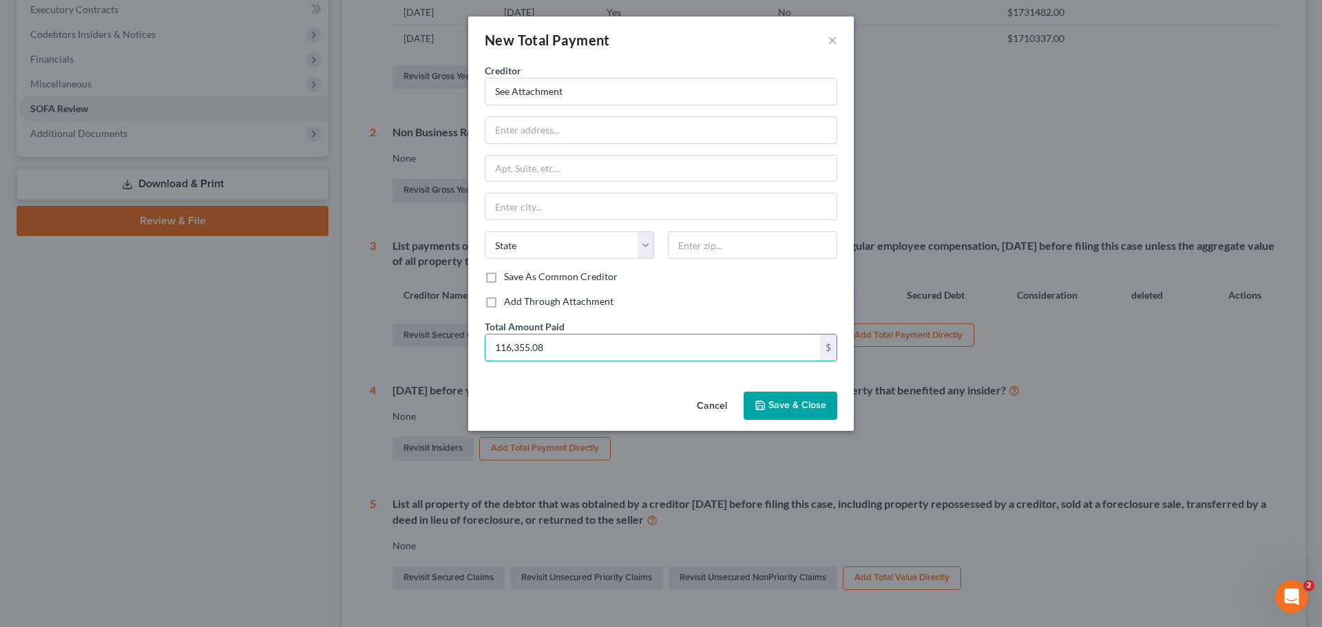
type input "116,355.08"
click at [777, 410] on span "Save & Close" at bounding box center [797, 406] width 58 height 12
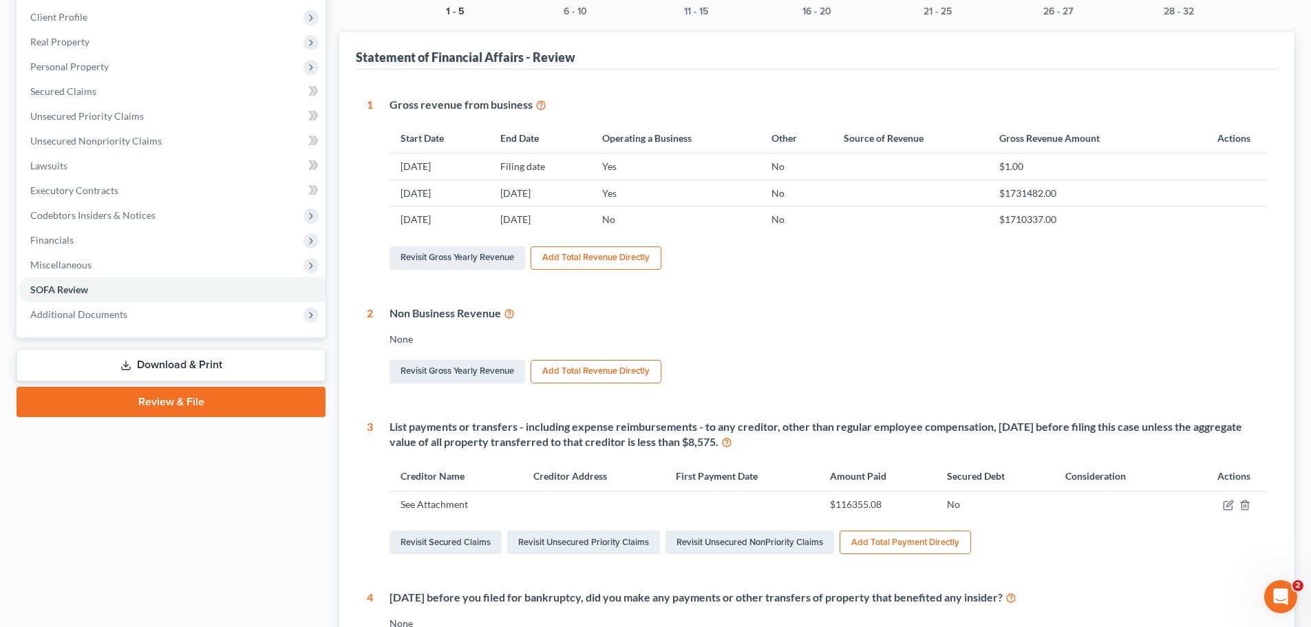
scroll to position [0, 0]
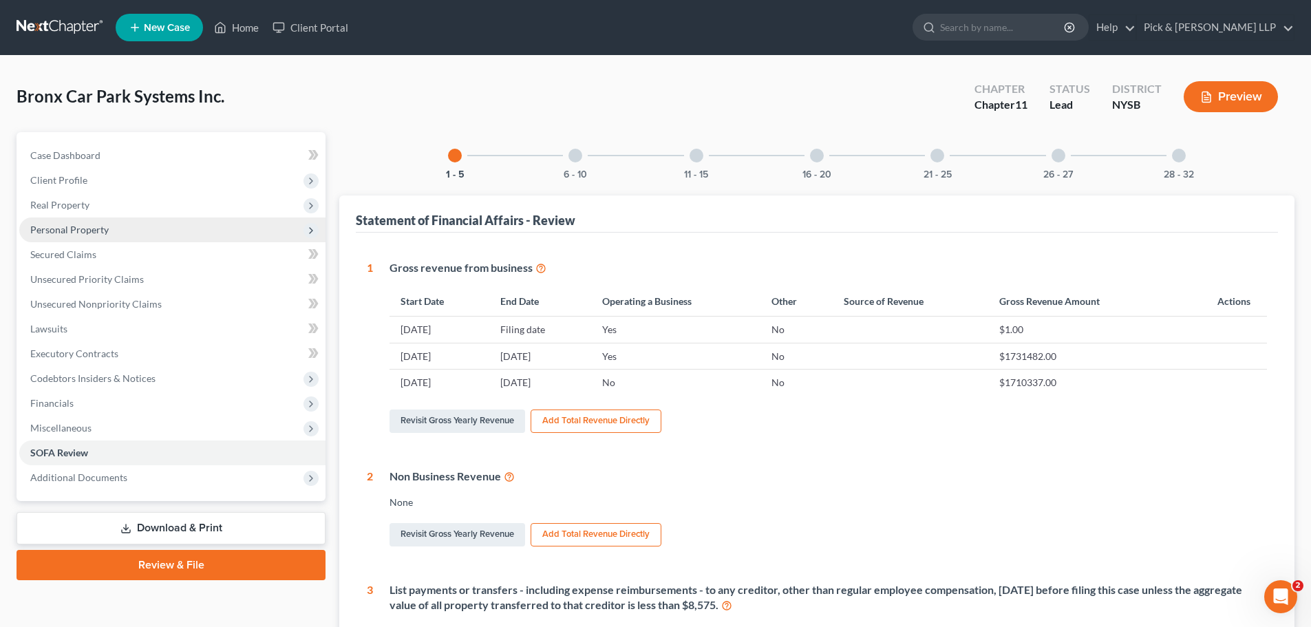
click at [82, 232] on span "Personal Property" at bounding box center [69, 230] width 78 height 12
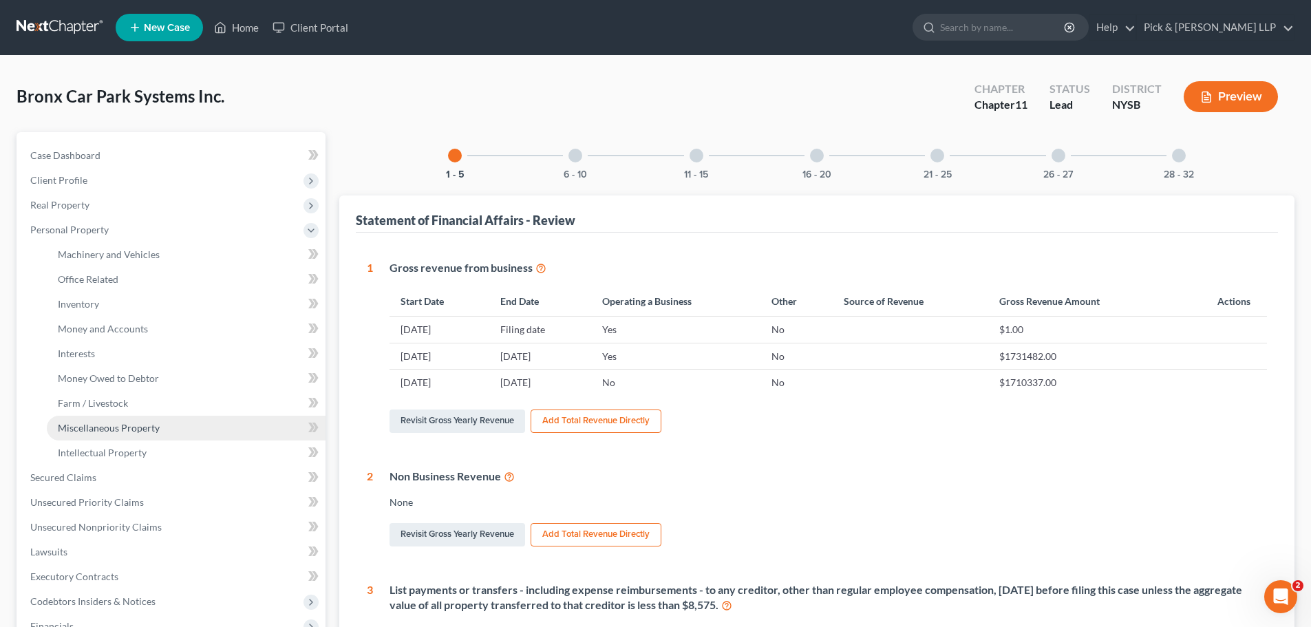
click at [142, 431] on span "Miscellaneous Property" at bounding box center [109, 428] width 102 height 12
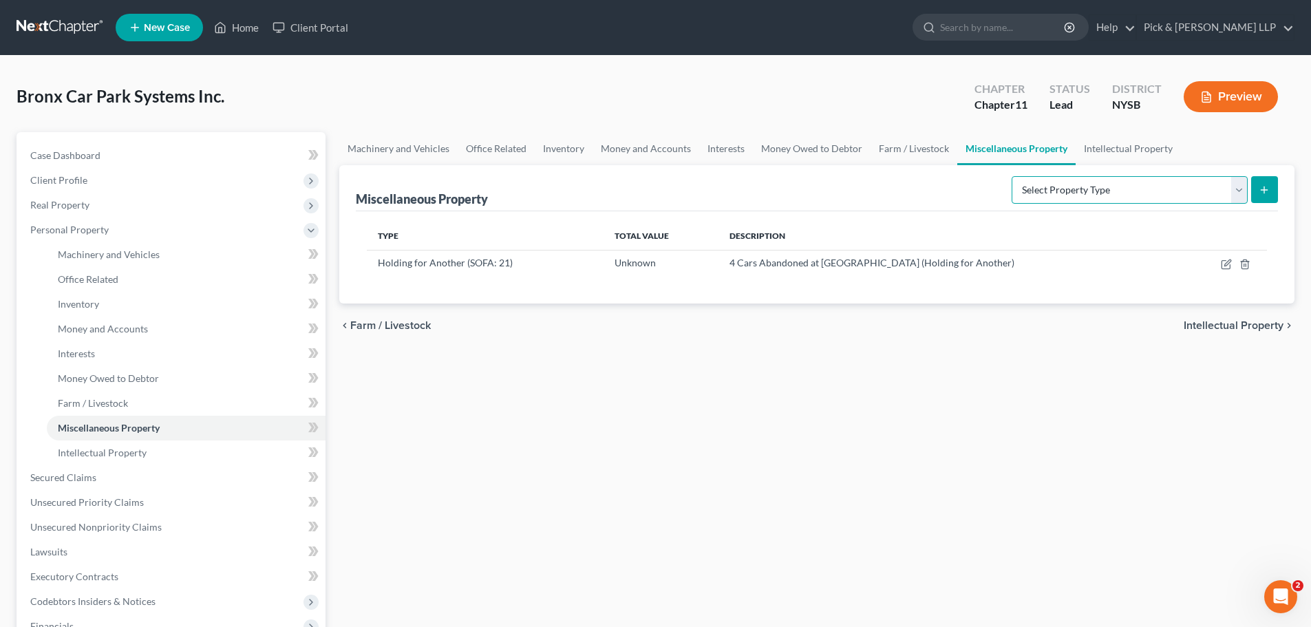
click at [1244, 186] on select "Select Property Type Assigned for Creditor Benefit Within 120 Days (SOFA: 8) As…" at bounding box center [1130, 190] width 236 height 28
select select "not_yet_listed"
click at [1012, 176] on select "Select Property Type Assigned for Creditor Benefit Within 120 Days (SOFA: 8) As…" at bounding box center [1130, 190] width 236 height 28
click at [1267, 194] on icon "submit" at bounding box center [1264, 189] width 11 height 11
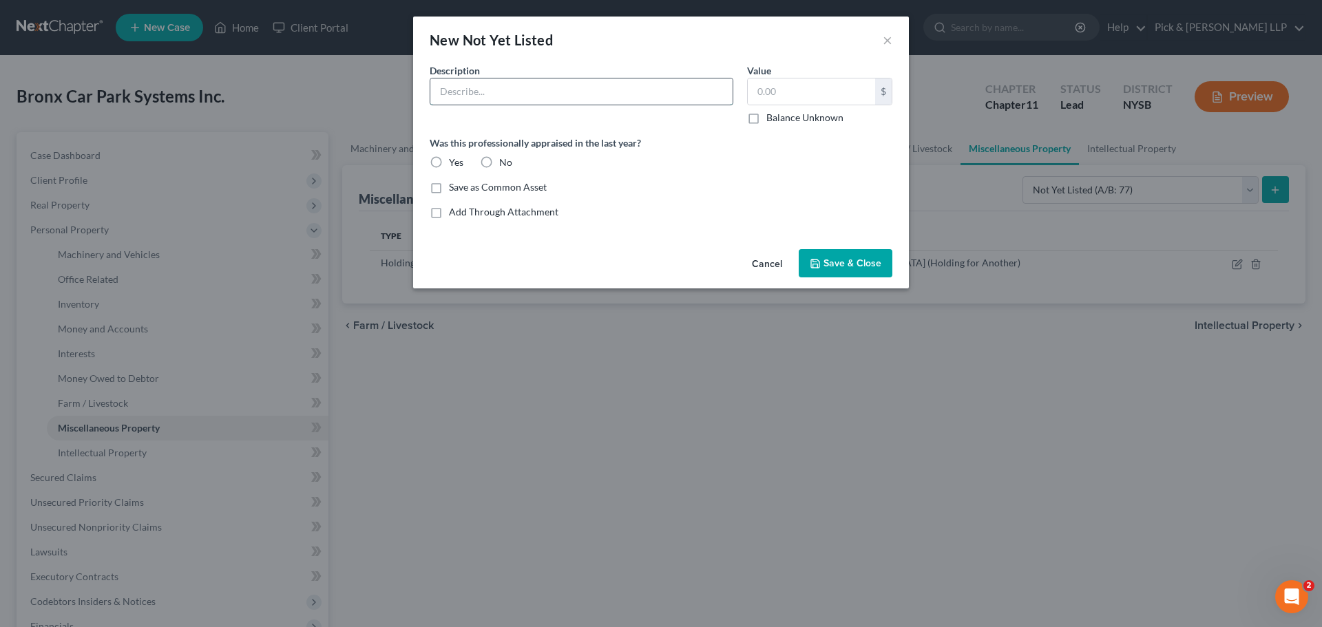
click at [514, 89] on input "text" at bounding box center [581, 91] width 302 height 26
type input "POS System"
type input "4,355"
click at [499, 160] on label "No" at bounding box center [505, 163] width 13 height 14
click at [505, 160] on input "No" at bounding box center [509, 160] width 9 height 9
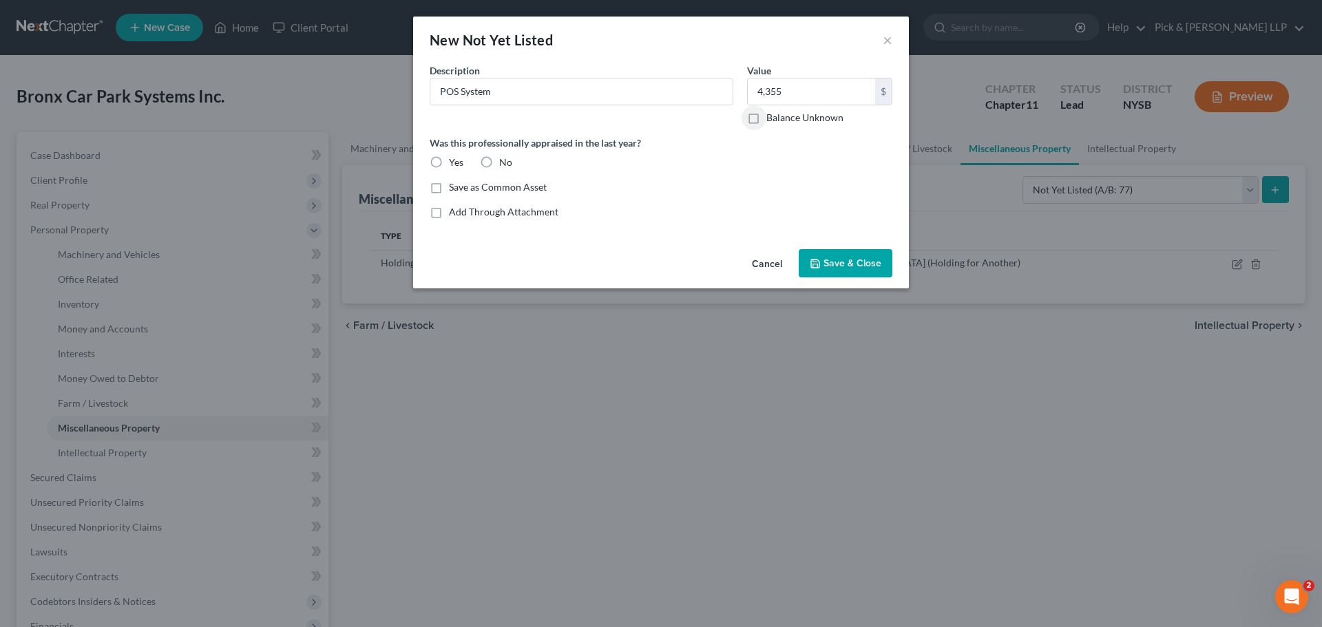
radio input "true"
click at [834, 260] on span "Save & Close" at bounding box center [852, 263] width 58 height 12
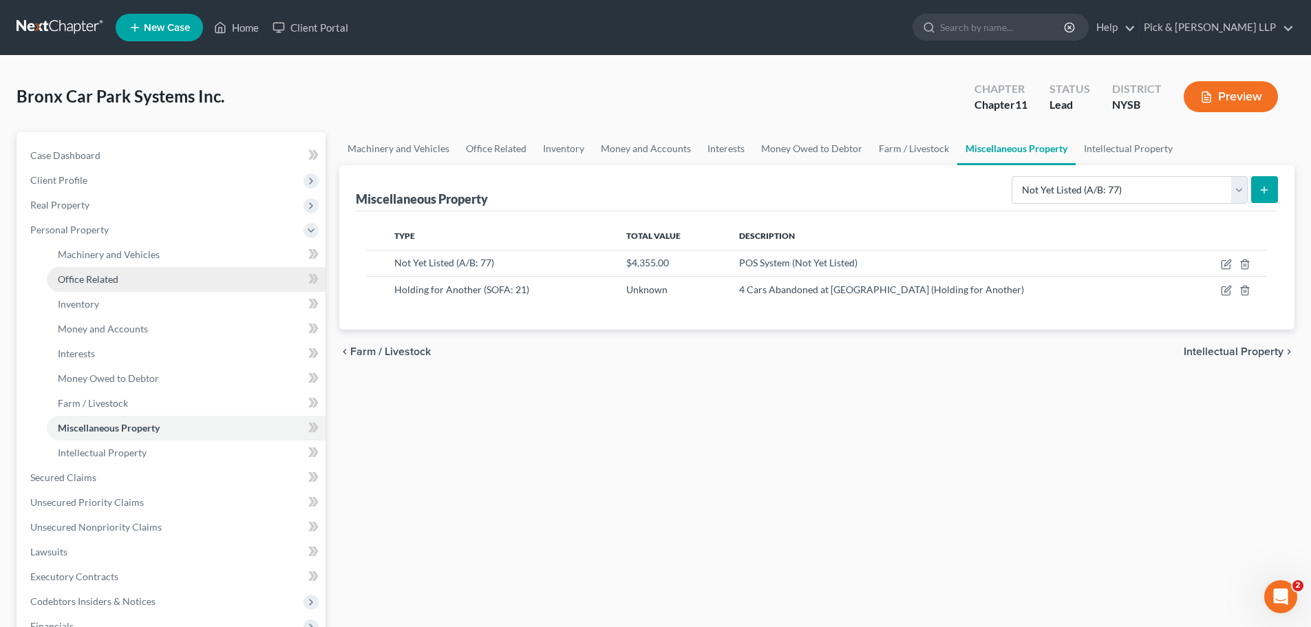
click at [106, 279] on span "Office Related" at bounding box center [88, 279] width 61 height 12
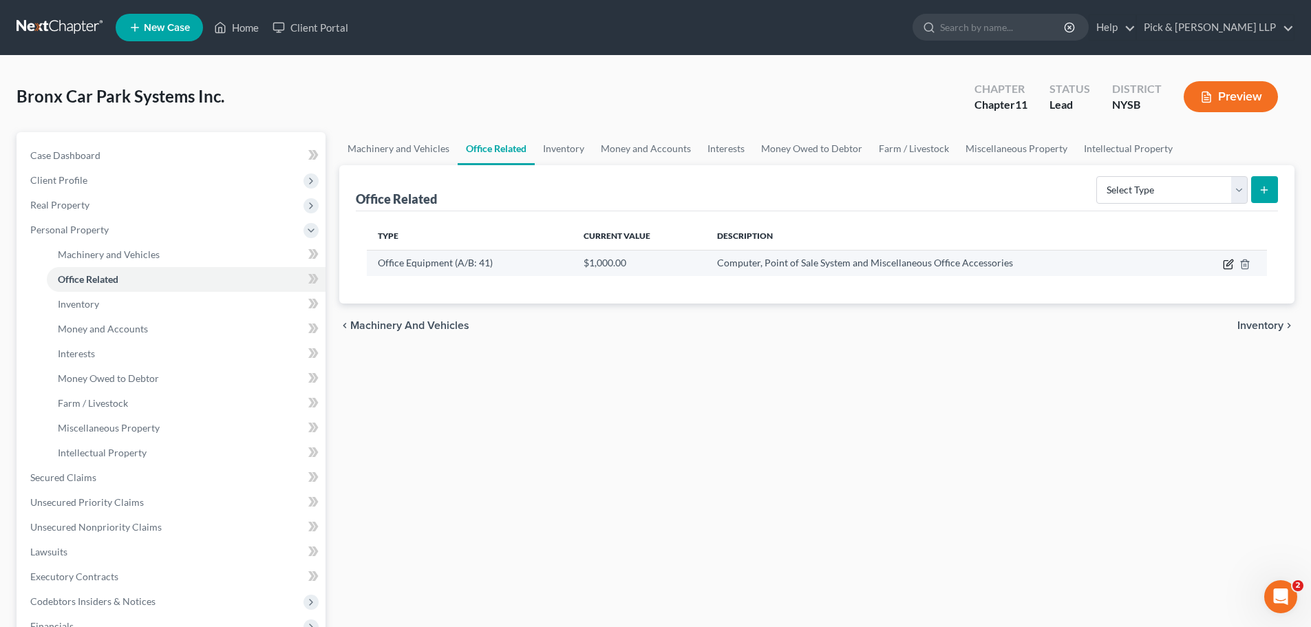
click at [1227, 265] on icon "button" at bounding box center [1230, 263] width 6 height 6
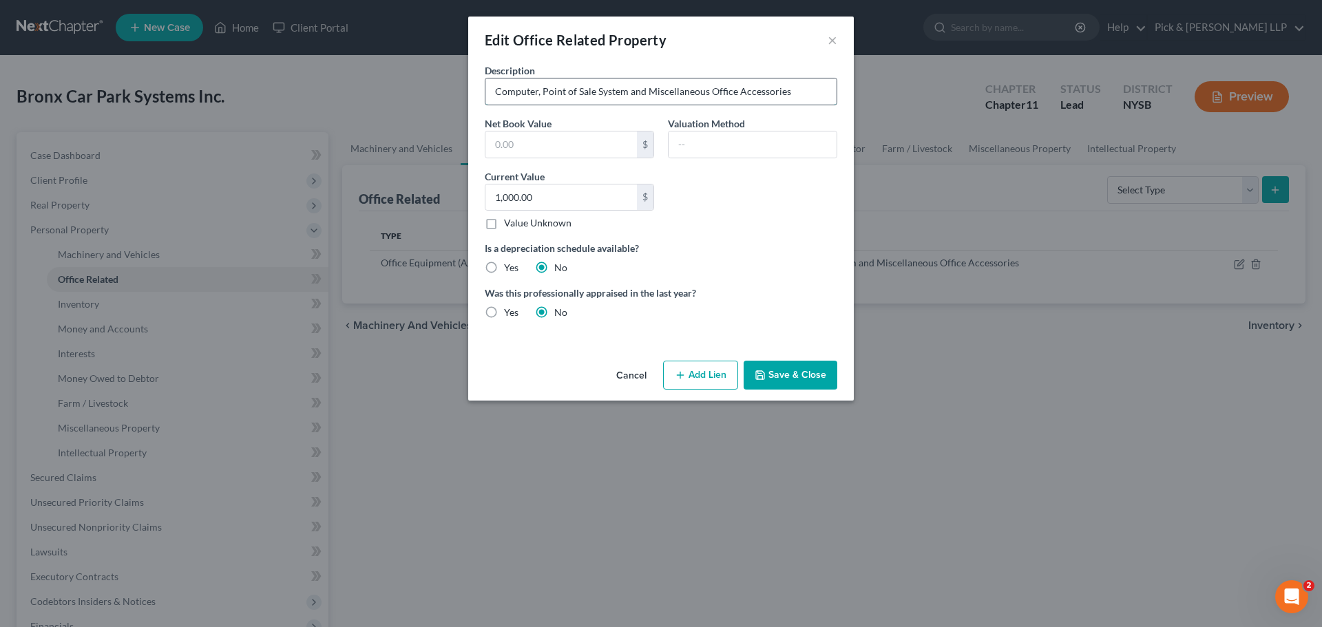
drag, startPoint x: 537, startPoint y: 90, endPoint x: 646, endPoint y: 96, distance: 108.9
click at [646, 96] on input "Computer, Point of Sale System and Miscellaneous Office Accessories" at bounding box center [660, 91] width 351 height 26
type input "Computer, Miscellaneous Office Accessories and Furnishings"
click at [826, 381] on button "Save & Close" at bounding box center [790, 375] width 94 height 29
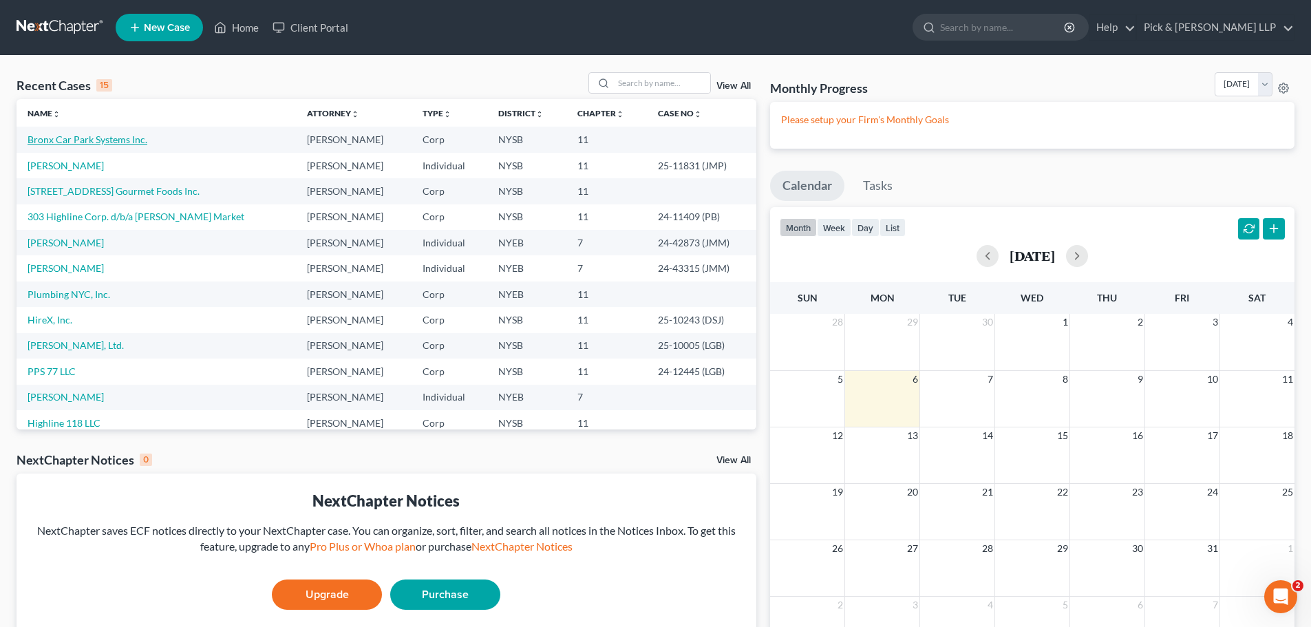
click at [81, 135] on link "Bronx Car Park Systems Inc." at bounding box center [88, 140] width 120 height 12
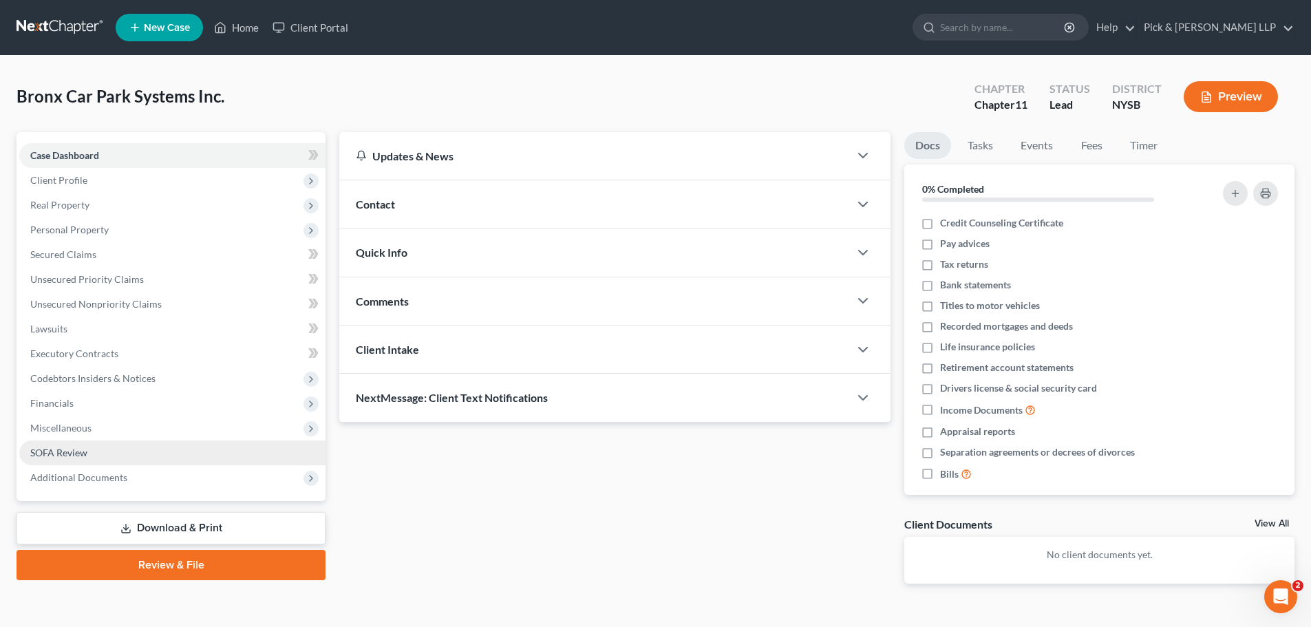
click at [78, 450] on span "SOFA Review" at bounding box center [58, 453] width 57 height 12
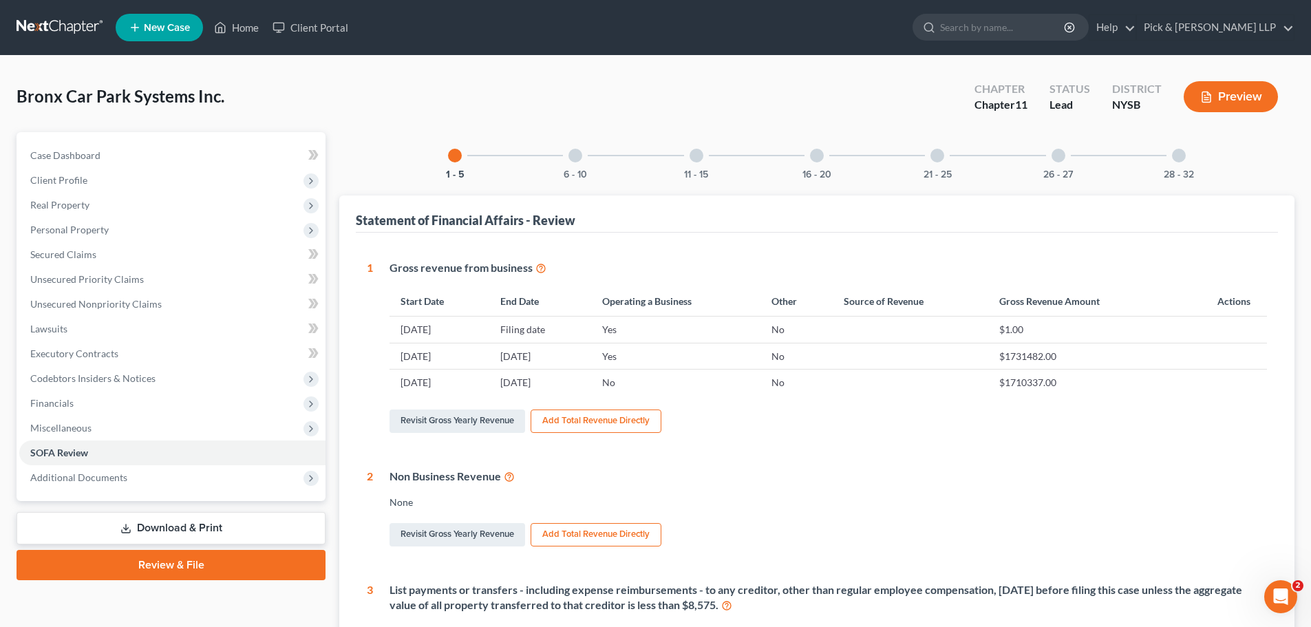
click at [1170, 165] on div "28 - 32" at bounding box center [1179, 155] width 47 height 47
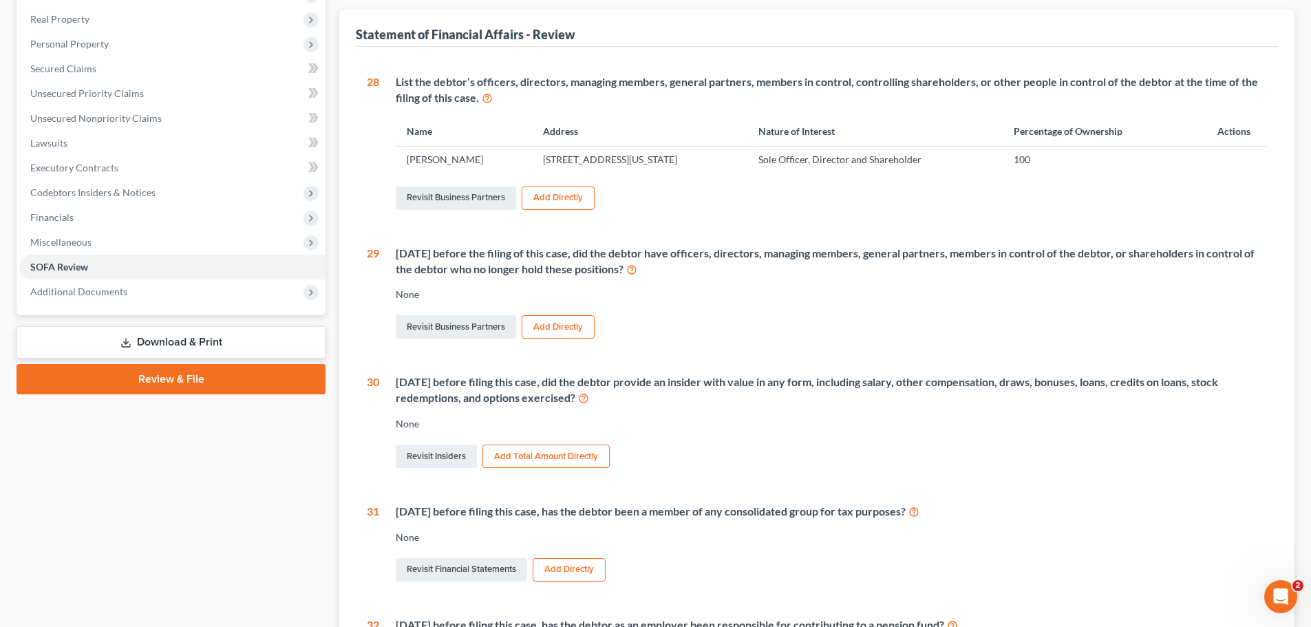
scroll to position [207, 0]
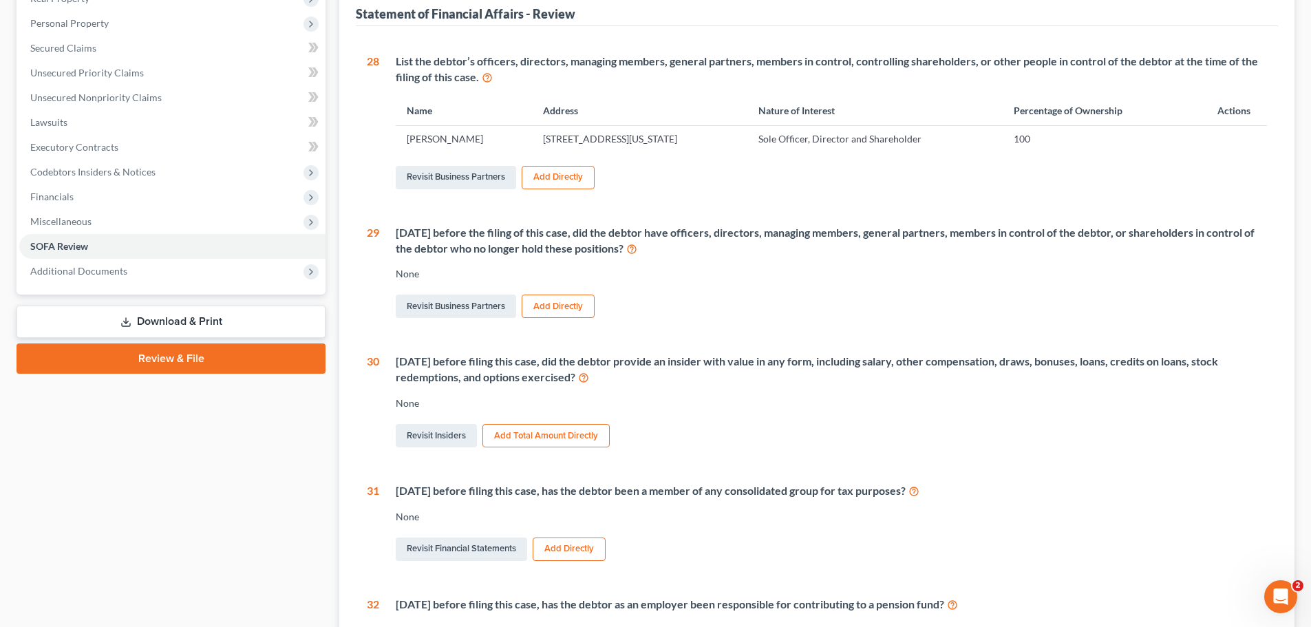
click at [537, 434] on button "Add Total Amount Directly" at bounding box center [546, 435] width 127 height 23
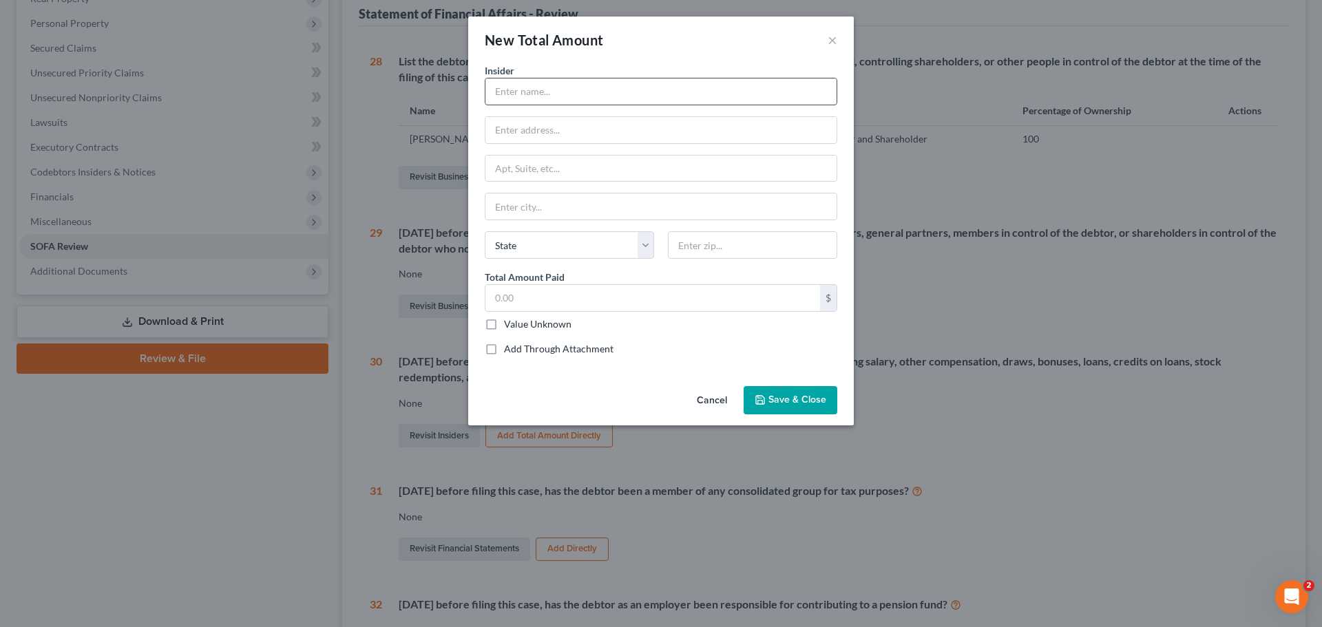
click at [535, 89] on input "text" at bounding box center [660, 91] width 351 height 26
type input "[PERSON_NAME]"
click at [583, 131] on input "text" at bounding box center [660, 130] width 351 height 26
type input "[STREET_ADDRESS][US_STATE]"
type input "10010"
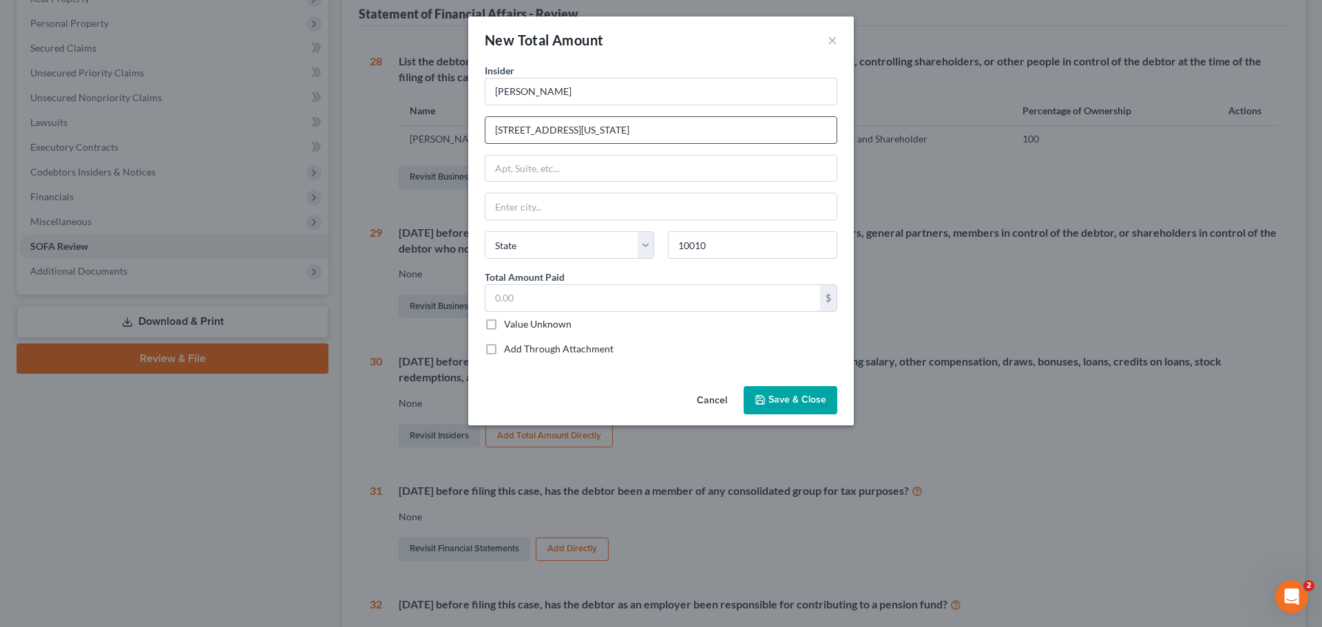
type input "[US_STATE]"
select select "35"
type input "25,000.00"
click at [787, 390] on button "Save & Close" at bounding box center [790, 400] width 94 height 29
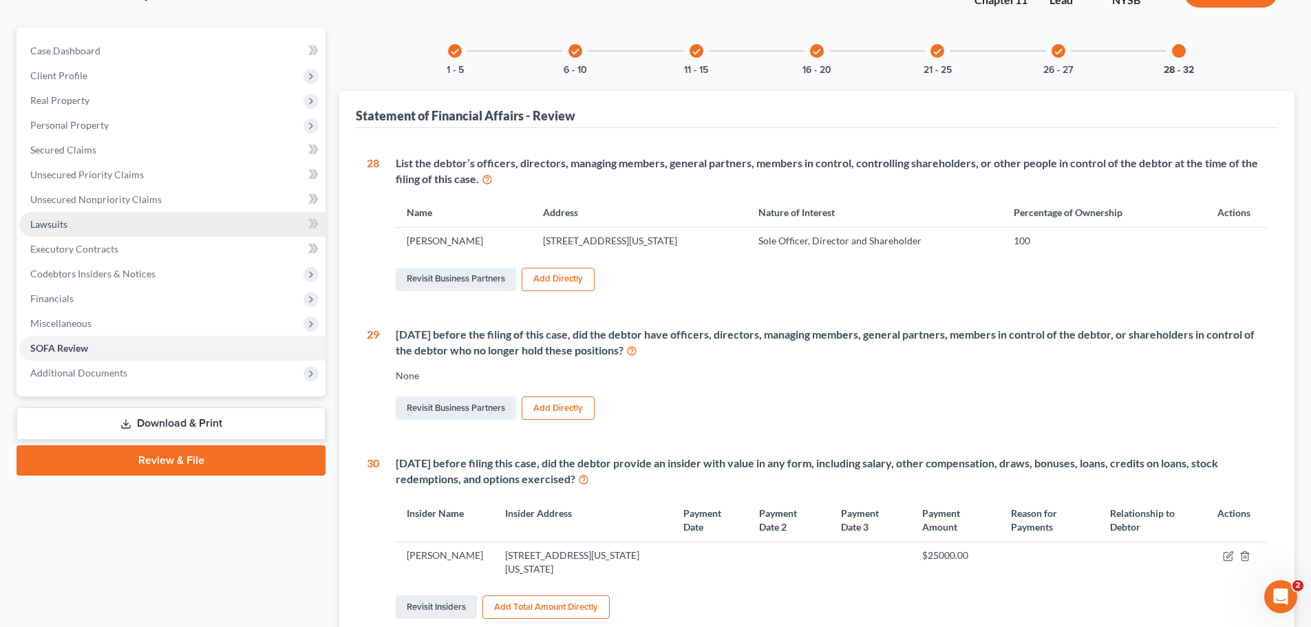
scroll to position [0, 0]
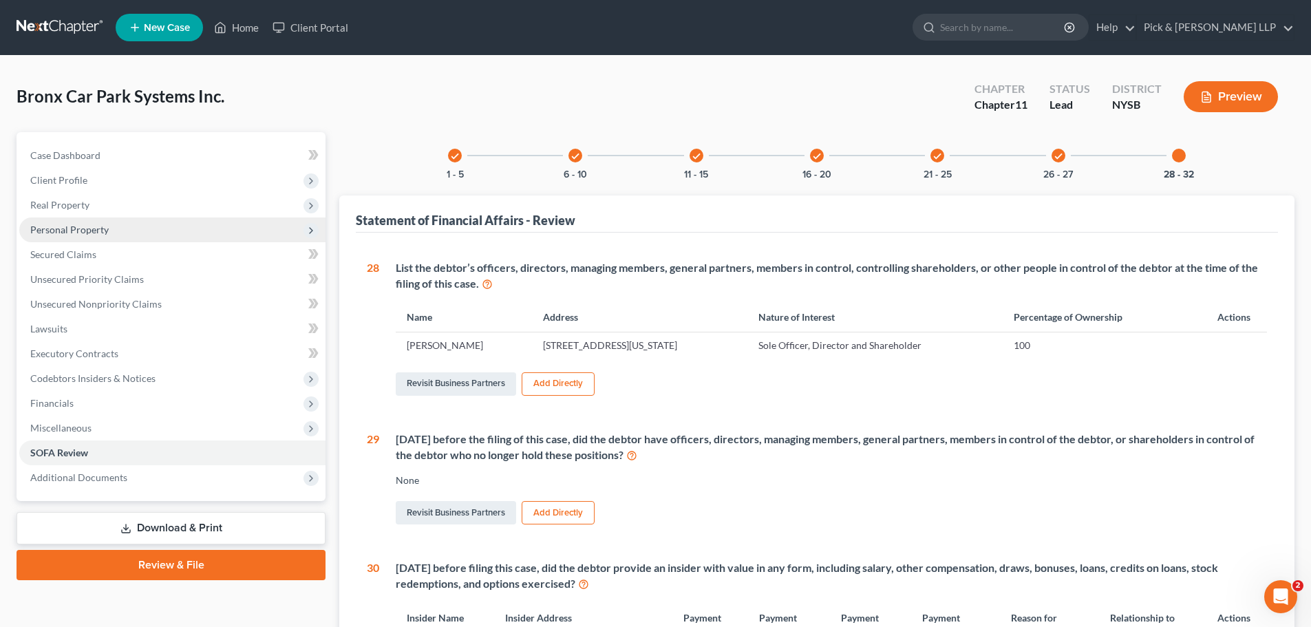
click at [87, 233] on span "Personal Property" at bounding box center [69, 230] width 78 height 12
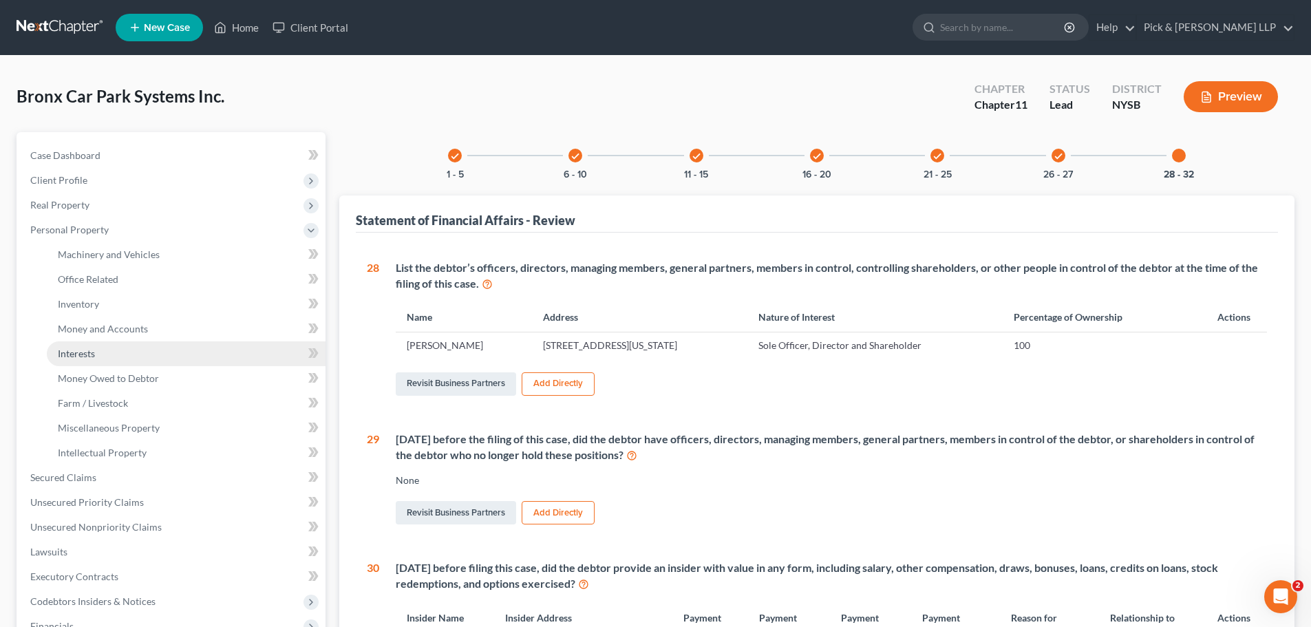
click at [91, 356] on span "Interests" at bounding box center [76, 354] width 37 height 12
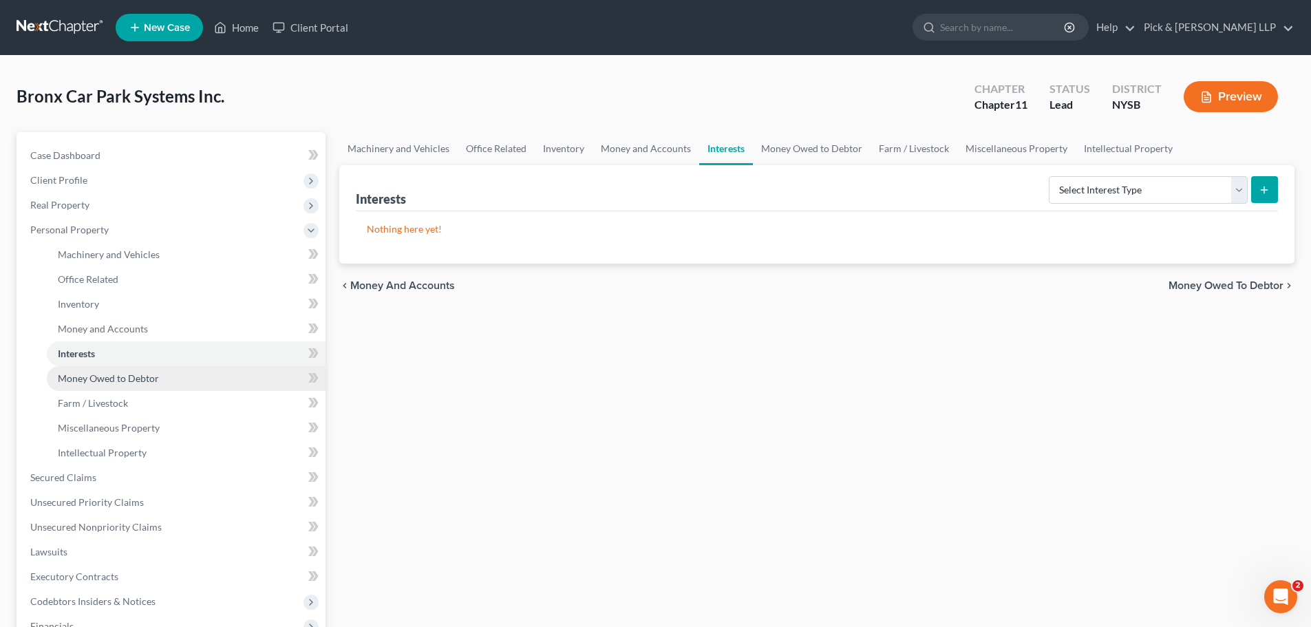
click at [101, 372] on span "Money Owed to Debtor" at bounding box center [108, 378] width 101 height 12
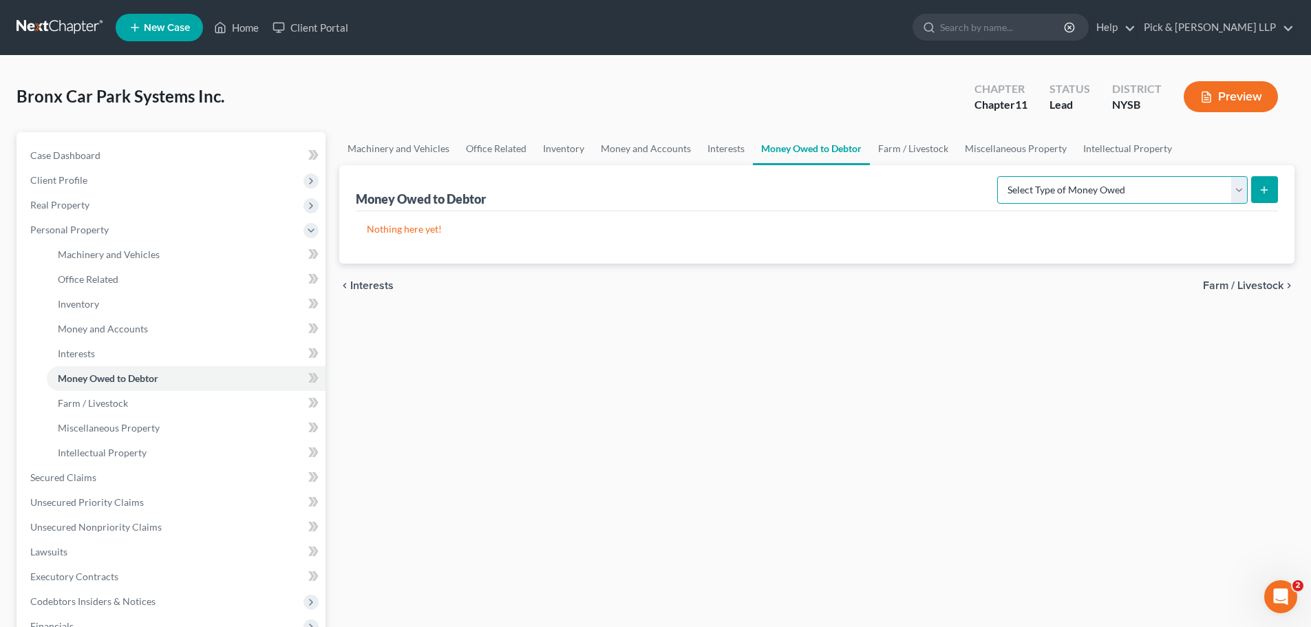
click at [1234, 191] on select "Select Type of Money Owed Accounts Receivable (A/B: 11) Causes of Action Agains…" at bounding box center [1122, 190] width 251 height 28
select select "causes_of_action_against_third_parties"
click at [1000, 176] on select "Select Type of Money Owed Accounts Receivable (A/B: 11) Causes of Action Agains…" at bounding box center [1122, 190] width 251 height 28
click at [1267, 189] on icon "submit" at bounding box center [1264, 189] width 11 height 11
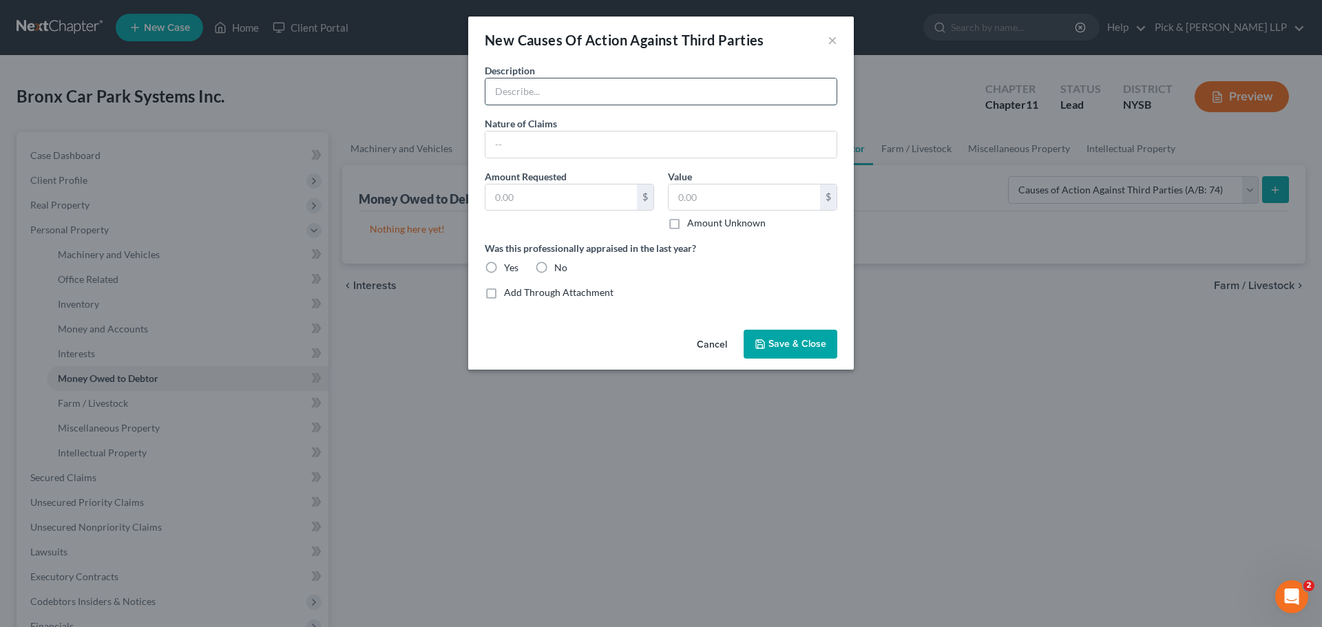
click at [587, 97] on input "text" at bounding box center [660, 91] width 351 height 26
type input "Causes of Action/Counterclaims Against Fordham Hill Owners' Corporation"
click at [687, 223] on label "Amount Unknown" at bounding box center [726, 223] width 78 height 14
click at [693, 223] on input "Amount Unknown" at bounding box center [697, 220] width 9 height 9
checkbox input "true"
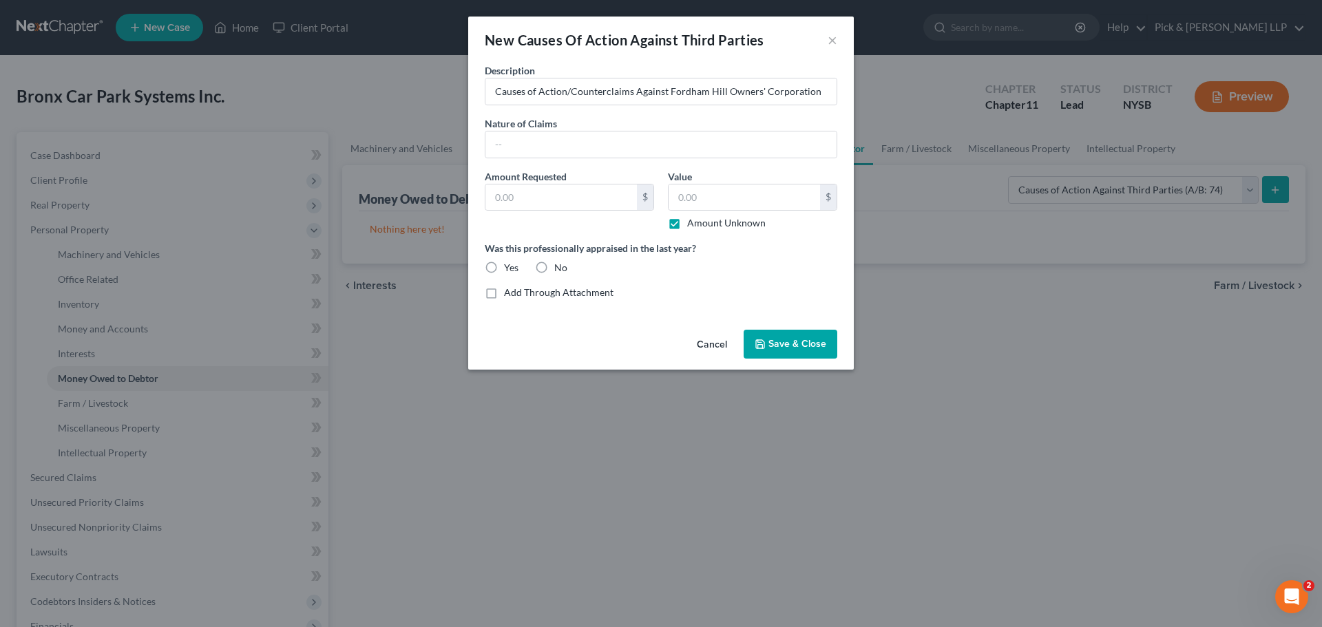
type input "0.00"
click at [763, 143] on input "text" at bounding box center [660, 144] width 351 height 26
drag, startPoint x: 569, startPoint y: 92, endPoint x: 631, endPoint y: 95, distance: 61.3
click at [631, 95] on input "Causes of Action/Counterclaims Against Fordham Hill Owners' Corporation" at bounding box center [660, 91] width 351 height 26
type input "Causes of Action Against Fordham Hill Owners' Corporation"
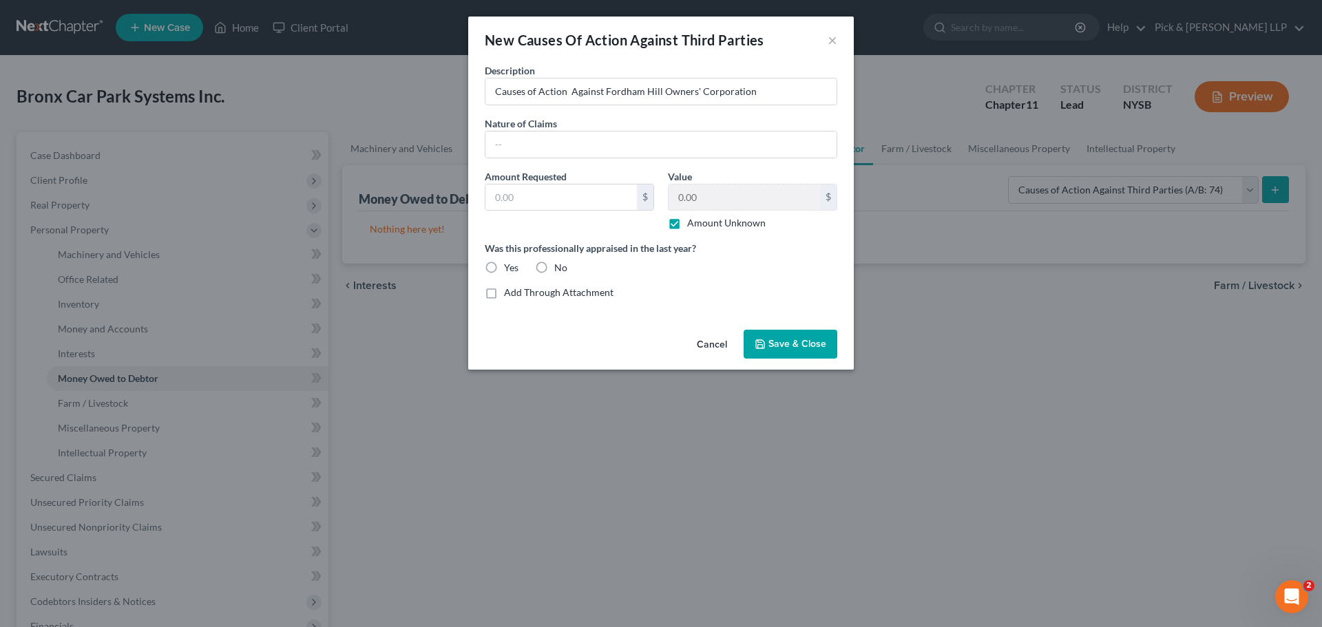
drag, startPoint x: 611, startPoint y: 122, endPoint x: 600, endPoint y: 140, distance: 20.7
click at [610, 123] on div "Nature of Claims *" at bounding box center [661, 137] width 366 height 42
click at [600, 140] on input "text" at bounding box center [660, 144] width 351 height 26
type input "Breach of Contract"
click at [808, 344] on span "Save & Close" at bounding box center [797, 344] width 58 height 12
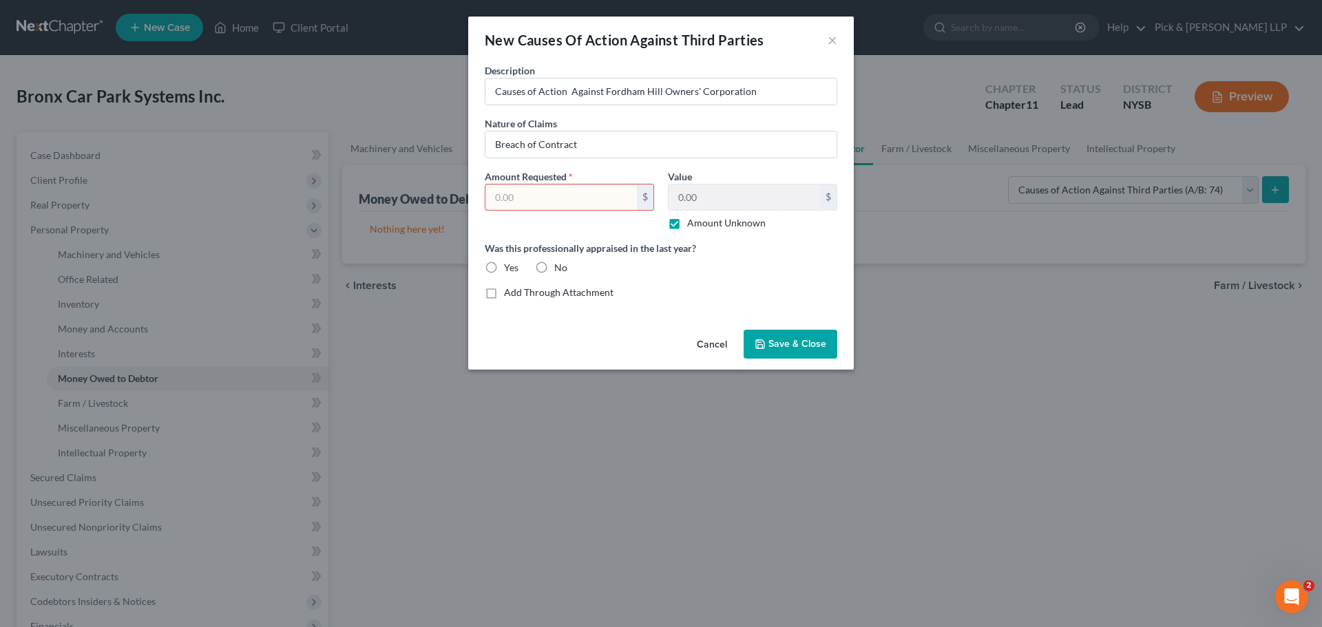
click at [687, 224] on label "Amount Unknown" at bounding box center [726, 223] width 78 height 14
click at [693, 224] on input "Amount Unknown" at bounding box center [697, 220] width 9 height 9
checkbox input "false"
click at [595, 199] on input "text" at bounding box center [560, 197] width 151 height 26
type input "1.00"
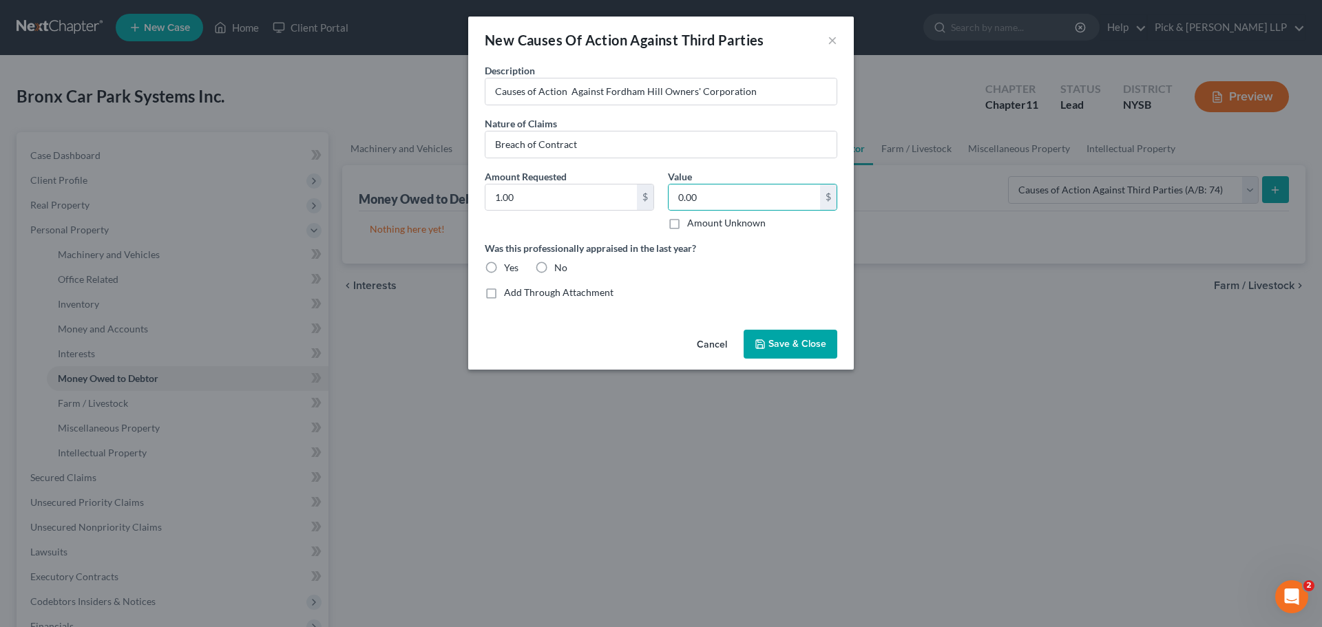
click at [728, 253] on label "Was this professionally appraised in the last year?" at bounding box center [661, 248] width 352 height 14
click at [687, 224] on label "Amount Unknown" at bounding box center [726, 223] width 78 height 14
click at [693, 224] on input "Amount Unknown" at bounding box center [697, 220] width 9 height 9
checkbox input "true"
click at [554, 269] on label "No" at bounding box center [560, 268] width 13 height 14
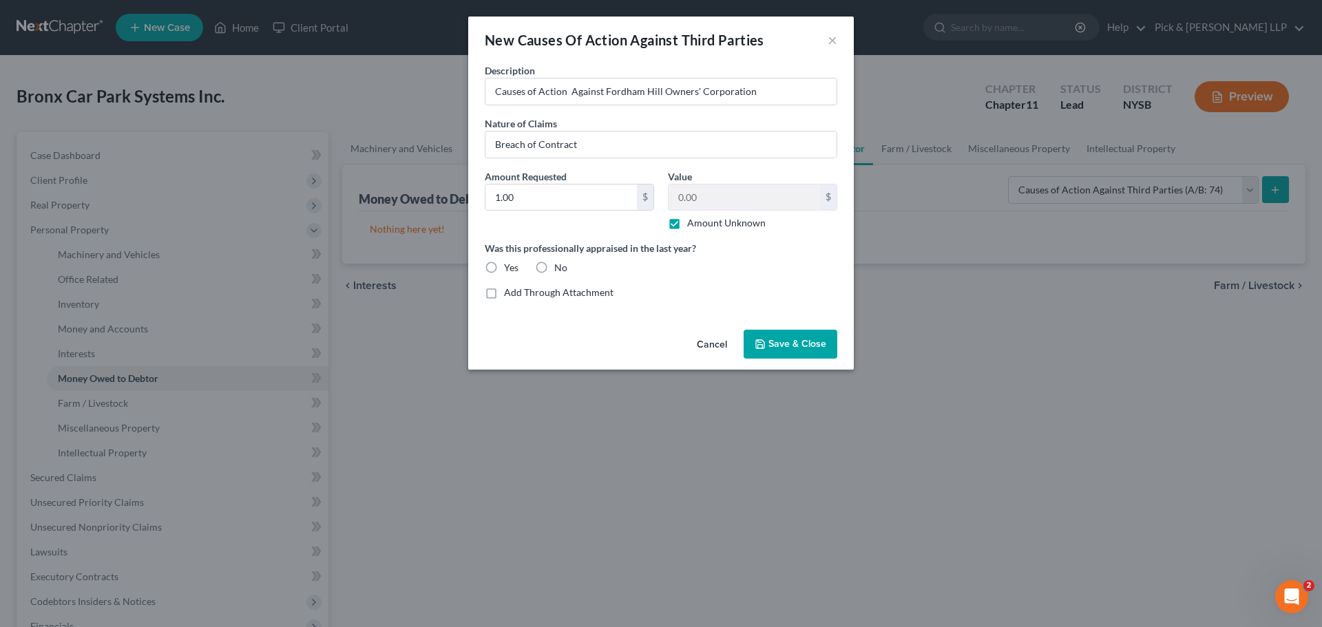
click at [560, 269] on input "No" at bounding box center [564, 265] width 9 height 9
radio input "true"
click at [785, 338] on span "Save & Close" at bounding box center [797, 344] width 58 height 12
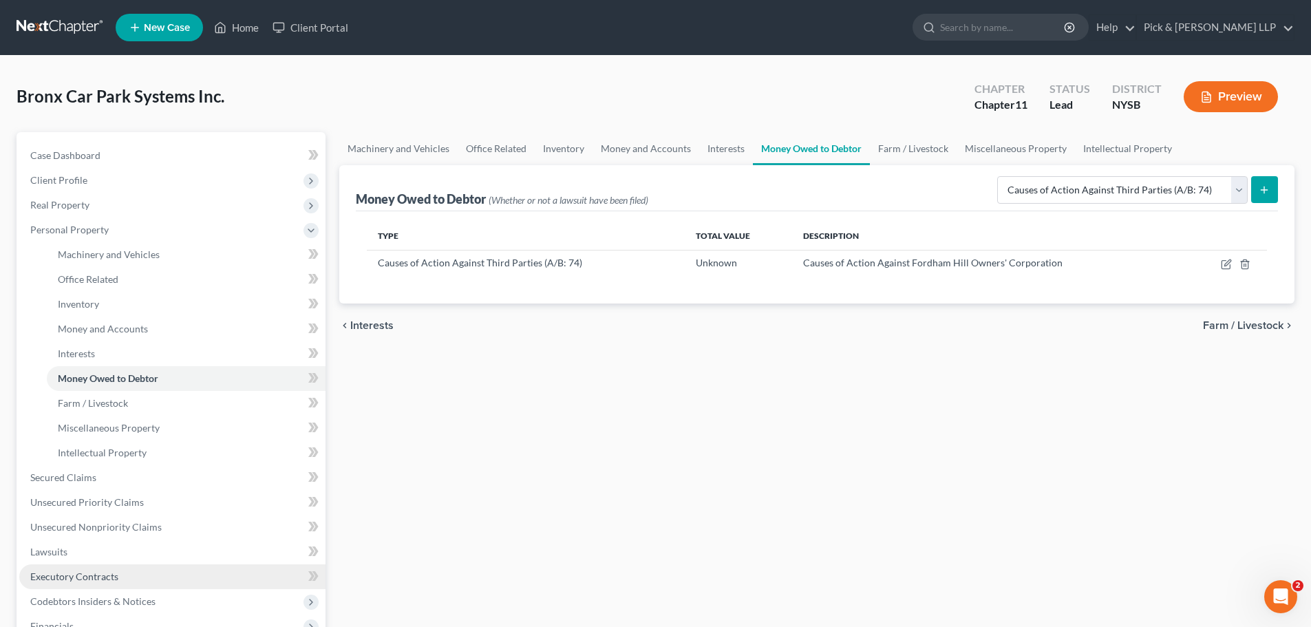
click at [105, 578] on span "Executory Contracts" at bounding box center [74, 577] width 88 height 12
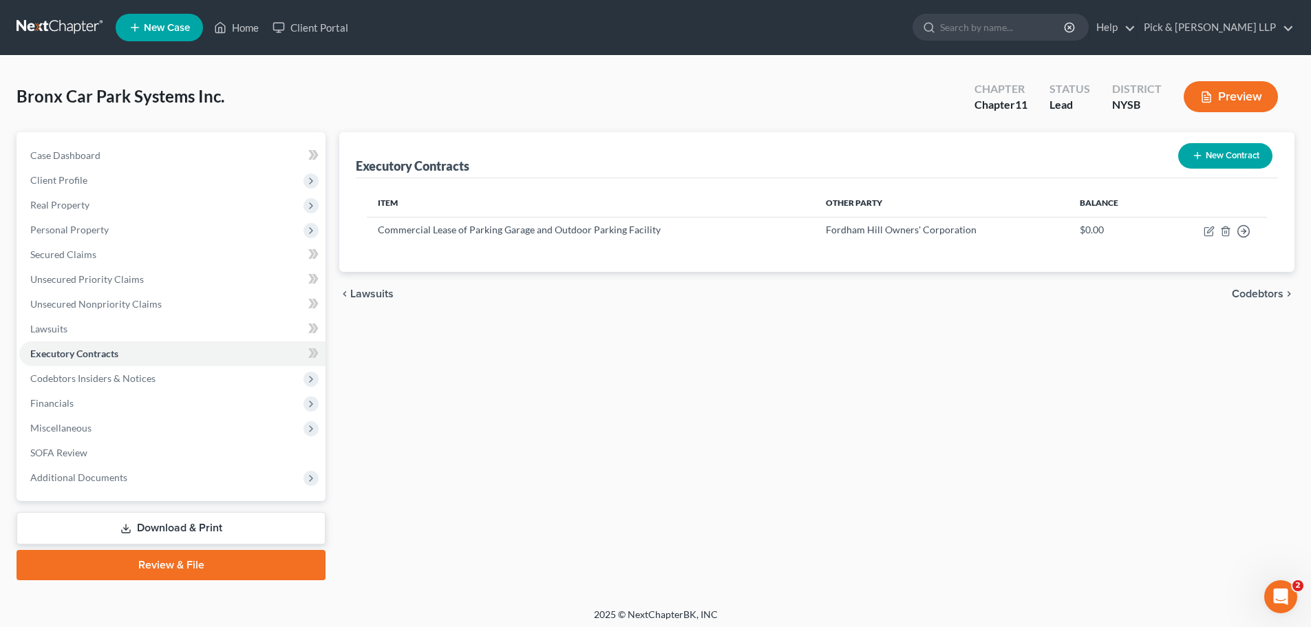
click at [1240, 158] on button "New Contract" at bounding box center [1226, 155] width 94 height 25
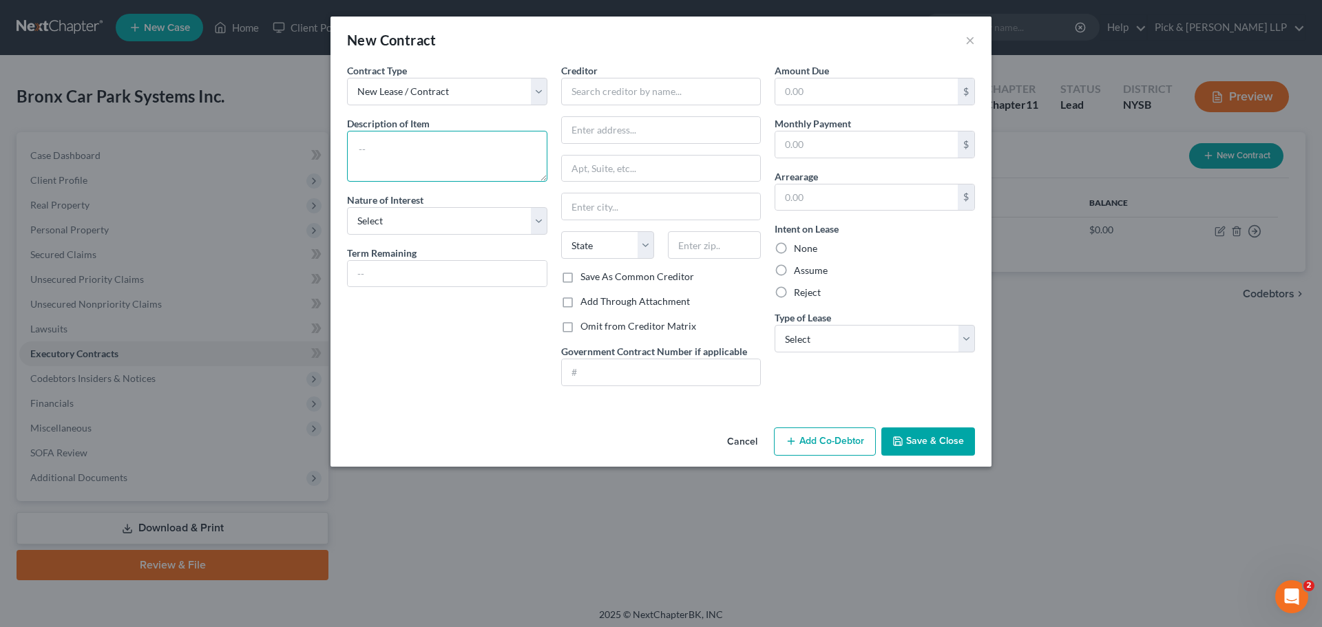
click at [415, 151] on textarea at bounding box center [447, 156] width 200 height 51
type textarea "Construction/Renovation Contract"
select select "0"
select select
type input "Manhattan Construction LLC"
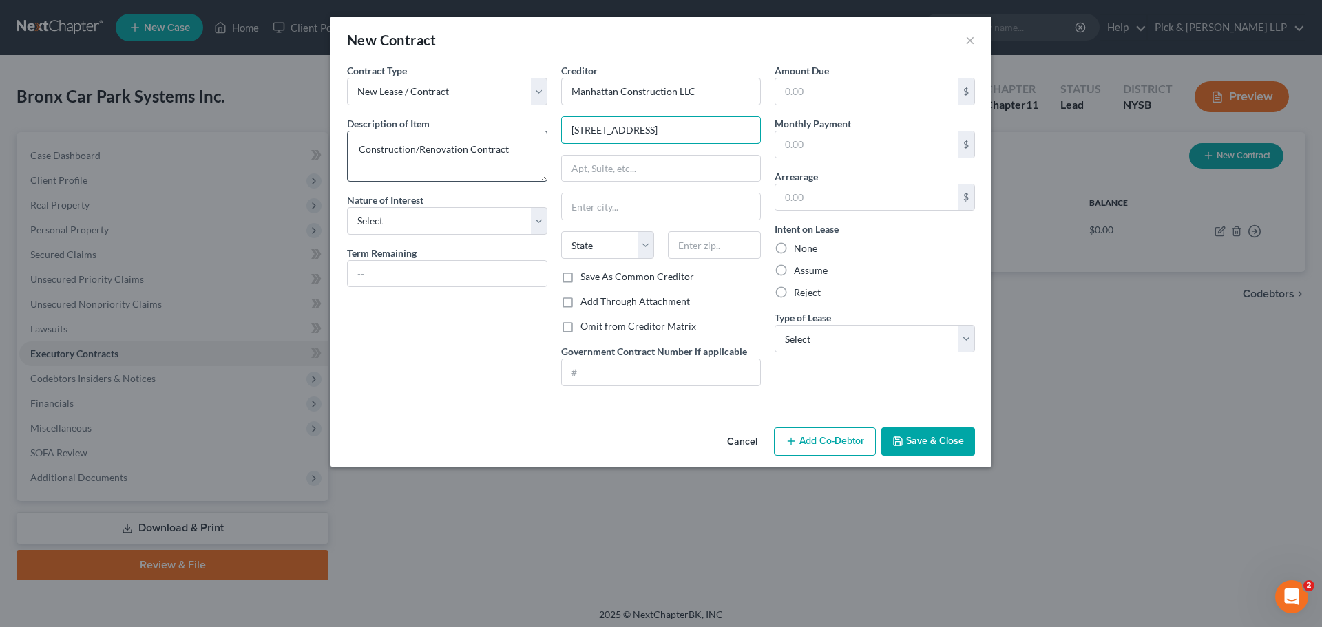
type input "[STREET_ADDRESS]"
type input "10018"
type input "[US_STATE]"
select select "35"
click at [867, 357] on div "Amount Due $ Monthly Payment $ Arrearage $ Intent on Lease None Assume Reject T…" at bounding box center [875, 230] width 214 height 334
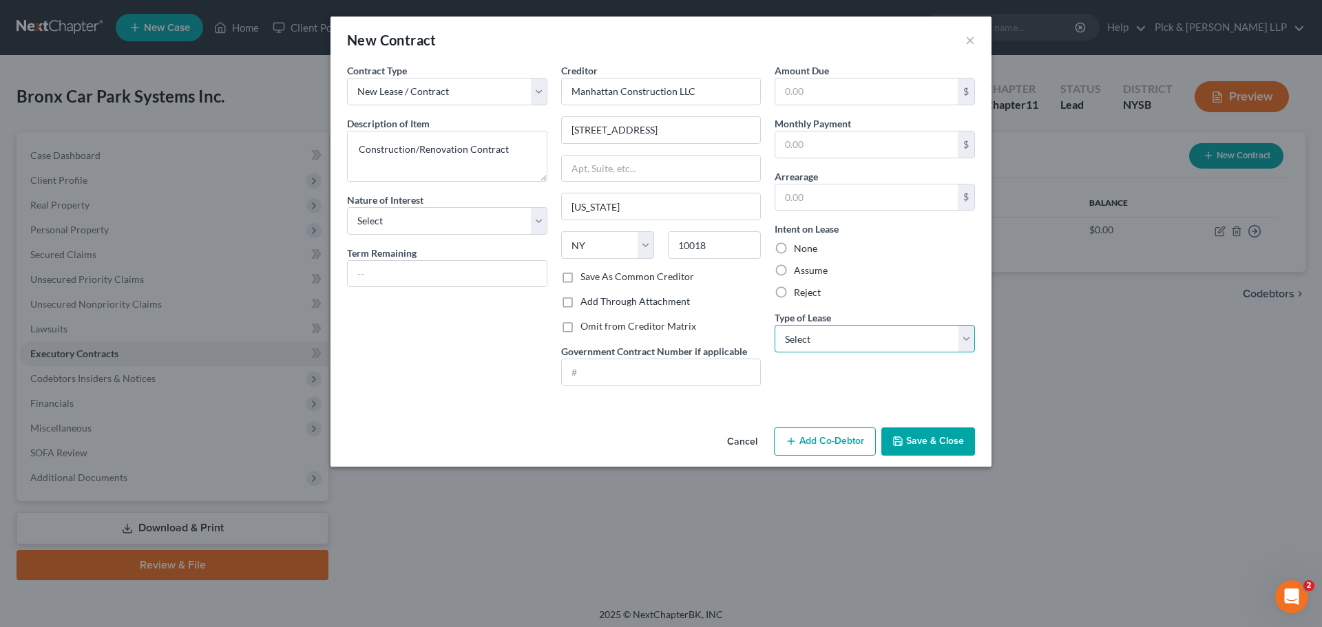
click at [864, 347] on select "Select Real Estate Car Other" at bounding box center [874, 339] width 200 height 28
select select "2"
click at [774, 325] on select "Select Real Estate Car Other" at bounding box center [874, 339] width 200 height 28
click at [933, 441] on button "Save & Close" at bounding box center [928, 441] width 94 height 29
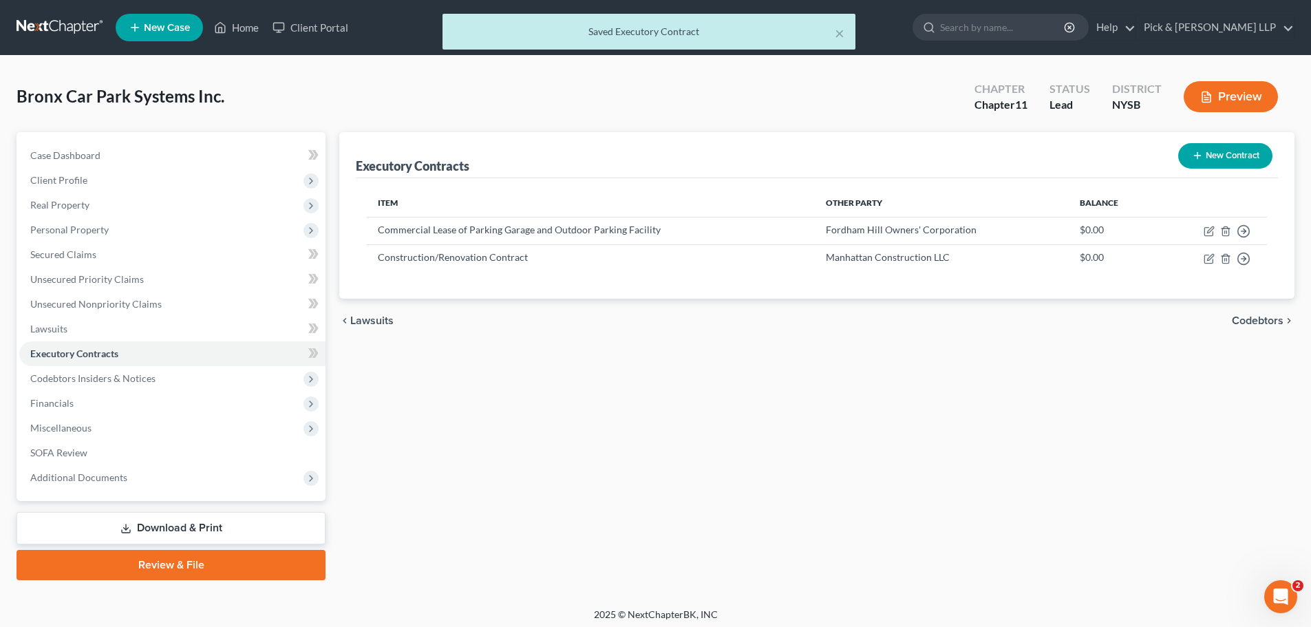
click at [1240, 153] on button "New Contract" at bounding box center [1226, 155] width 94 height 25
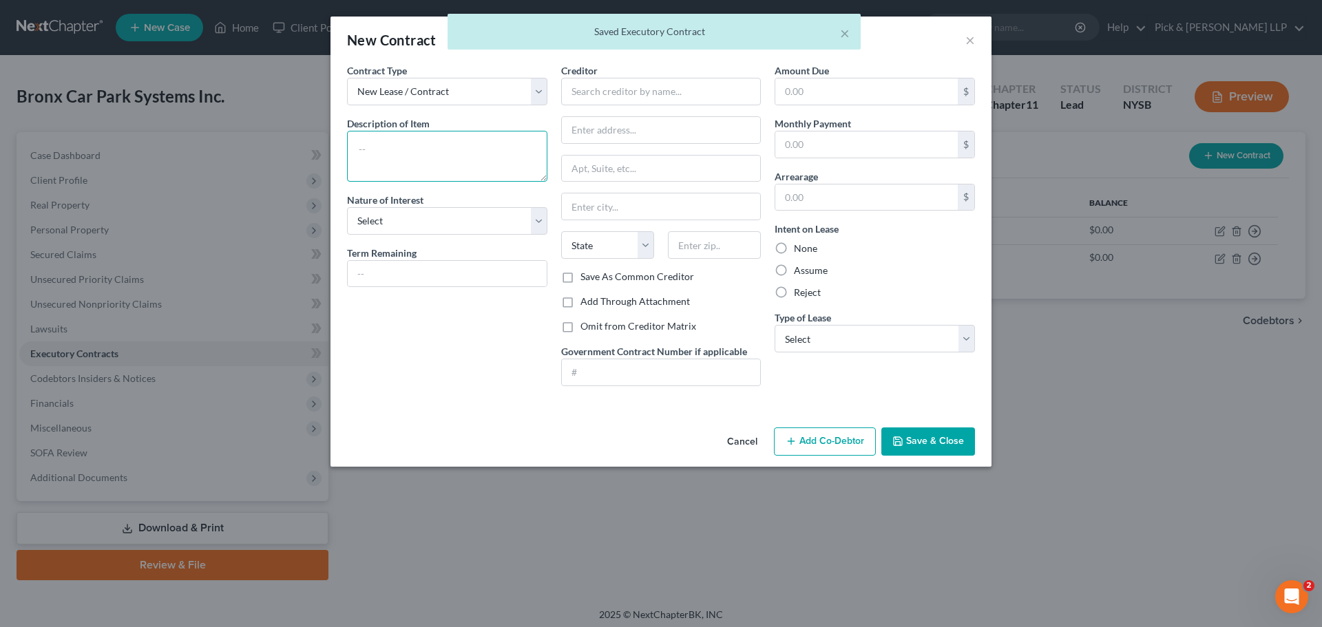
click at [431, 140] on textarea at bounding box center [447, 156] width 200 height 51
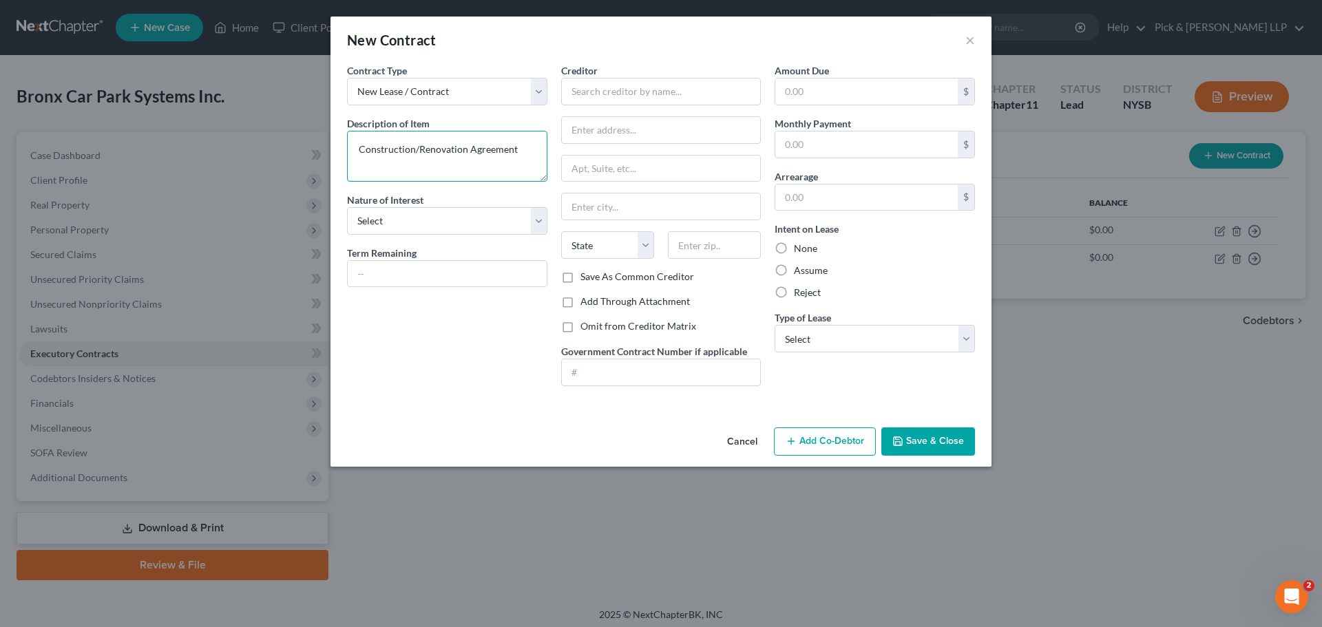
type textarea "Construction/Renovation Agreement"
type input "Sahara Contracting Corp."
click at [668, 125] on input "[STREET_ADDRESS]" at bounding box center [661, 130] width 199 height 26
type input "[STREET_ADDRESS]"
type input "1"
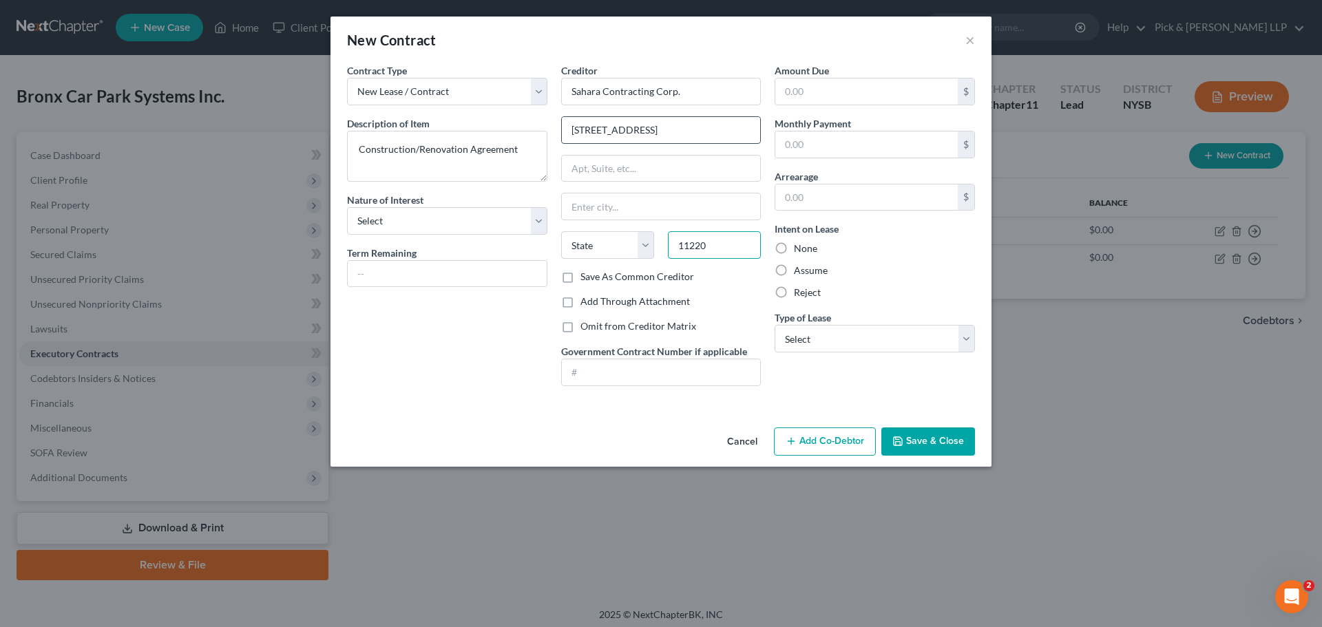
type input "11220"
type input "[GEOGRAPHIC_DATA]"
select select "35"
click at [812, 332] on select "Select Real Estate Car Other" at bounding box center [874, 339] width 200 height 28
select select "2"
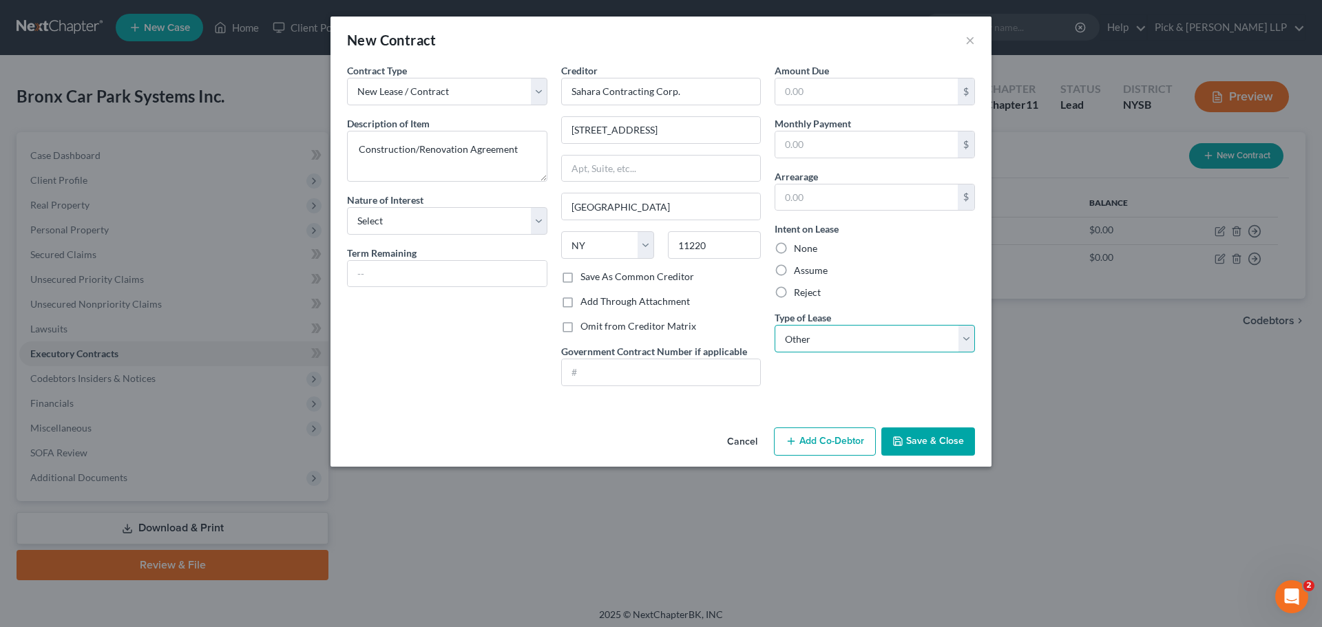
click at [774, 325] on select "Select Real Estate Car Other" at bounding box center [874, 339] width 200 height 28
click at [921, 445] on button "Save & Close" at bounding box center [928, 441] width 94 height 29
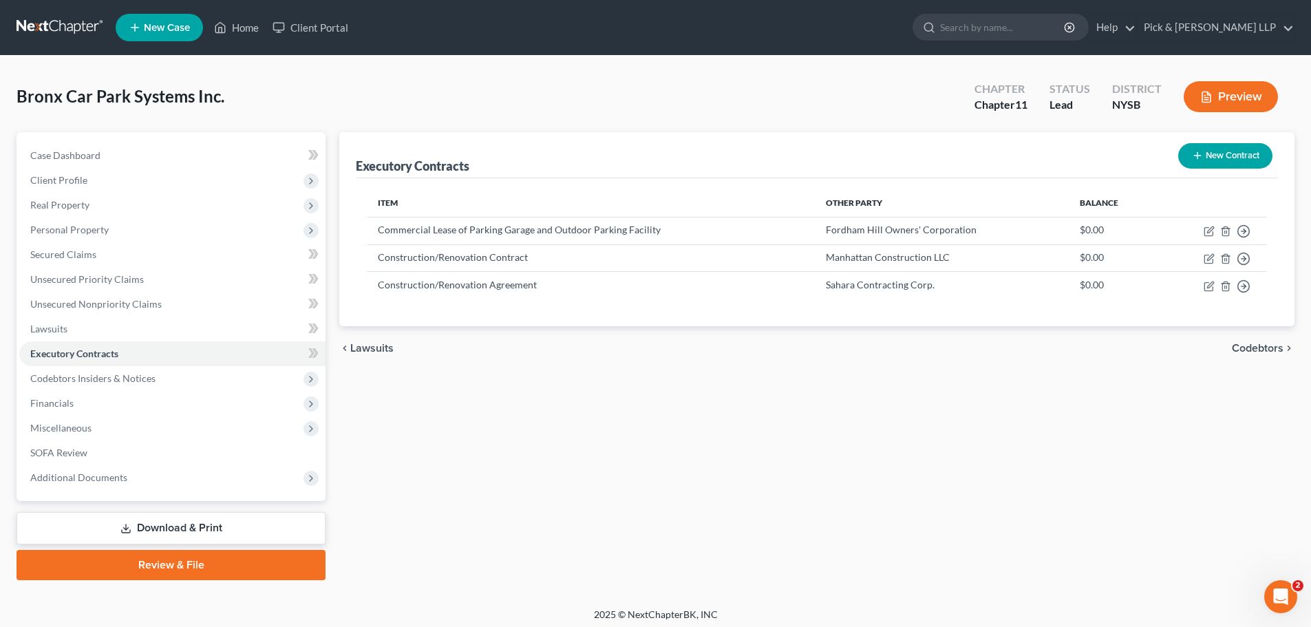
click at [291, 522] on link "Download & Print" at bounding box center [171, 528] width 309 height 32
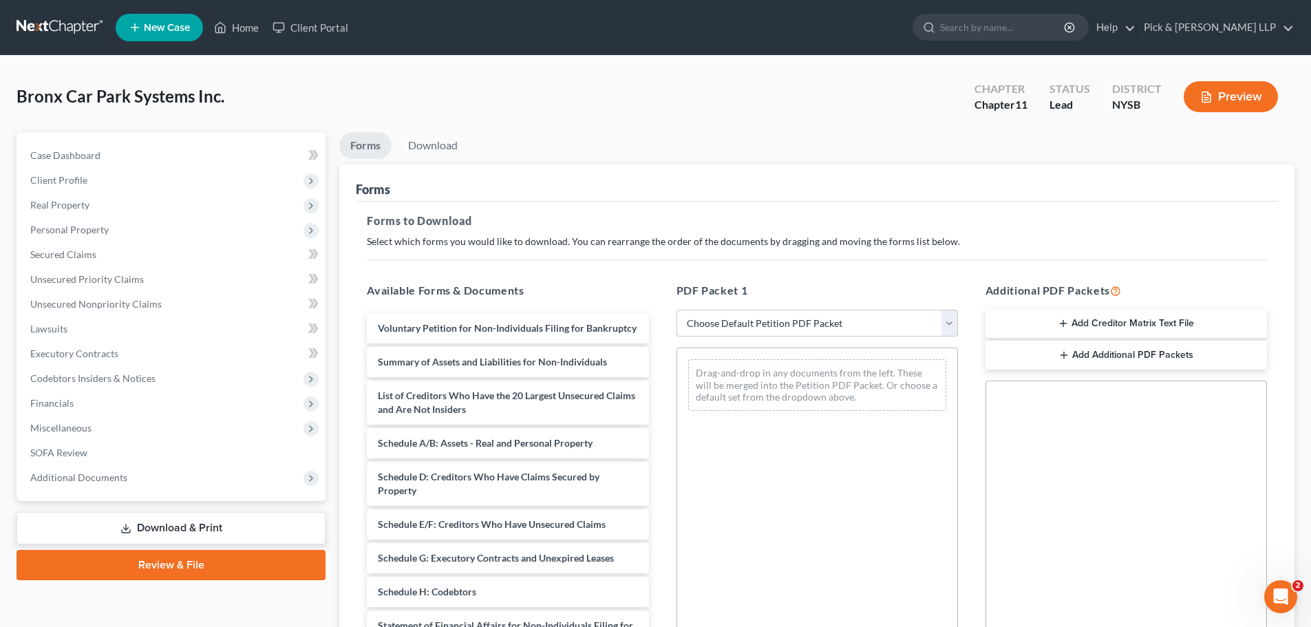
click at [759, 323] on select "Choose Default Petition PDF Packet Complete Bankruptcy Petition (all forms and …" at bounding box center [818, 324] width 282 height 28
select select "0"
click at [677, 310] on select "Choose Default Petition PDF Packet Complete Bankruptcy Petition (all forms and …" at bounding box center [818, 324] width 282 height 28
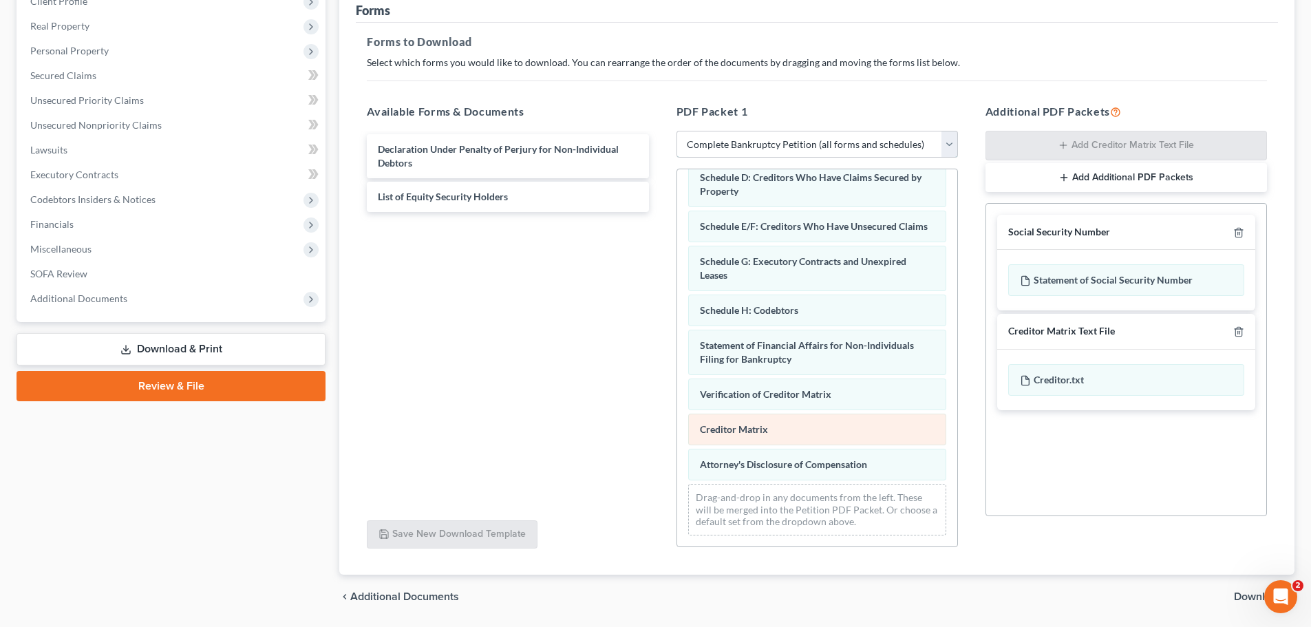
scroll to position [223, 0]
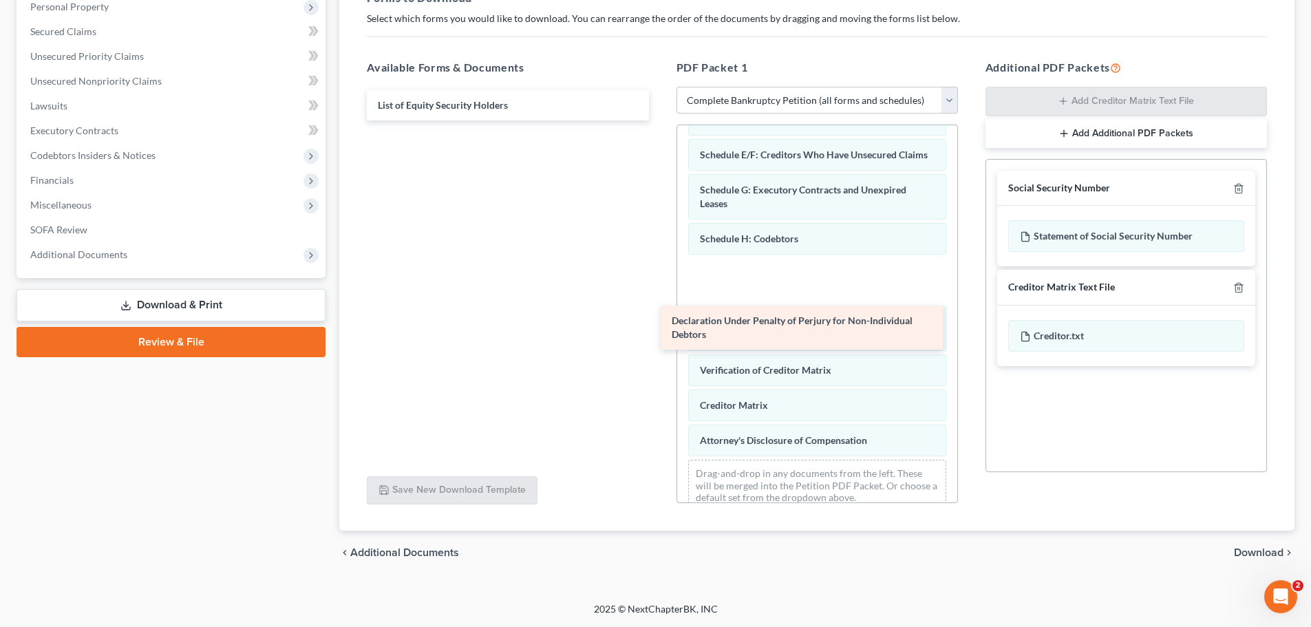
drag, startPoint x: 519, startPoint y: 114, endPoint x: 813, endPoint y: 329, distance: 364.5
click at [659, 120] on div "Declaration Under Penalty of Perjury for Non-Individual Debtors Declaration Und…" at bounding box center [508, 105] width 304 height 30
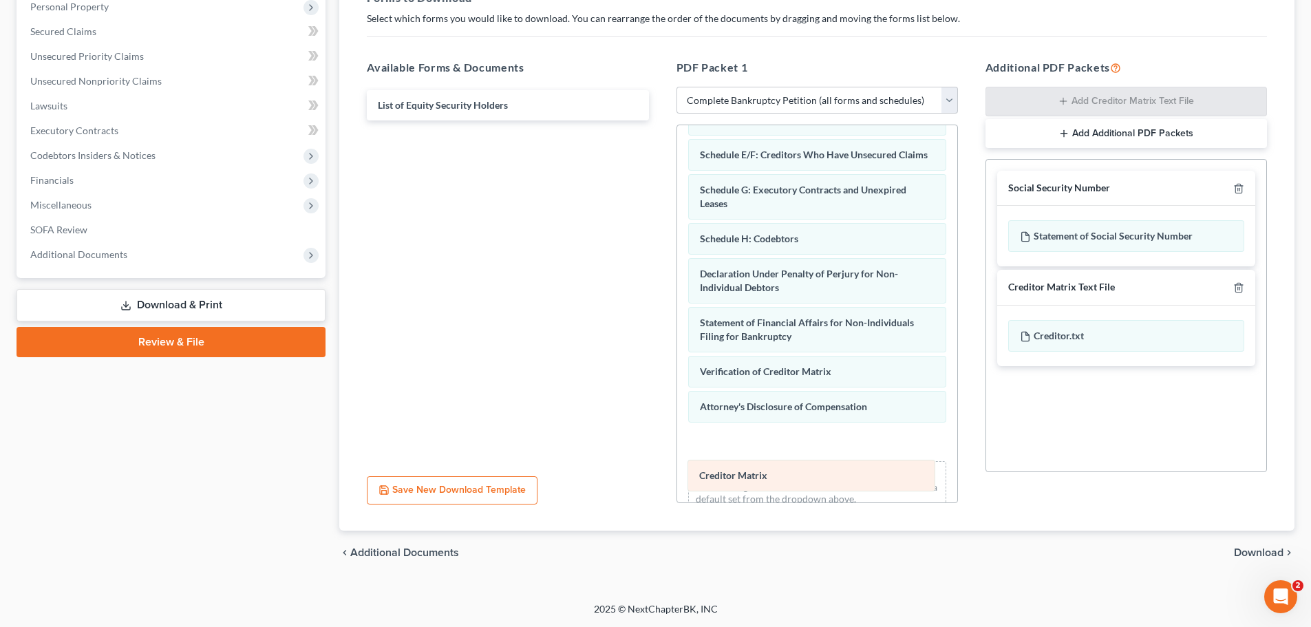
drag, startPoint x: 745, startPoint y: 436, endPoint x: 744, endPoint y: 477, distance: 41.3
click at [744, 477] on div "Creditor Matrix Voluntary Petition for Non-Individuals Filing for Bankruptcy Su…" at bounding box center [817, 217] width 280 height 613
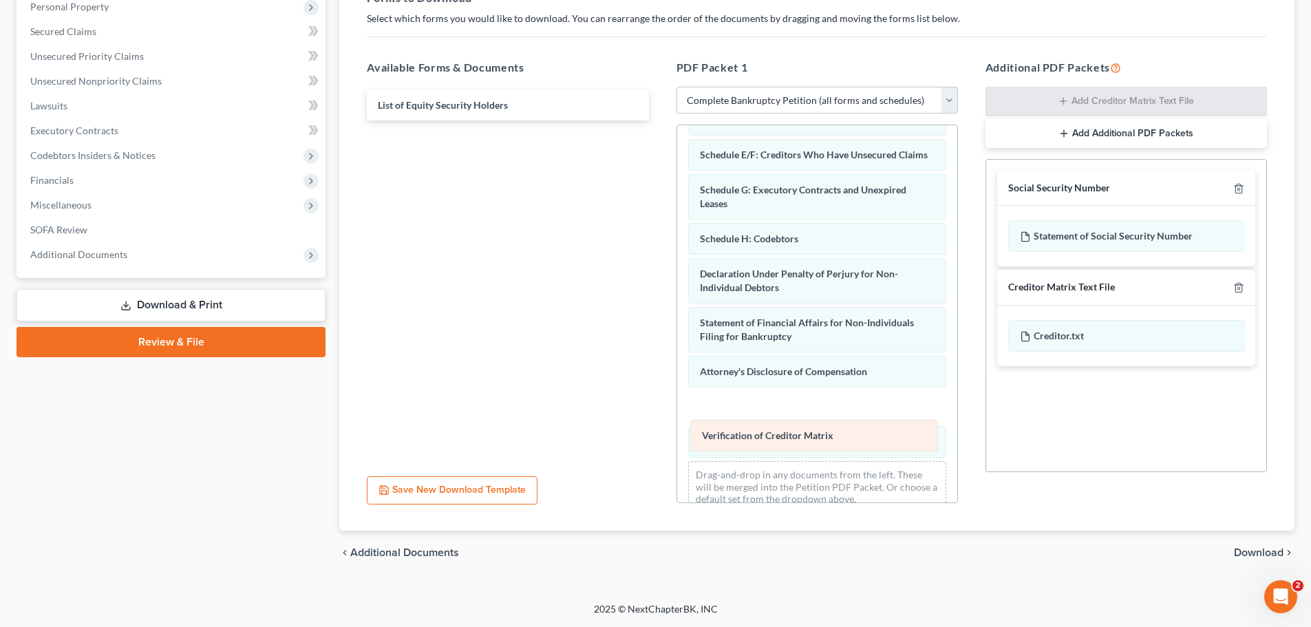
drag, startPoint x: 742, startPoint y: 402, endPoint x: 744, endPoint y: 439, distance: 36.5
click at [744, 439] on div "Verification of Creditor Matrix Voluntary Petition for Non-Individuals Filing f…" at bounding box center [817, 217] width 280 height 613
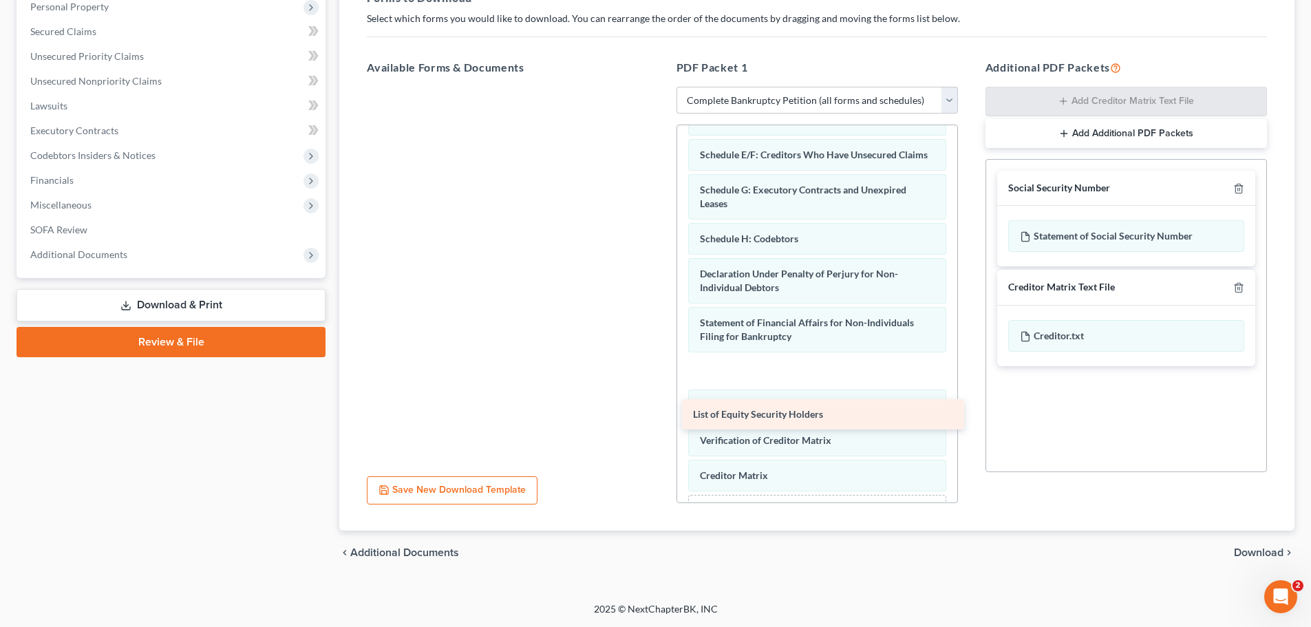
drag, startPoint x: 473, startPoint y: 108, endPoint x: 786, endPoint y: 417, distance: 440.0
click at [659, 87] on div "List of Equity Security Holders List of Equity Security Holders" at bounding box center [508, 87] width 304 height 0
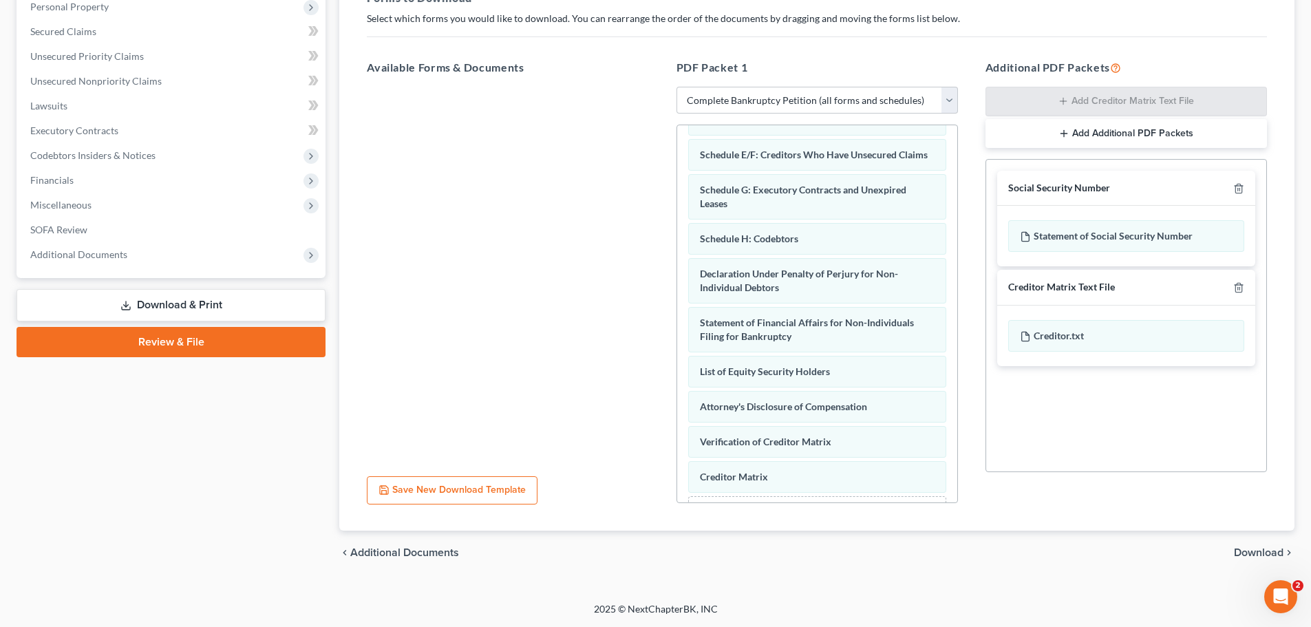
click at [1262, 554] on span "Download" at bounding box center [1259, 552] width 50 height 11
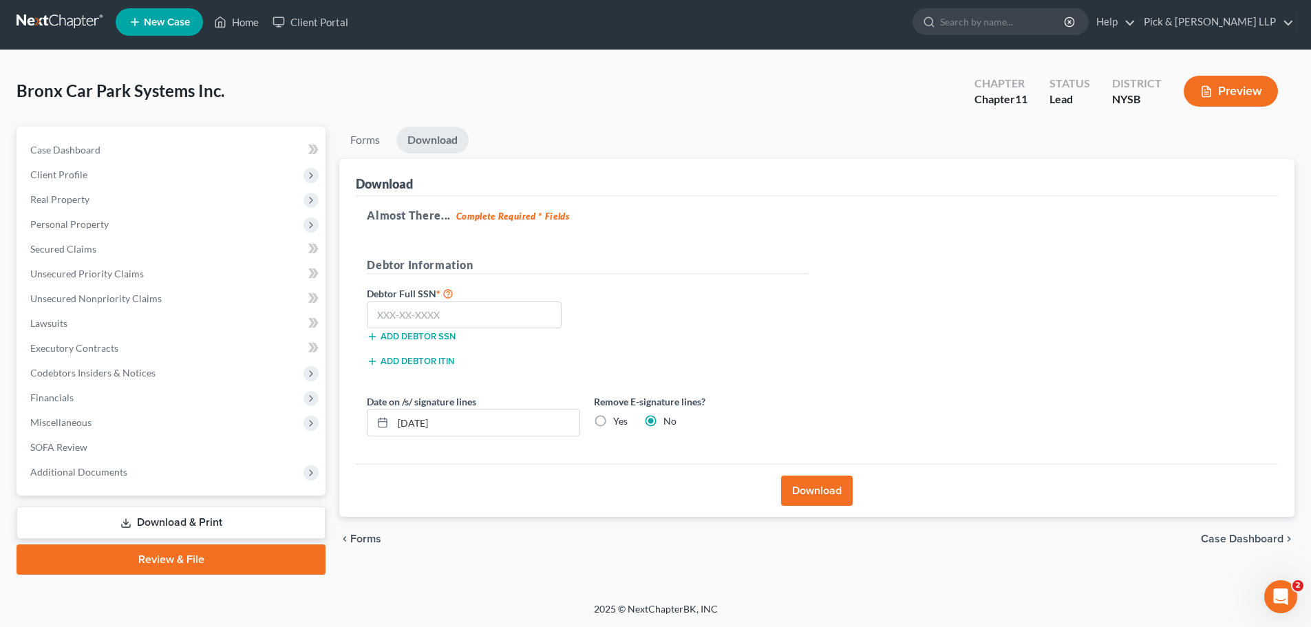
scroll to position [6, 0]
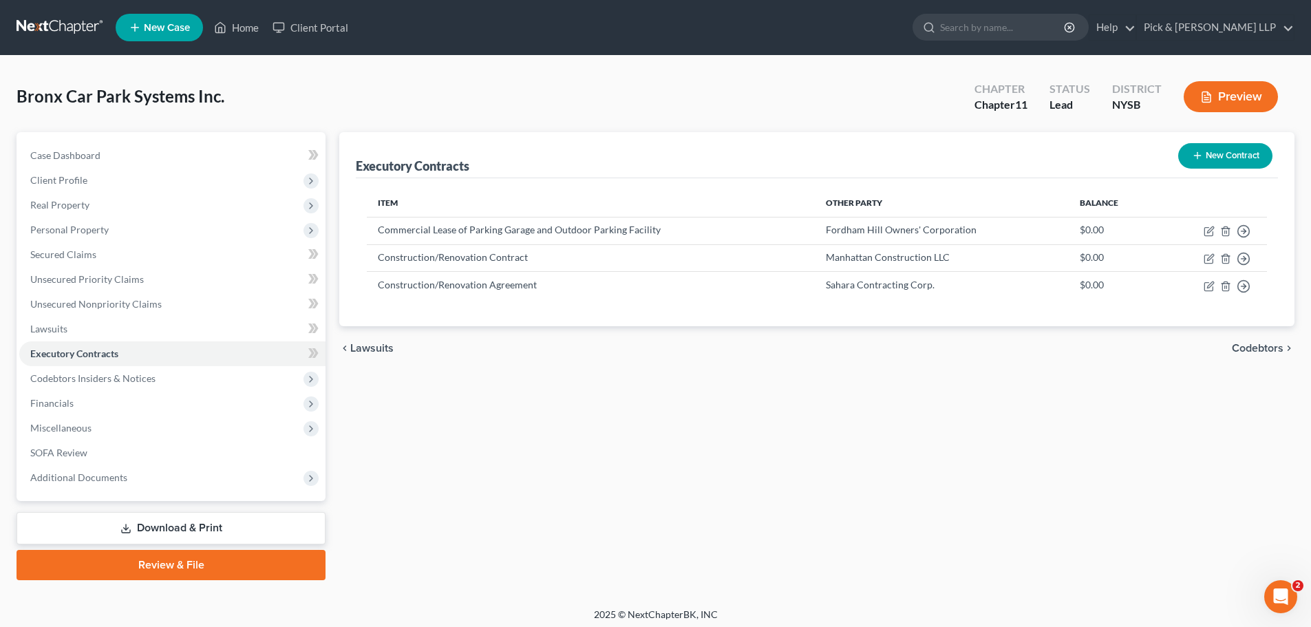
click at [224, 545] on div "Case Dashboard Payments Invoices Payments Payments Credit Report Client Profile" at bounding box center [171, 356] width 323 height 448
click at [229, 537] on link "Download & Print" at bounding box center [171, 528] width 309 height 32
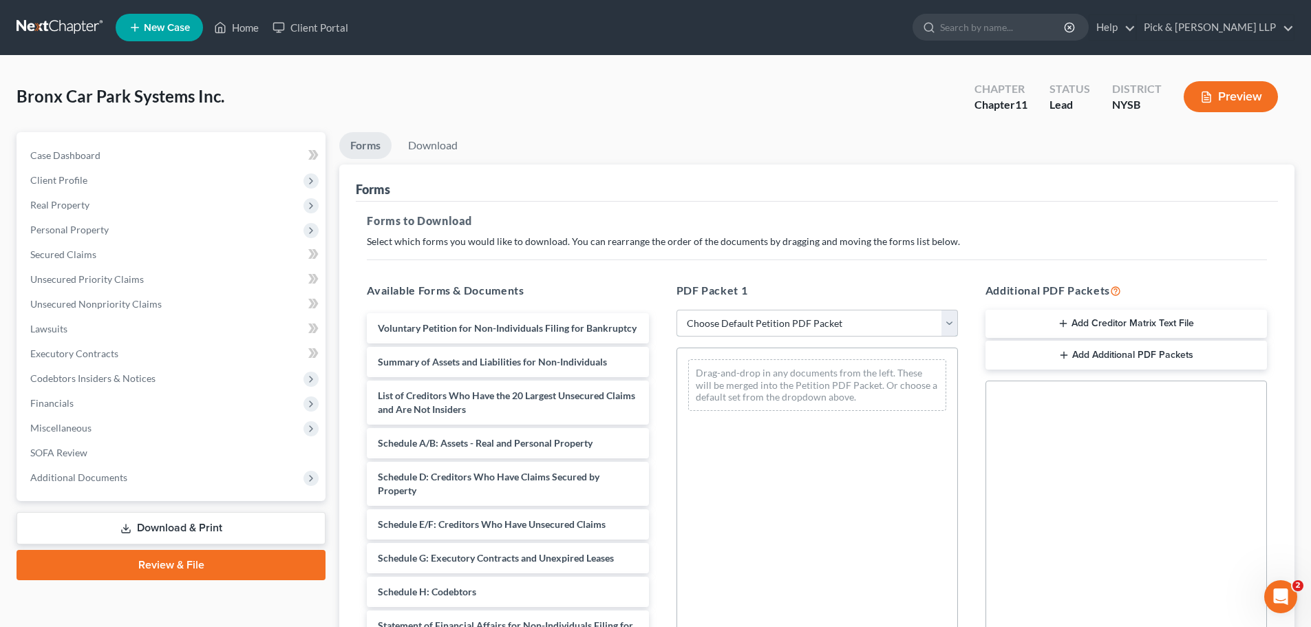
click at [833, 324] on select "Choose Default Petition PDF Packet Complete Bankruptcy Petition (all forms and …" at bounding box center [818, 324] width 282 height 28
select select "0"
click at [677, 310] on select "Choose Default Petition PDF Packet Complete Bankruptcy Petition (all forms and …" at bounding box center [818, 324] width 282 height 28
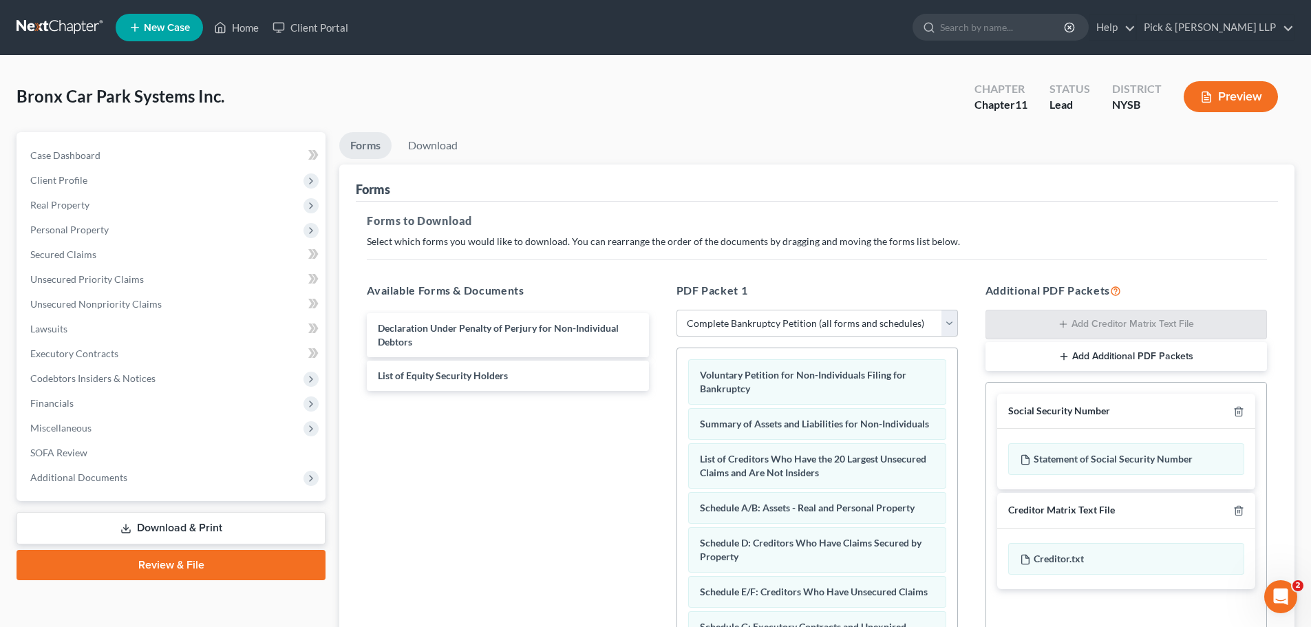
click at [1246, 414] on div "Social Security Number" at bounding box center [1126, 412] width 258 height 36
click at [1234, 411] on icon "button" at bounding box center [1239, 411] width 11 height 11
click at [1238, 410] on icon "button" at bounding box center [1239, 411] width 11 height 11
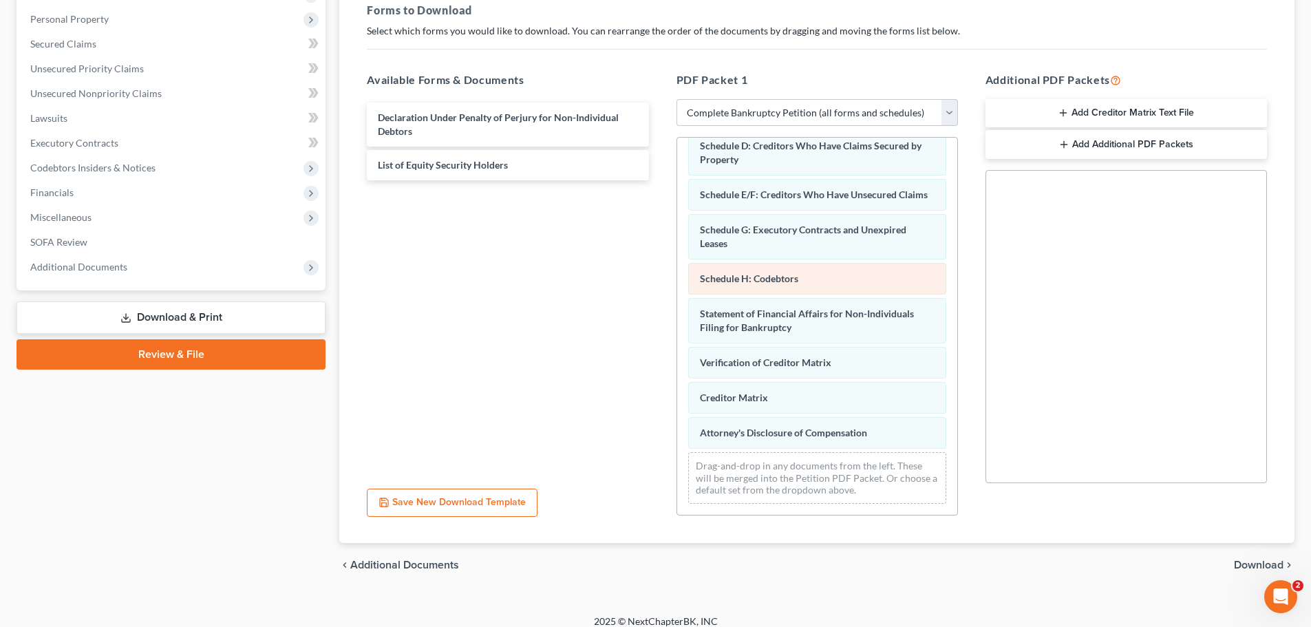
scroll to position [223, 0]
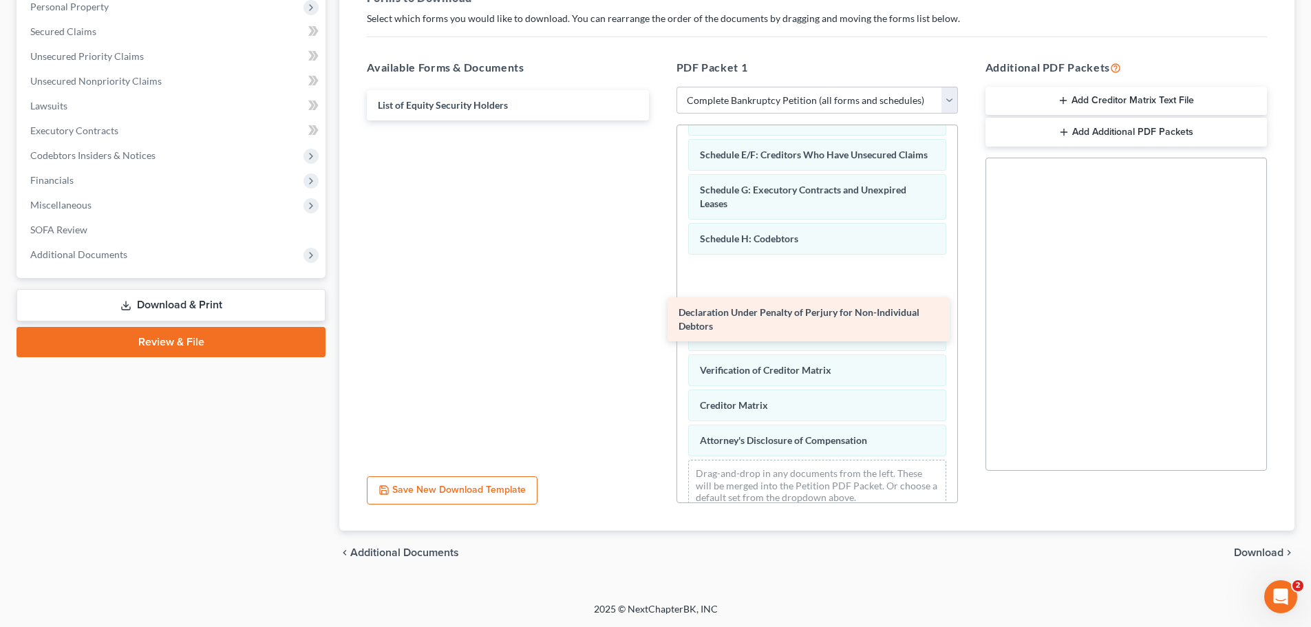
drag, startPoint x: 512, startPoint y: 112, endPoint x: 813, endPoint y: 320, distance: 365.7
click at [659, 120] on div "Declaration Under Penalty of Perjury for Non-Individual Debtors Declaration Und…" at bounding box center [508, 105] width 304 height 30
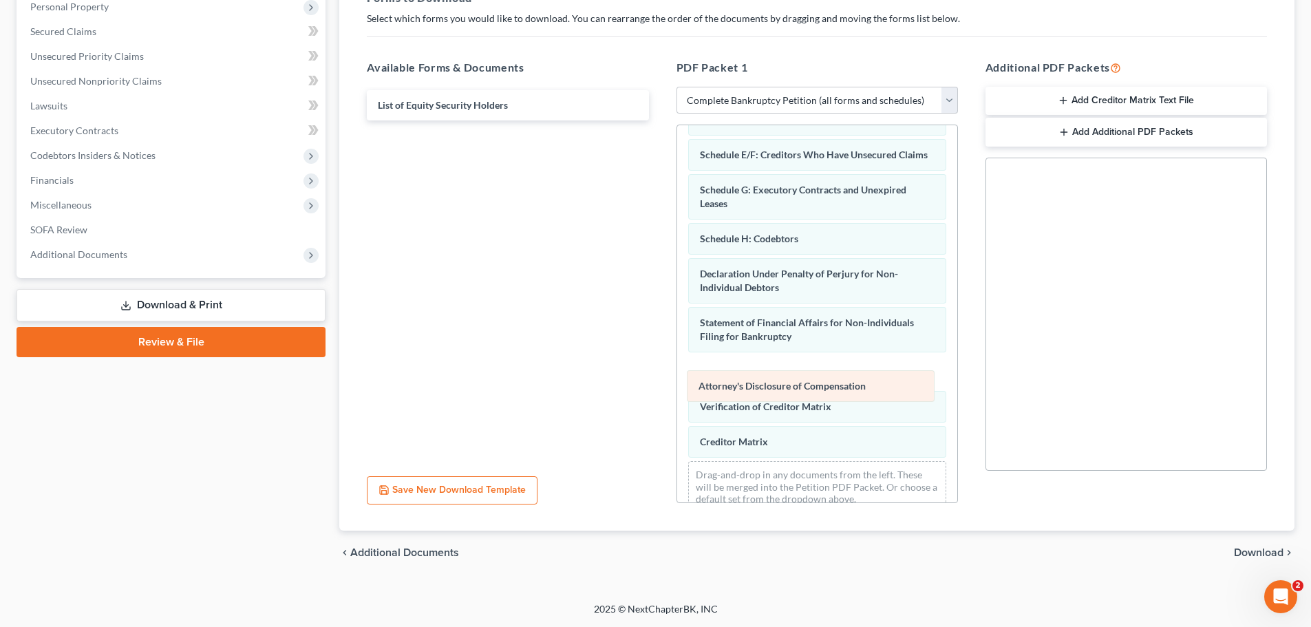
drag, startPoint x: 736, startPoint y: 474, endPoint x: 735, endPoint y: 391, distance: 83.3
click at [735, 391] on div "Attorney's Disclosure of Compensation Voluntary Petition for Non-Individuals Fi…" at bounding box center [817, 217] width 280 height 613
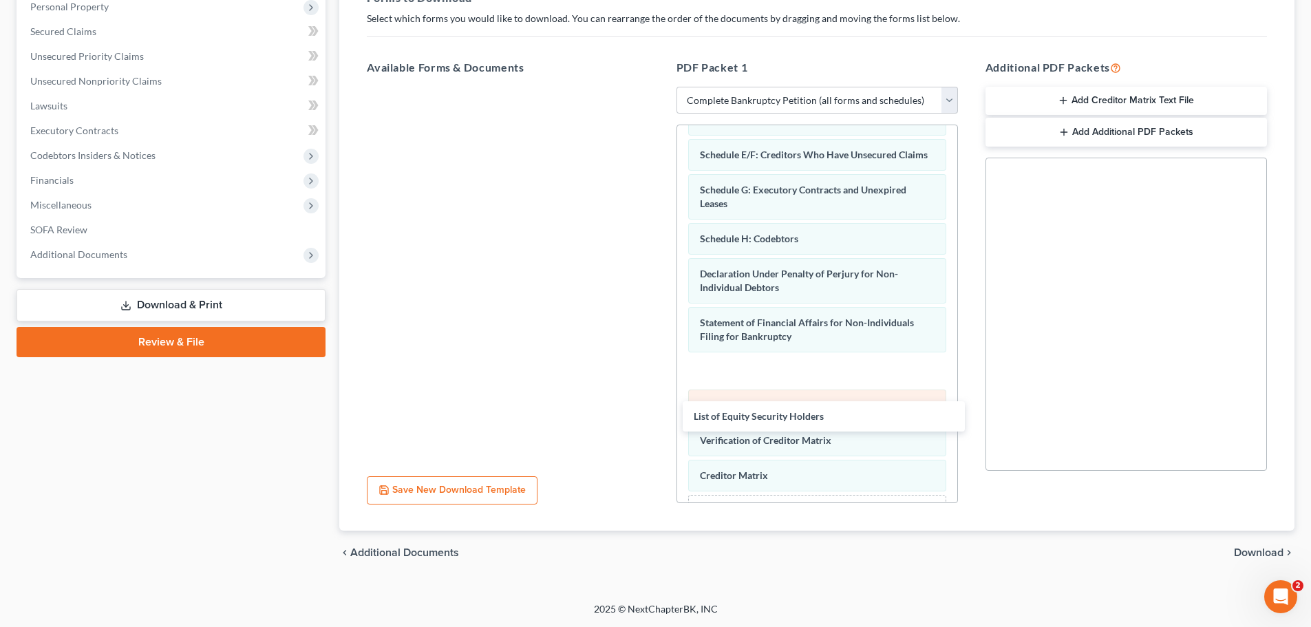
drag, startPoint x: 510, startPoint y: 109, endPoint x: 824, endPoint y: 421, distance: 442.0
click at [659, 87] on div "List of Equity Security Holders List of Equity Security Holders" at bounding box center [508, 87] width 304 height 0
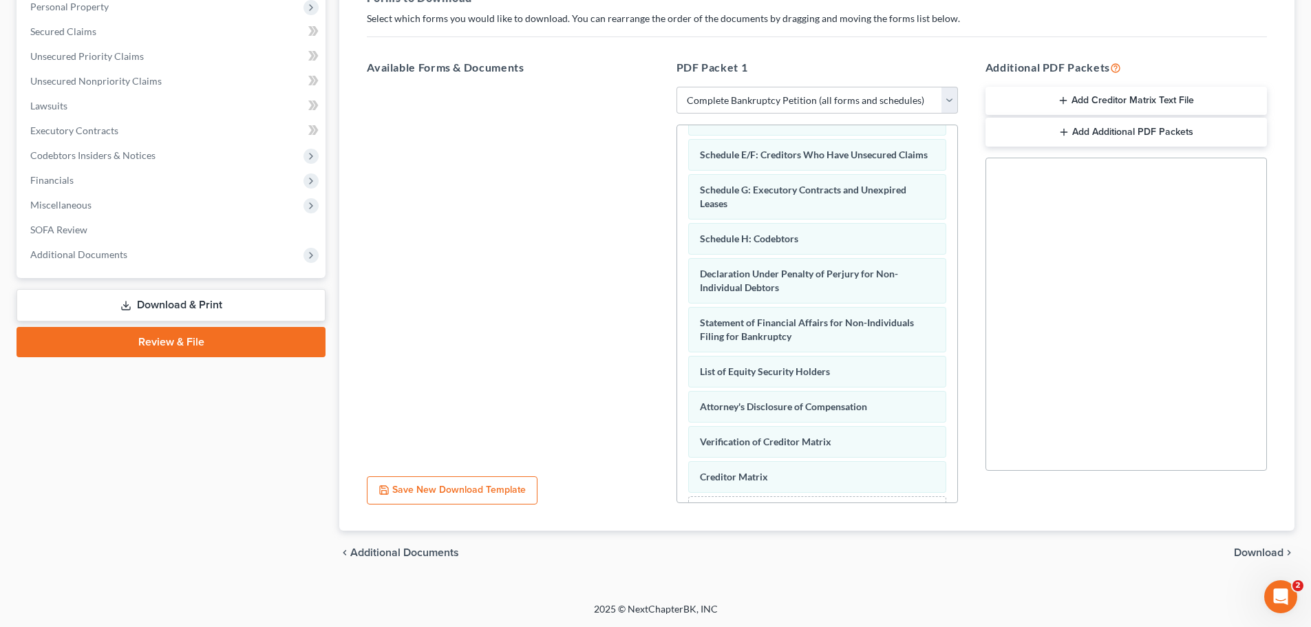
click at [1266, 554] on span "Download" at bounding box center [1259, 552] width 50 height 11
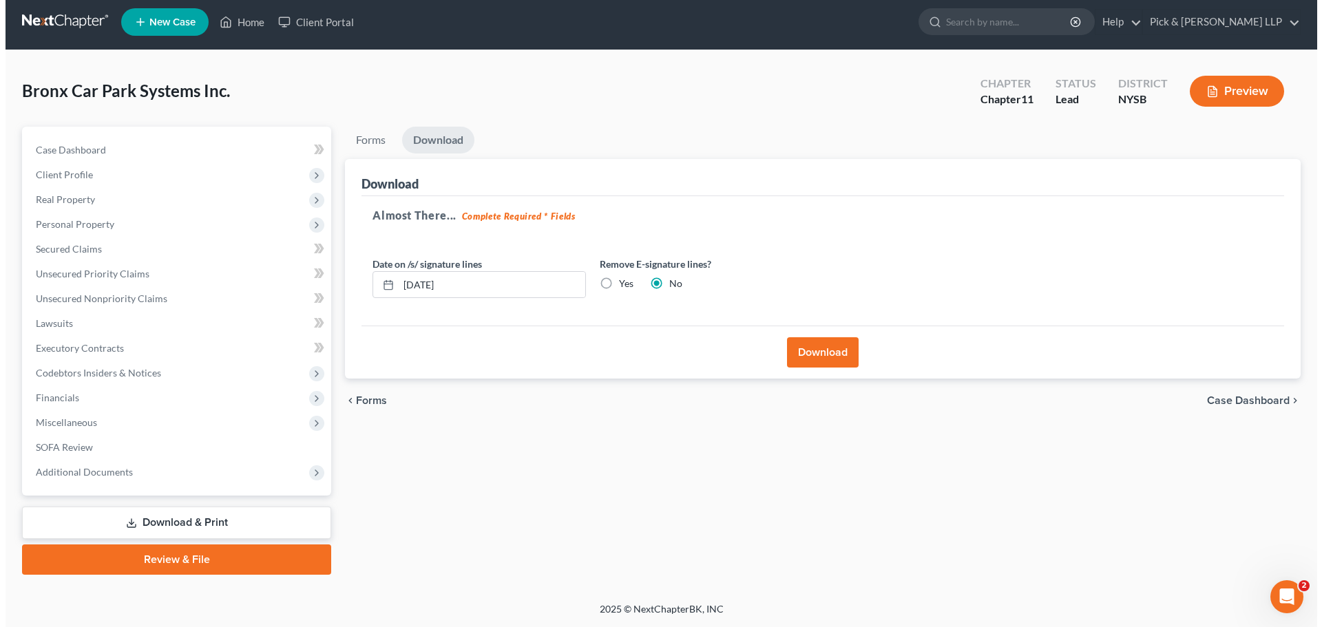
scroll to position [6, 0]
click at [819, 346] on button "Download" at bounding box center [817, 352] width 72 height 30
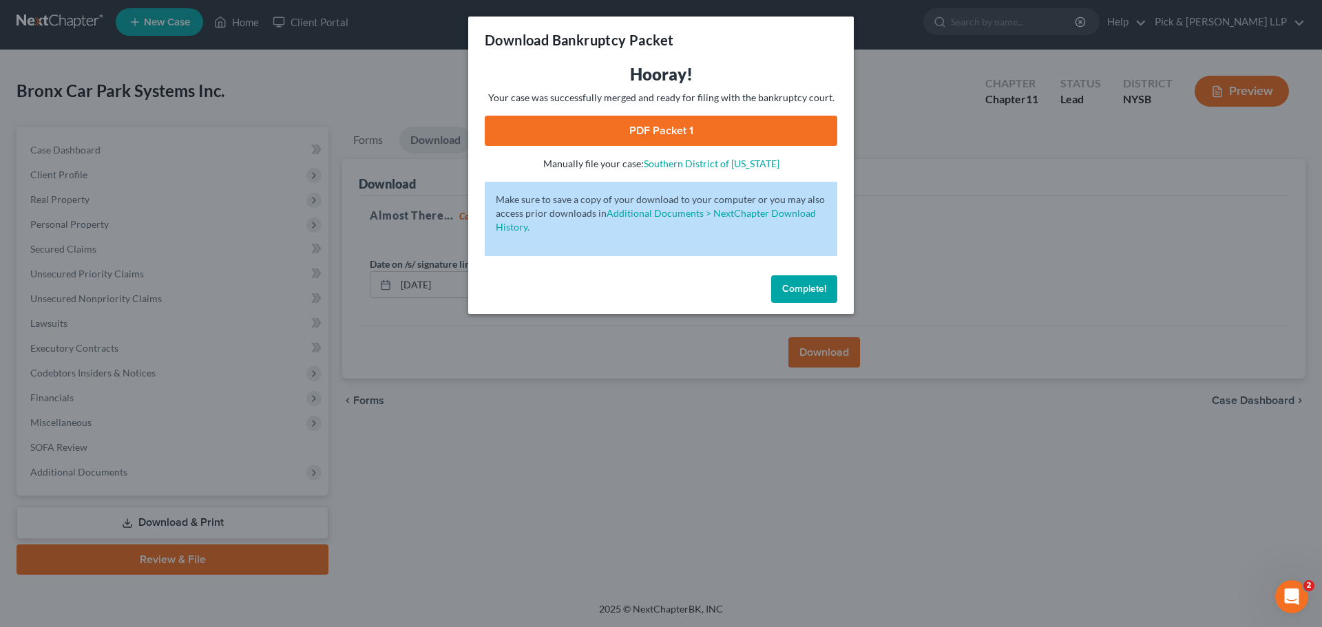
click at [708, 132] on link "PDF Packet 1" at bounding box center [661, 131] width 352 height 30
